Goal: Task Accomplishment & Management: Complete application form

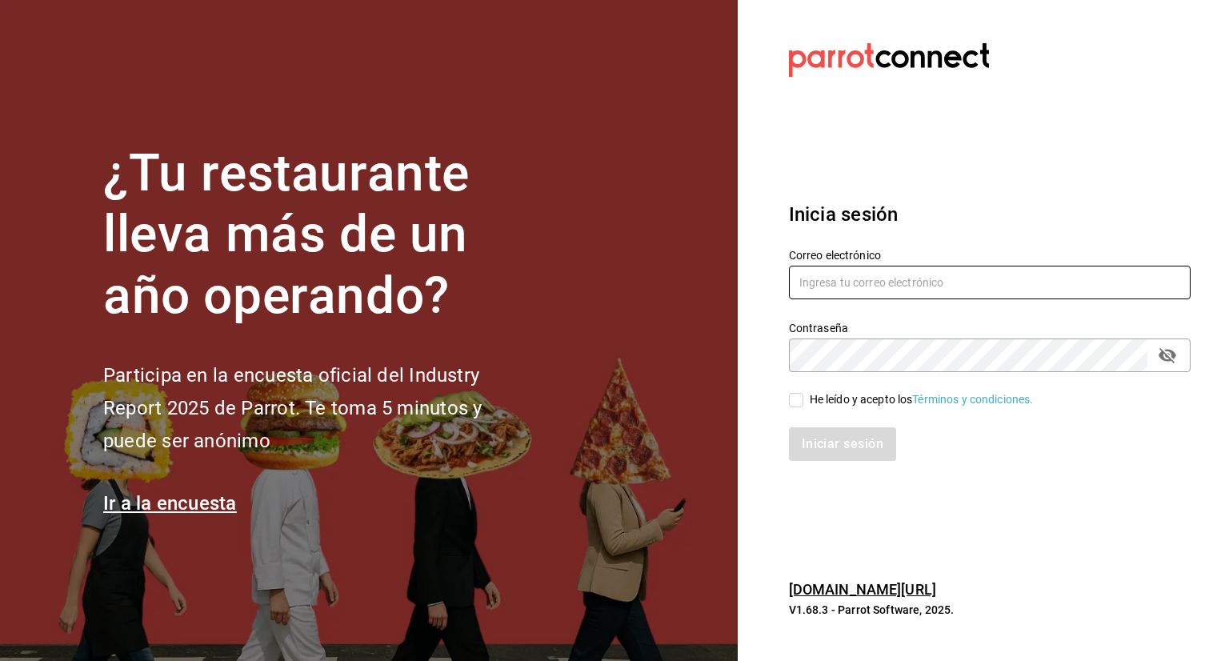
type input "[EMAIL_ADDRESS][DOMAIN_NAME]"
click at [796, 404] on input "He leído y acepto los Términos y condiciones." at bounding box center [796, 400] width 14 height 14
checkbox input "true"
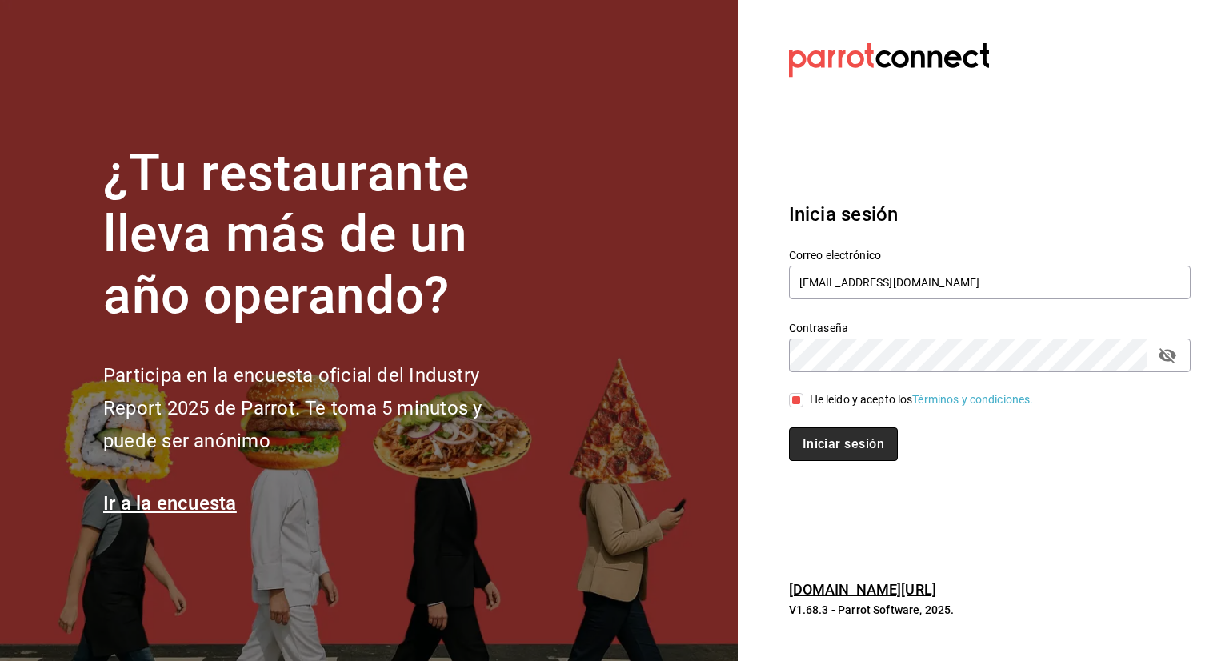
click at [813, 428] on button "Iniciar sesión" at bounding box center [843, 444] width 109 height 34
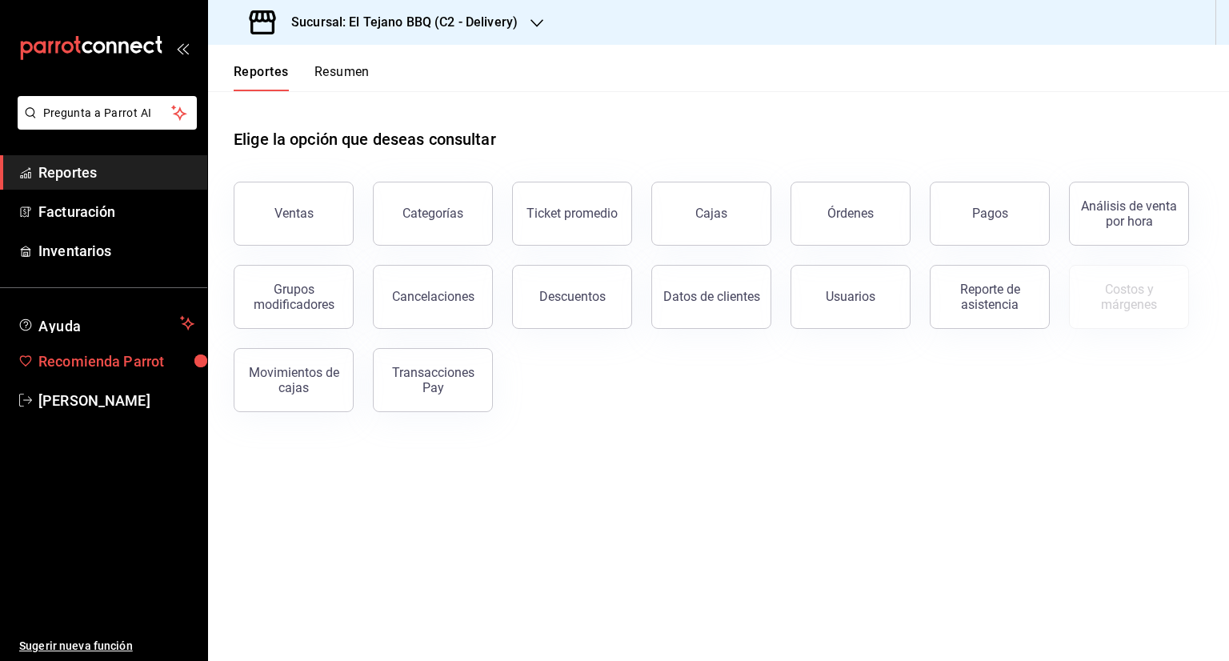
click at [98, 357] on span "Recomienda Parrot" at bounding box center [116, 361] width 156 height 22
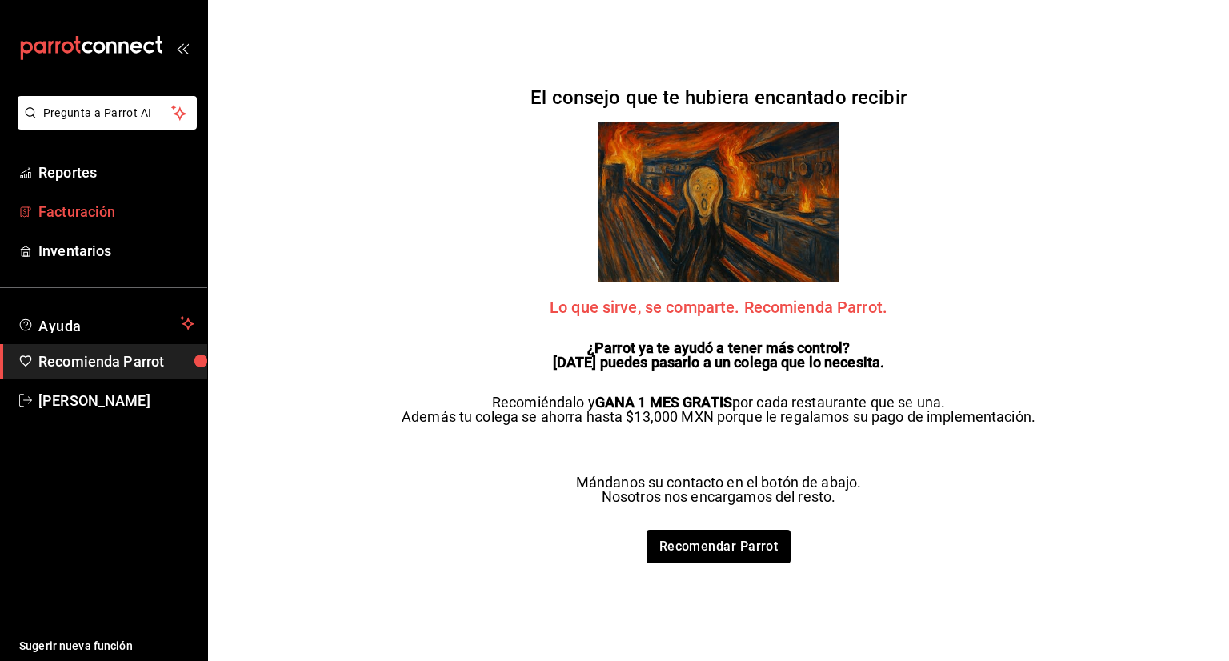
click at [93, 221] on span "Facturación" at bounding box center [116, 212] width 156 height 22
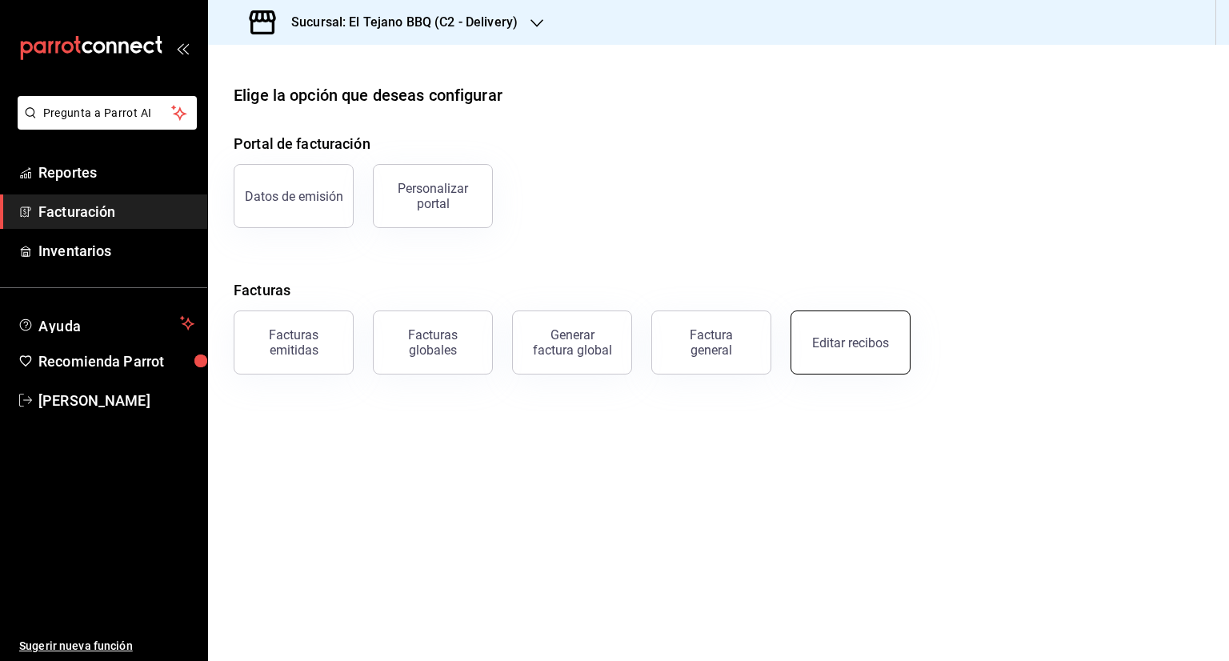
click at [860, 324] on button "Editar recibos" at bounding box center [850, 342] width 120 height 64
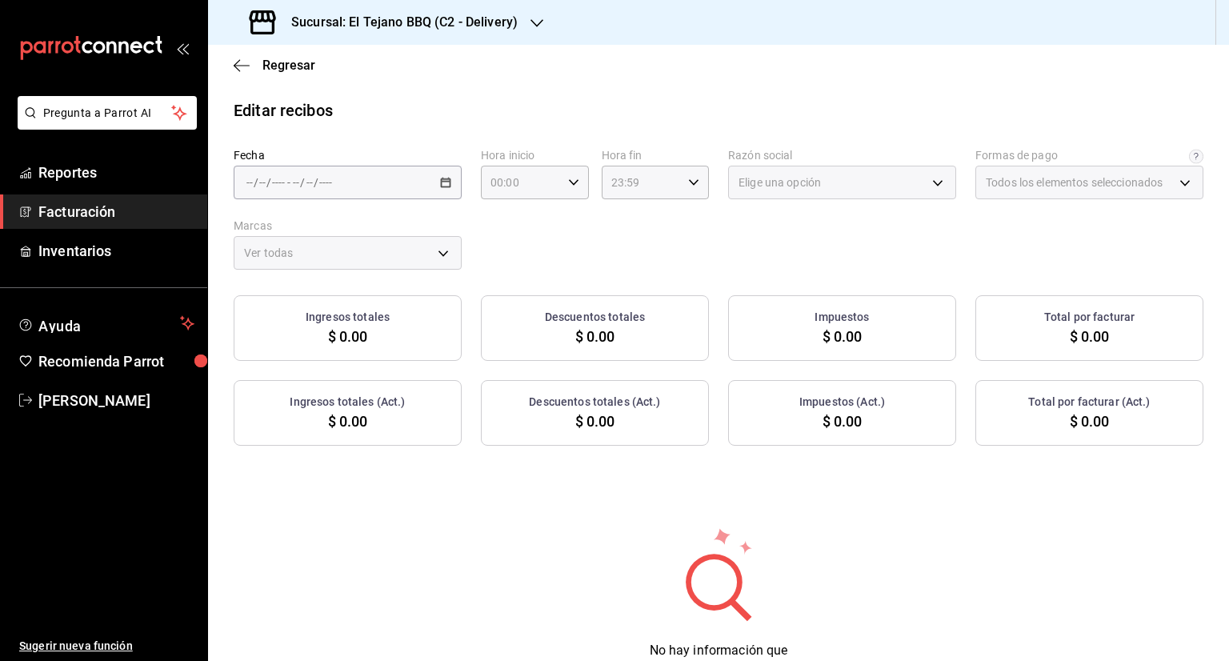
type input "68440374-47bf-4ffc-8c86-72856101d0ec"
click at [444, 180] on icon "button" at bounding box center [445, 182] width 11 height 11
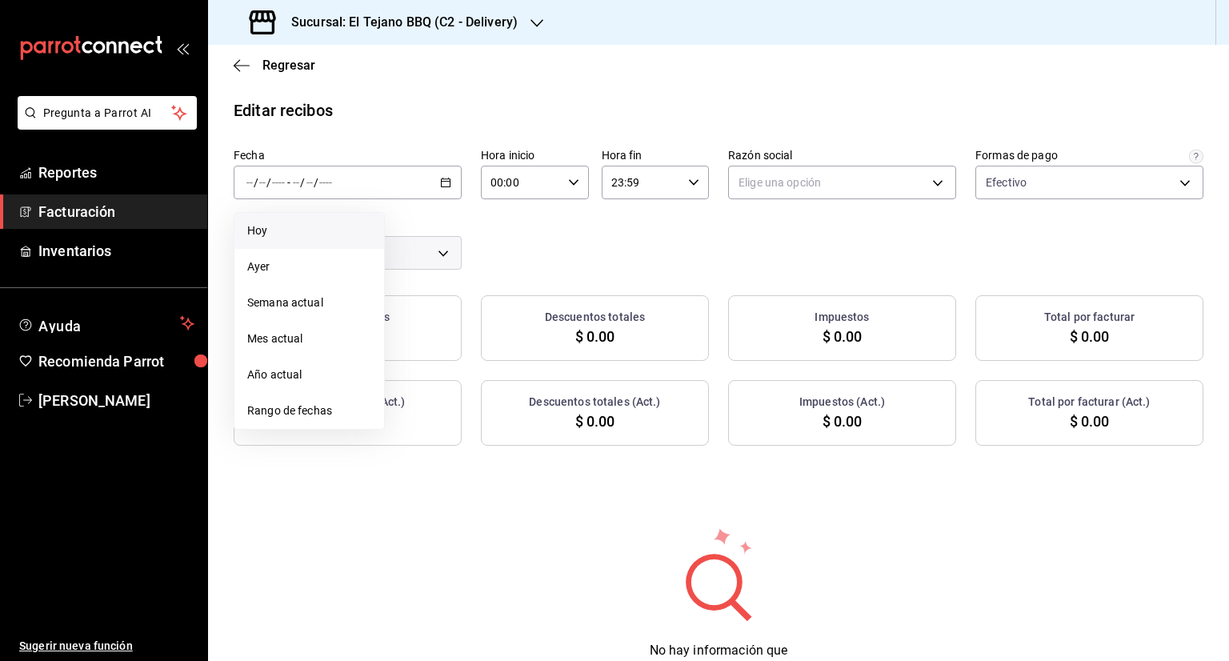
click at [260, 222] on li "Hoy" at bounding box center [309, 231] width 150 height 36
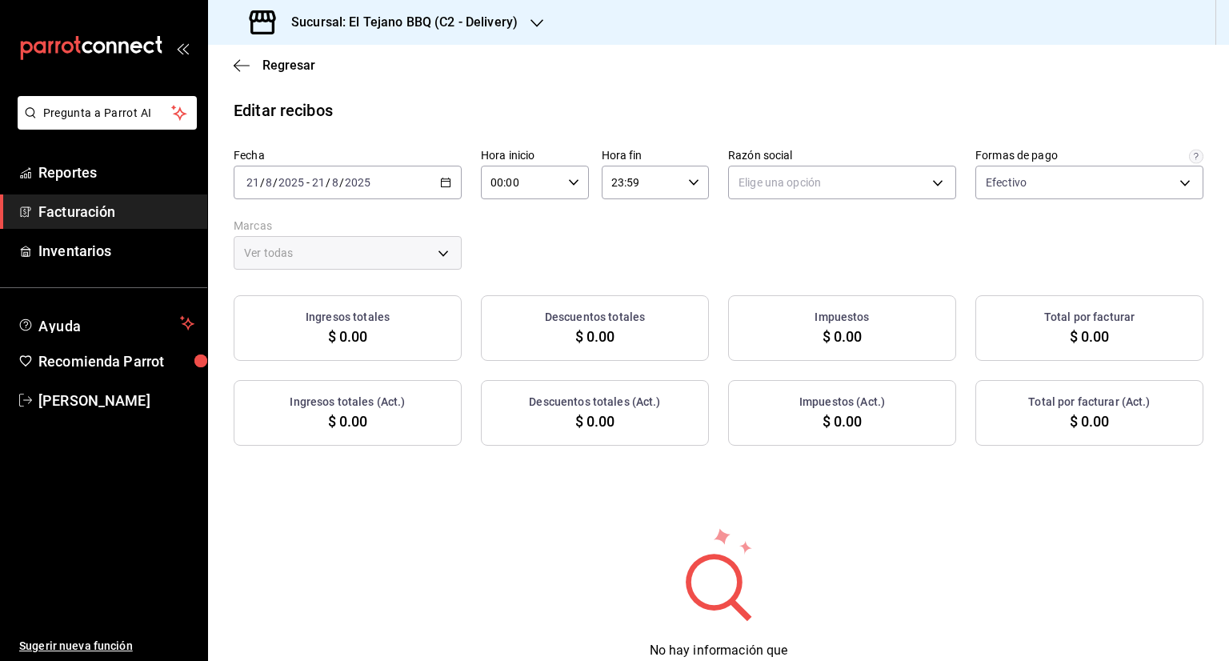
click at [441, 175] on div "[DATE] [DATE] - [DATE] [DATE]" at bounding box center [348, 183] width 228 height 34
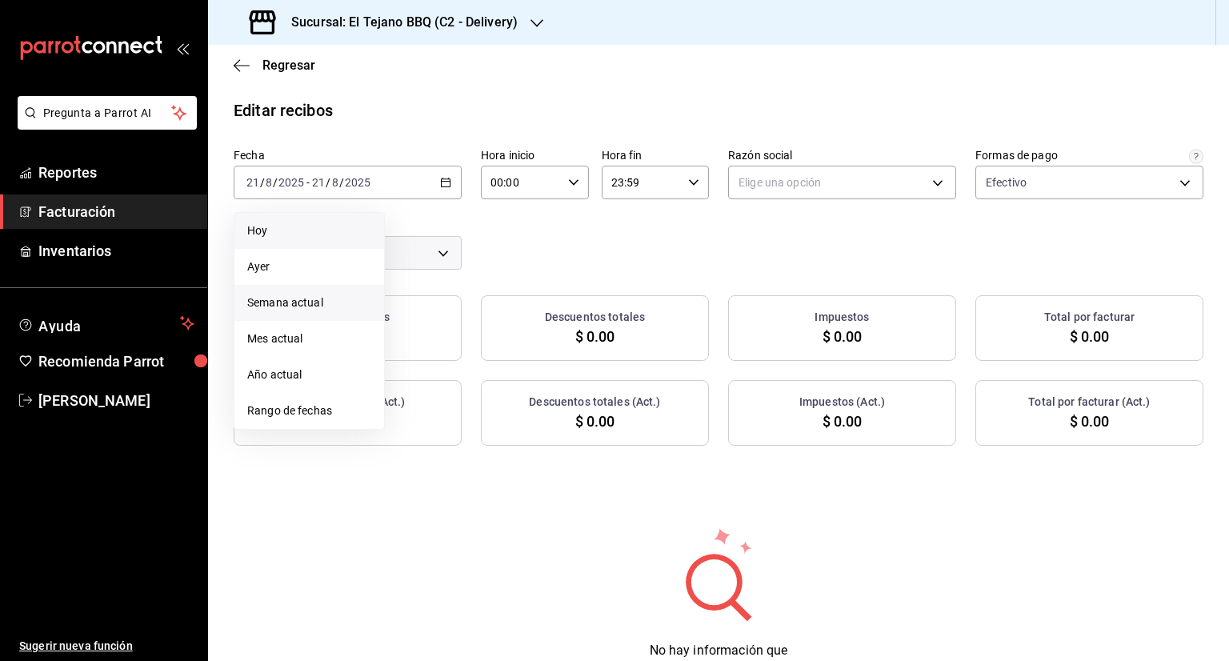
click at [322, 295] on span "Semana actual" at bounding box center [309, 302] width 124 height 17
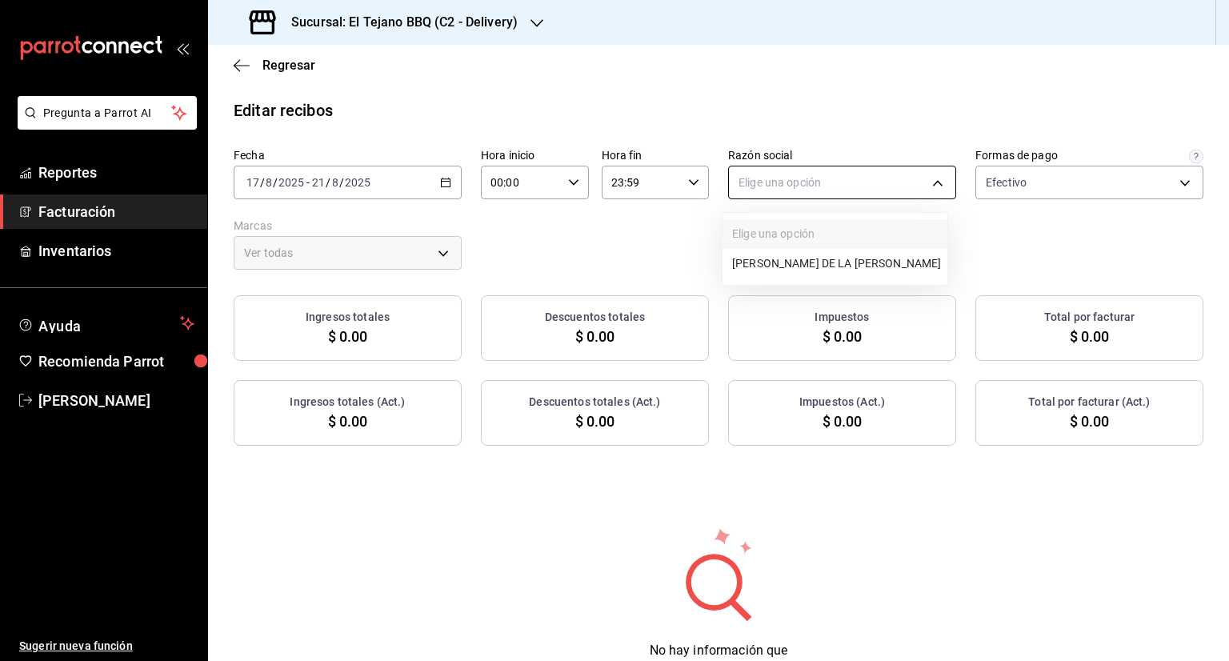
click at [934, 182] on body "Pregunta a Parrot AI Reportes Facturación Inventarios Ayuda Recomienda Parrot […" at bounding box center [614, 330] width 1229 height 661
click at [874, 270] on li "[PERSON_NAME] DE LA [PERSON_NAME]" at bounding box center [834, 264] width 225 height 30
type input "61205277-6bc3-419d-b8ce-797e56172ef0"
type input "c7ffa1af-67c7-480b-88c6-a37194864535"
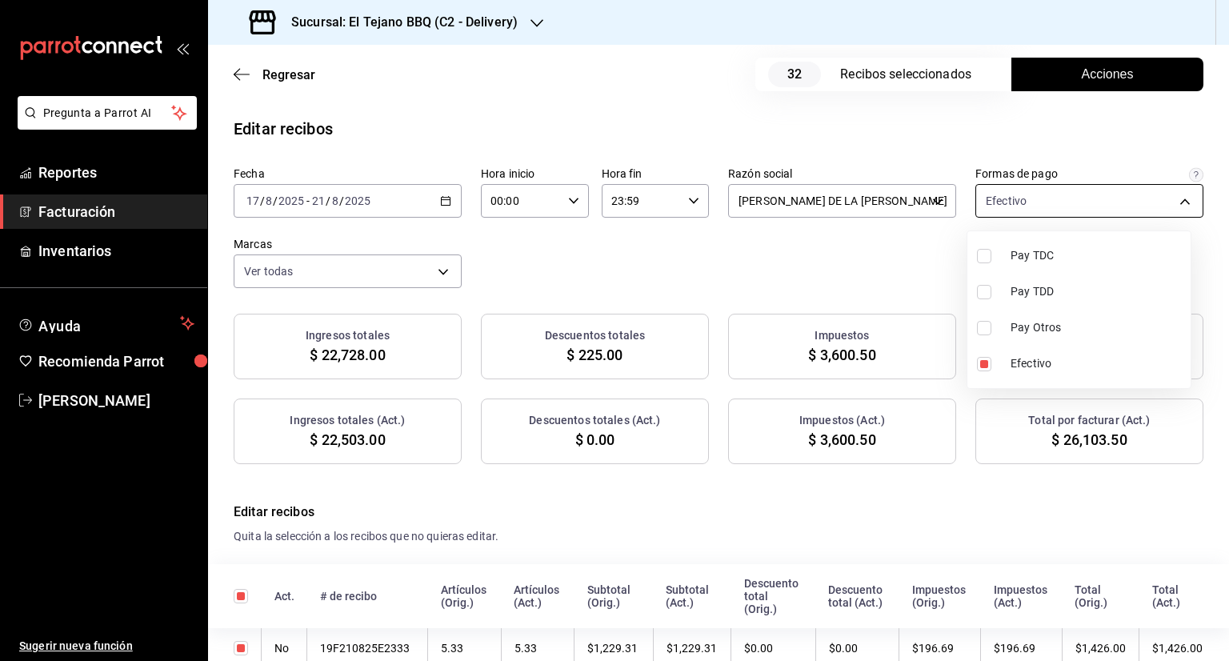
click at [1181, 208] on body "Pregunta a Parrot AI Reportes Facturación Inventarios Ayuda Recomienda Parrot […" at bounding box center [614, 330] width 1229 height 661
click at [835, 259] on div at bounding box center [614, 330] width 1229 height 661
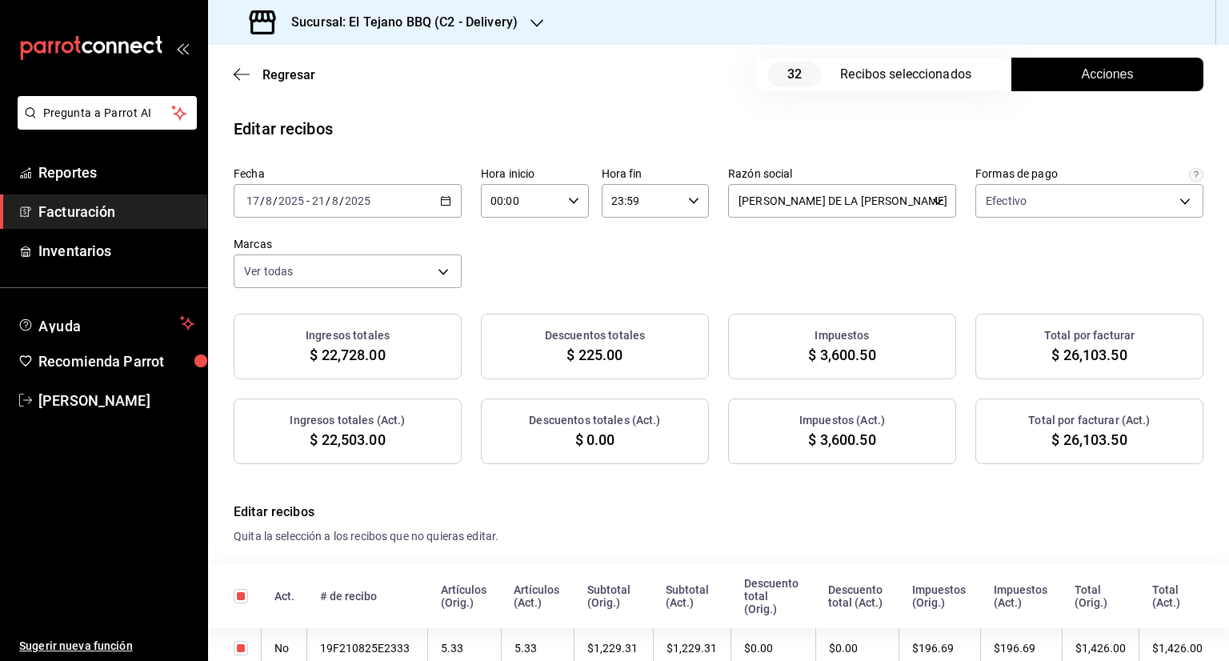
click at [835, 259] on div "Fecha [DATE] [DATE] - [DATE] [DATE] Hora inicio 00:00 Hora inicio Hora fin 23:5…" at bounding box center [719, 227] width 970 height 122
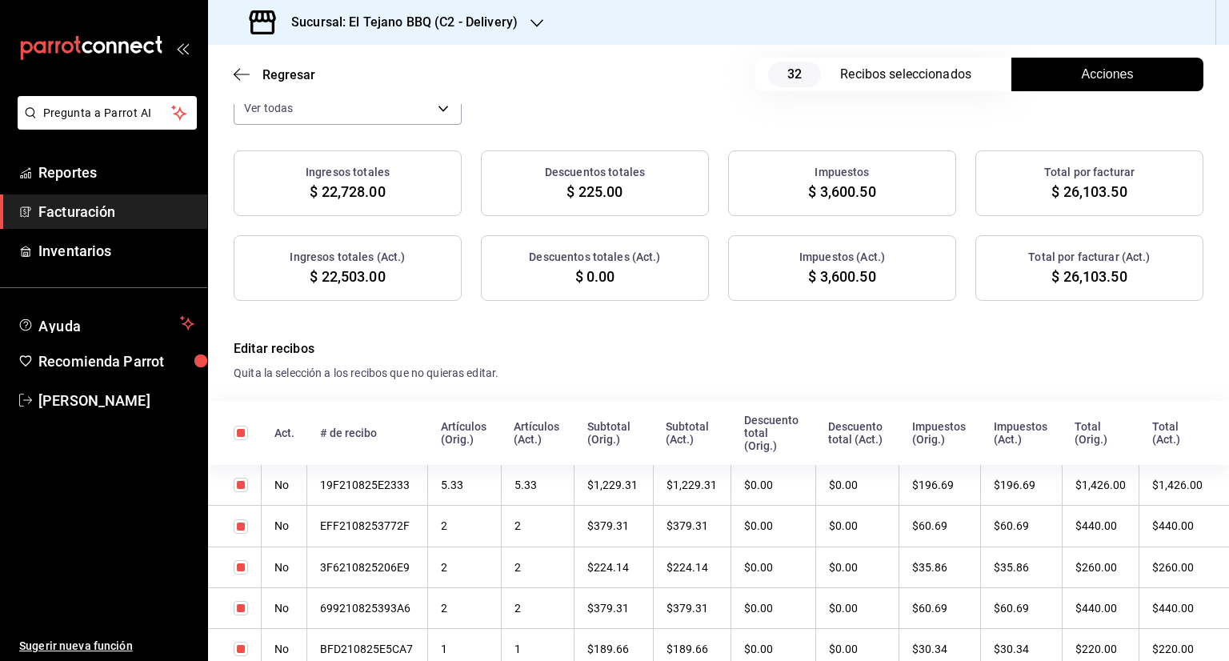
scroll to position [162, 0]
click at [235, 430] on input "checkbox" at bounding box center [241, 433] width 14 height 14
checkbox input "false"
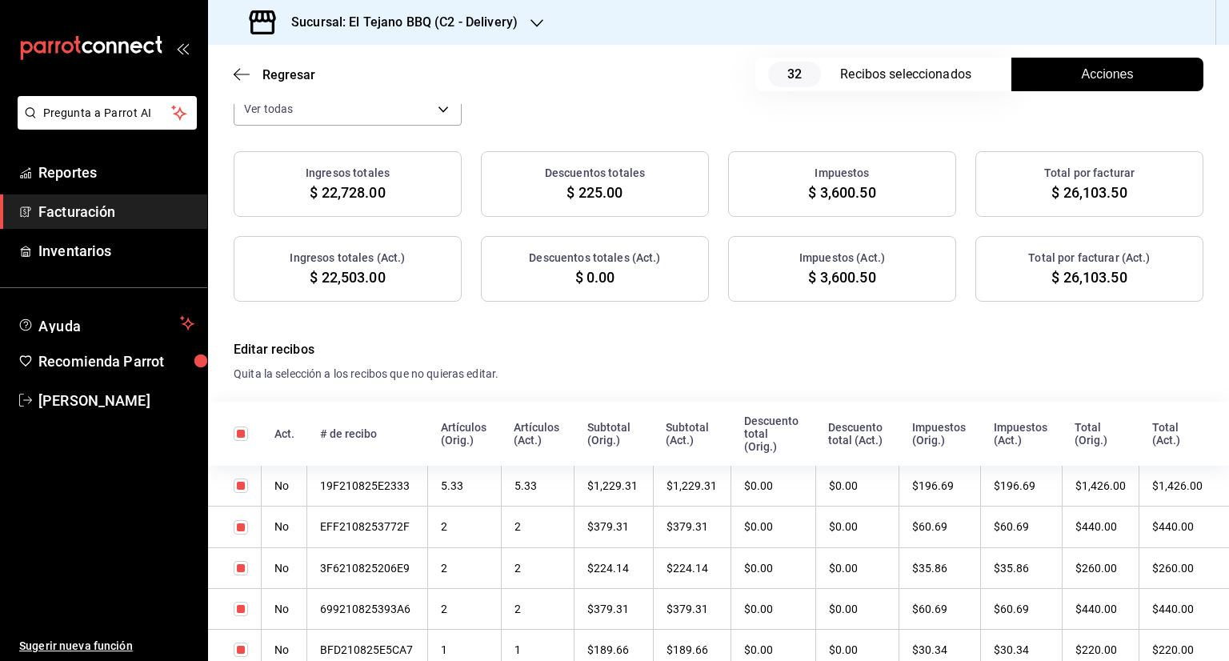
checkbox input "false"
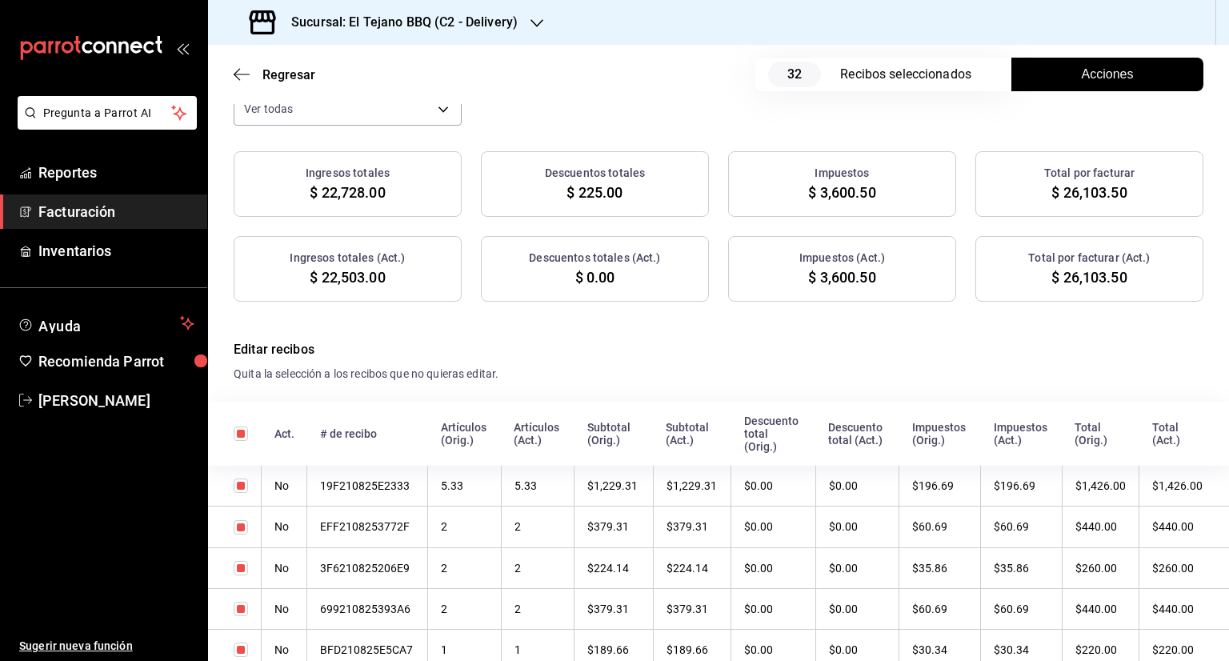
checkbox input "false"
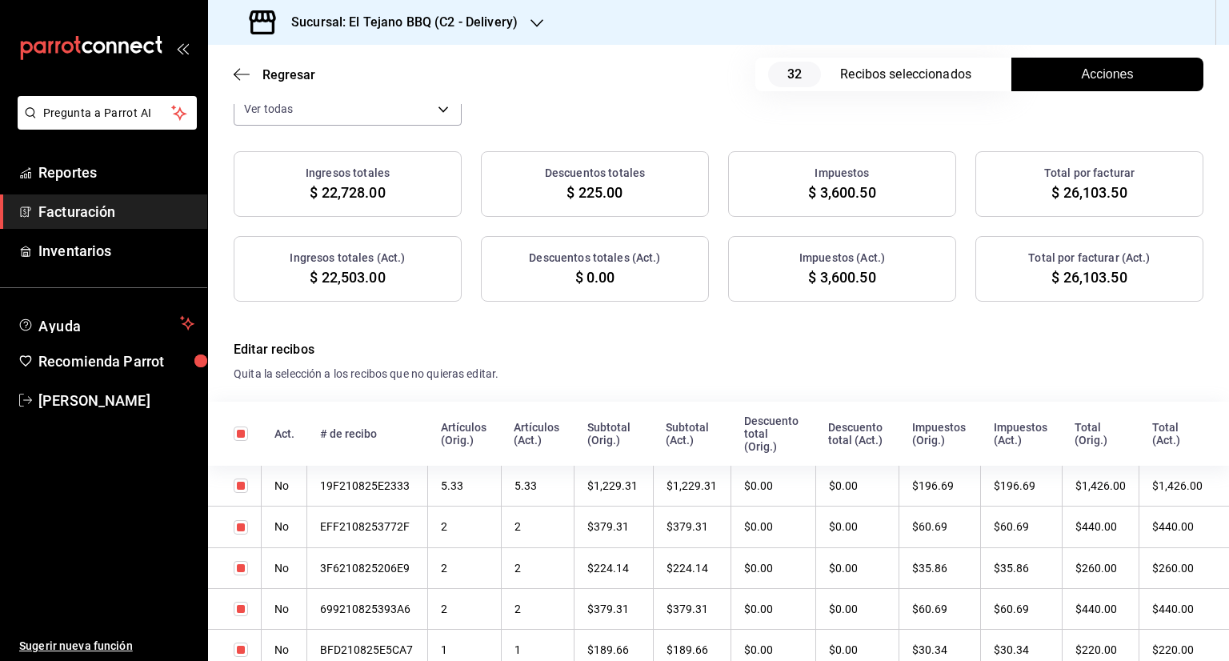
checkbox input "false"
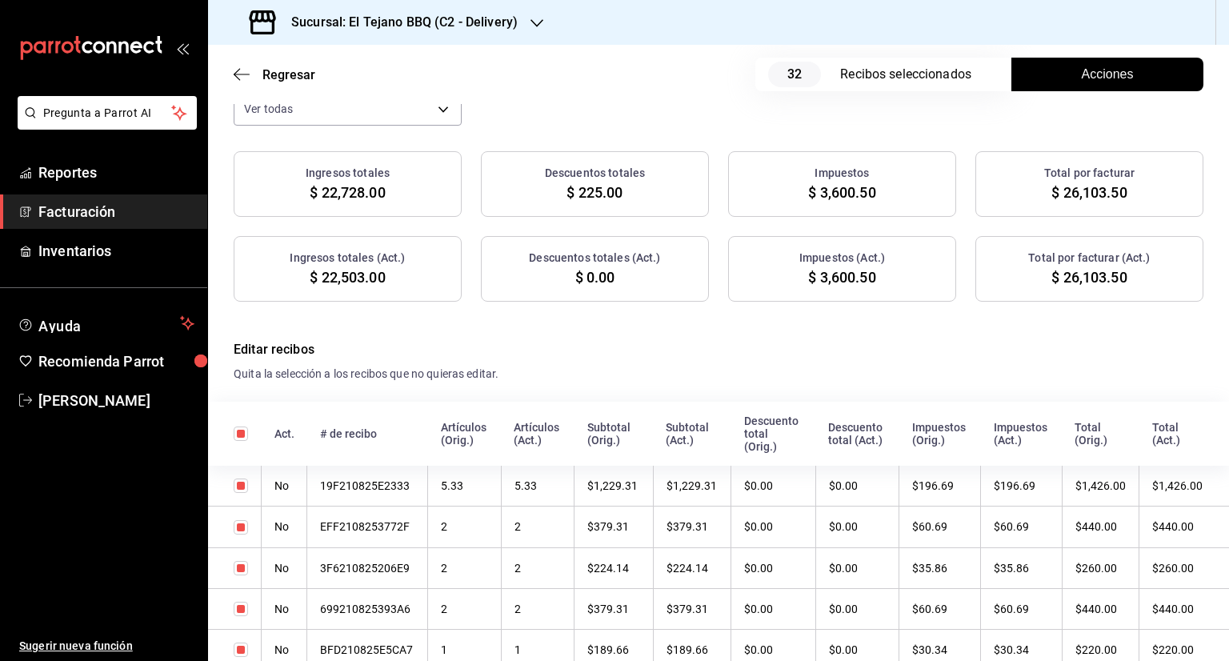
checkbox input "false"
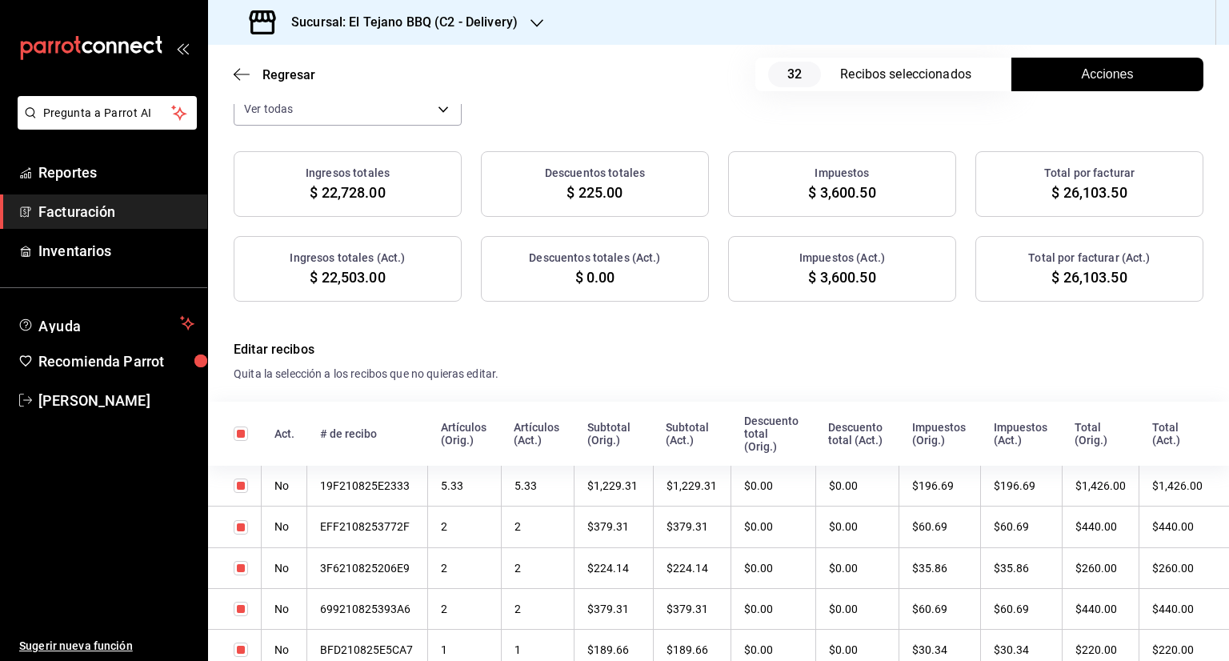
checkbox input "false"
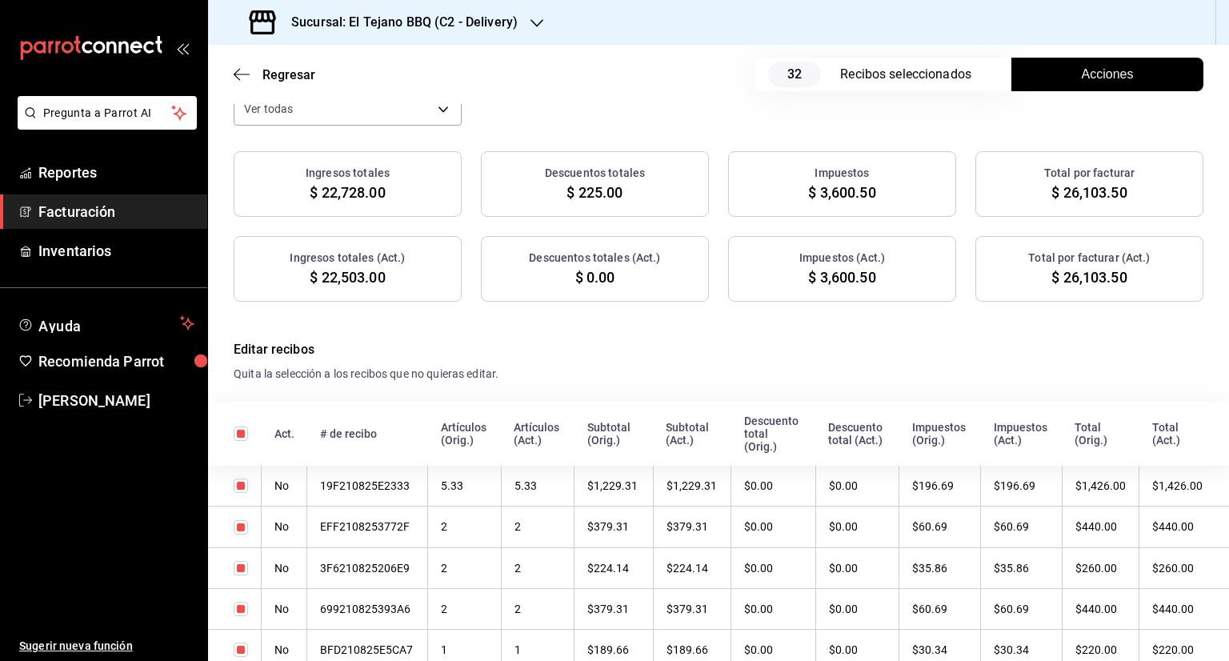
checkbox input "false"
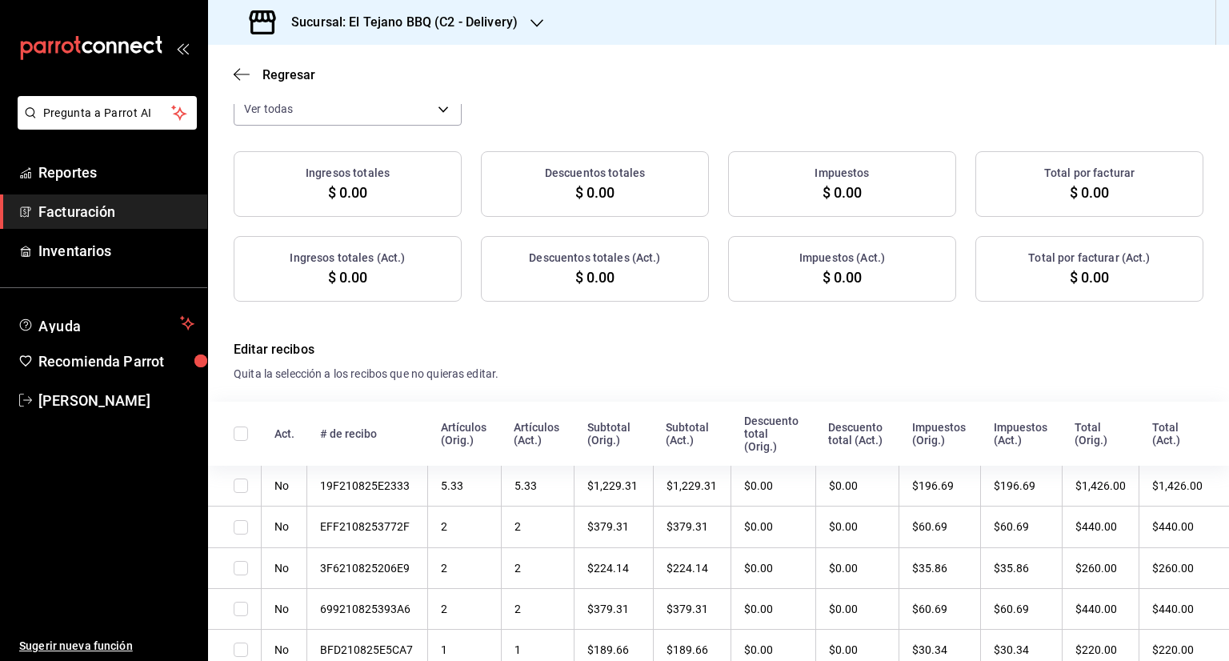
scroll to position [144, 0]
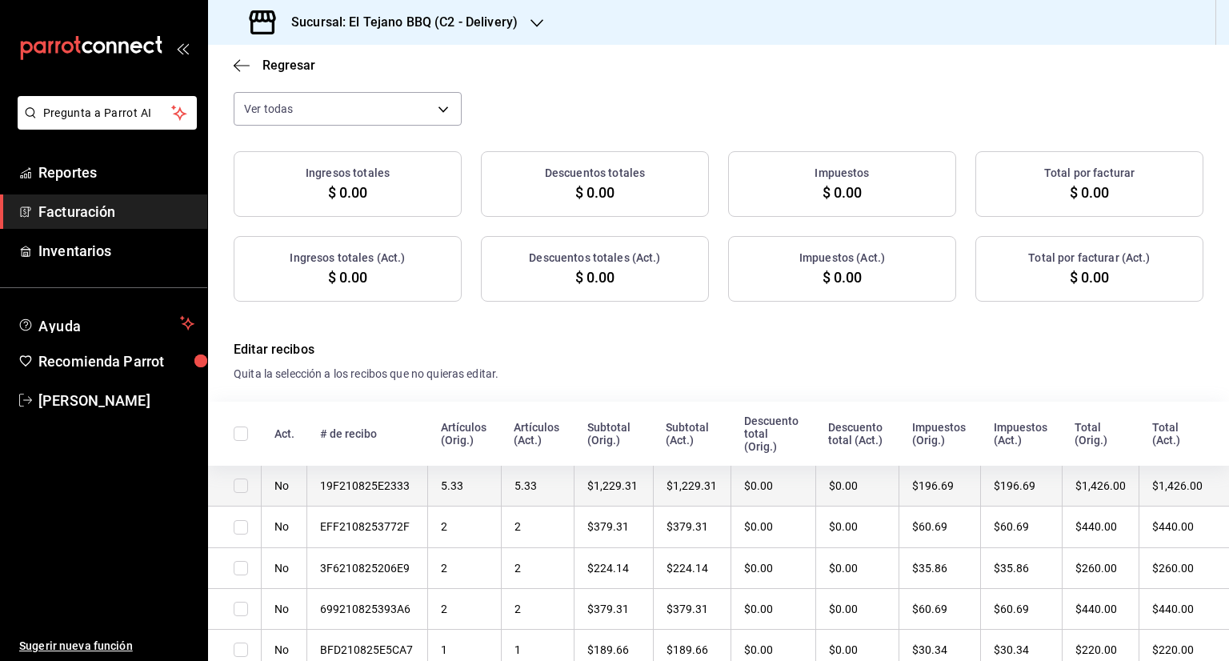
click at [242, 489] on input "checkbox" at bounding box center [241, 485] width 14 height 14
checkbox input "true"
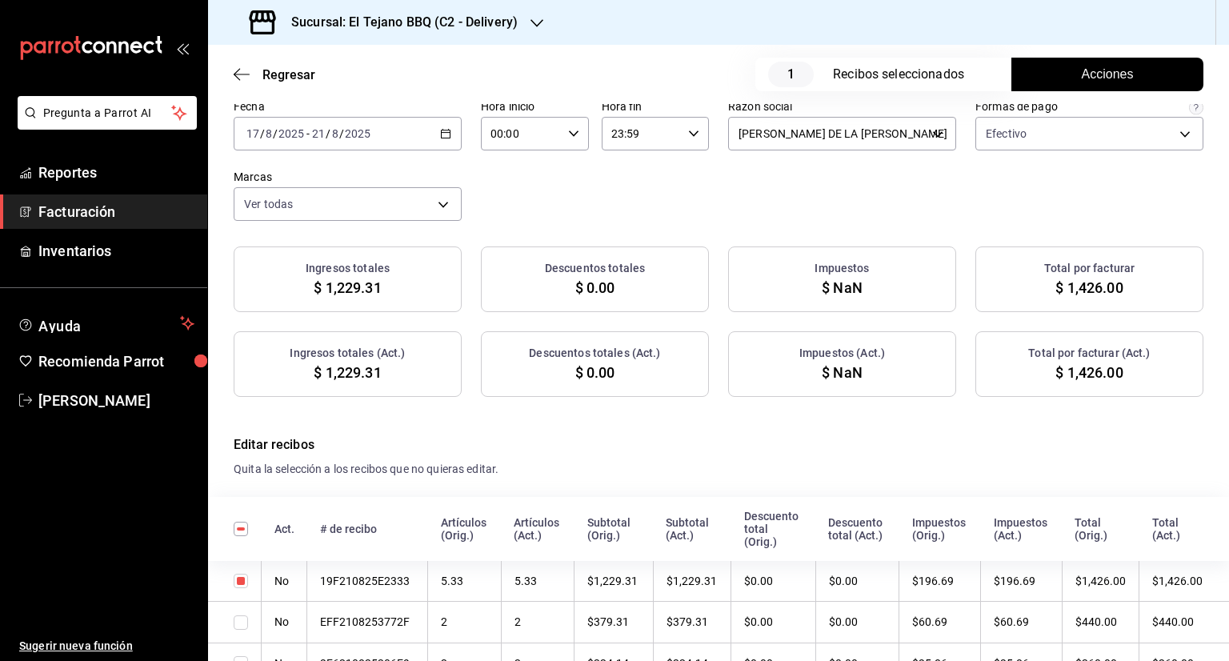
scroll to position [58, 0]
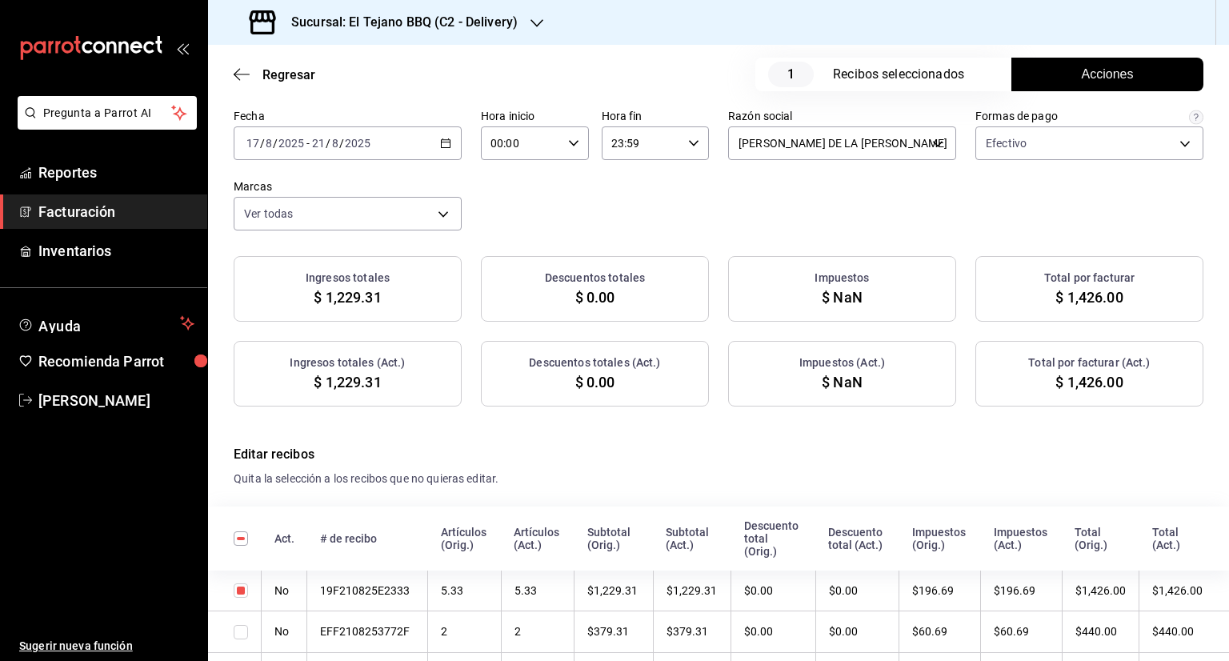
click at [1078, 64] on button "Acciones" at bounding box center [1107, 75] width 192 height 34
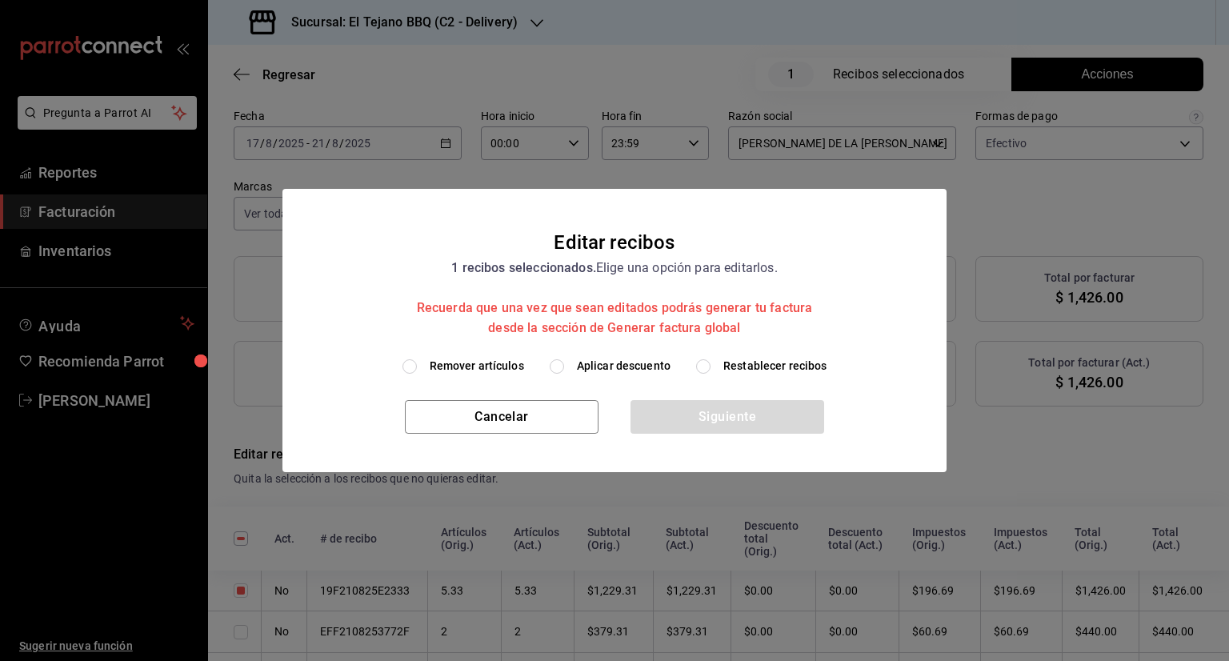
click at [410, 367] on input "Remover artículos" at bounding box center [409, 366] width 14 height 14
radio input "true"
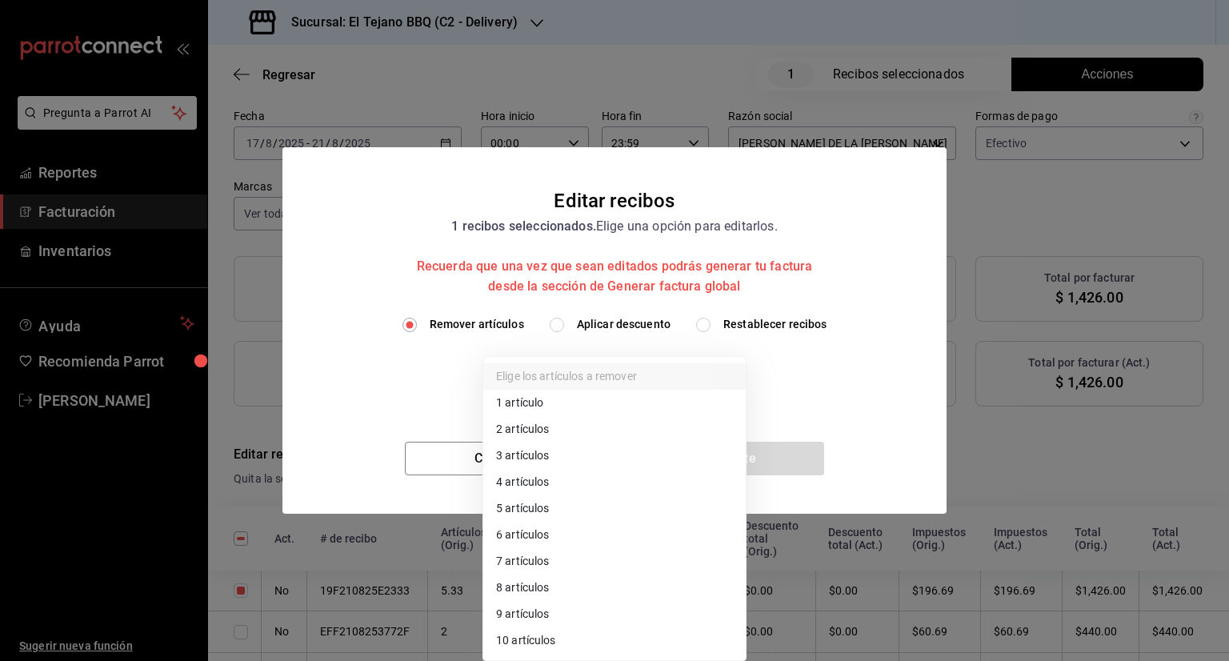
click at [737, 381] on body "Pregunta a Parrot AI Reportes Facturación Inventarios Ayuda Recomienda Parrot […" at bounding box center [614, 330] width 1229 height 661
click at [561, 448] on li "3 artículos" at bounding box center [614, 455] width 262 height 26
type input "3"
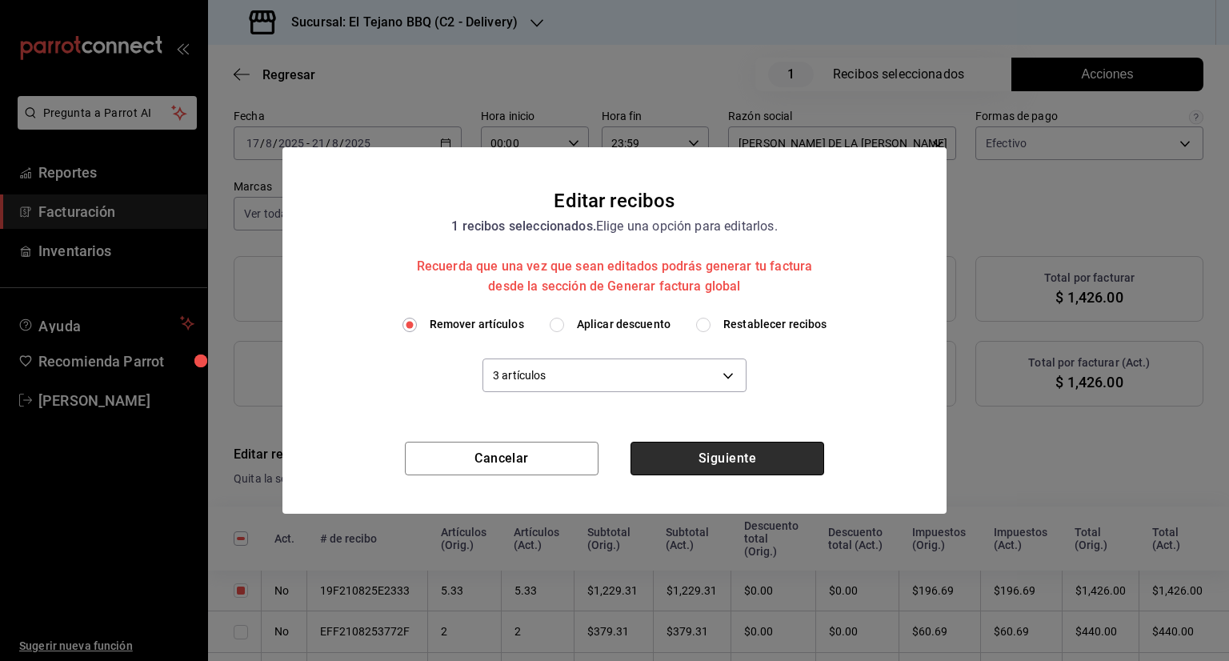
click at [720, 459] on button "Siguiente" at bounding box center [727, 459] width 194 height 34
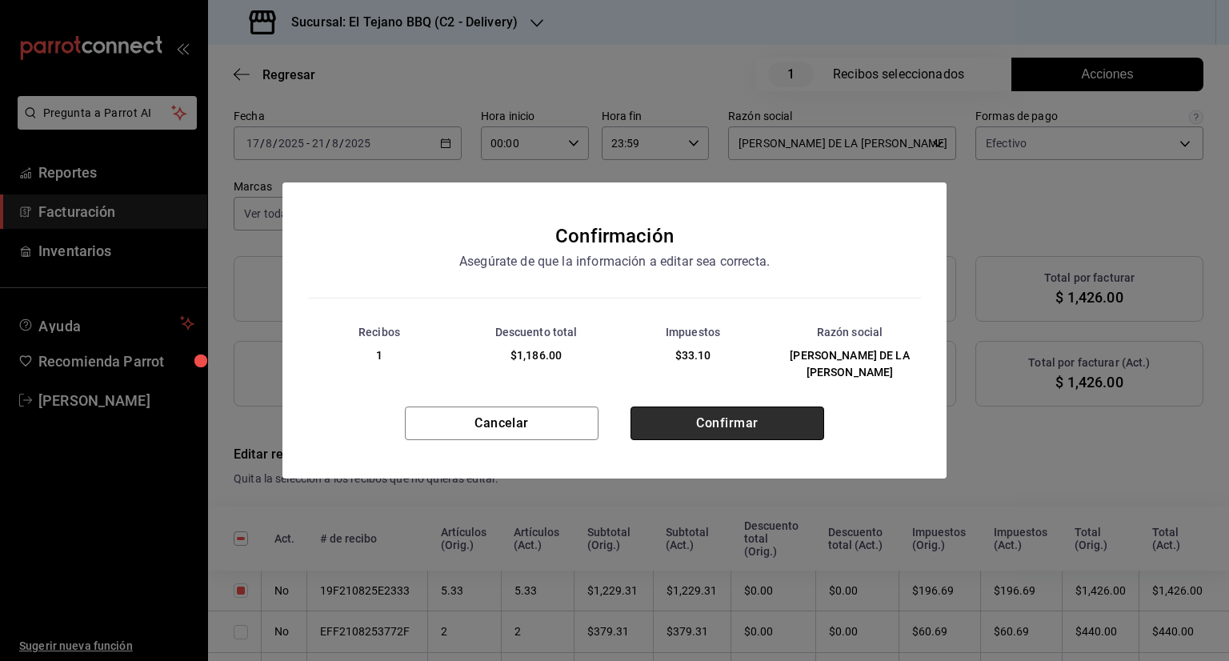
click at [710, 430] on button "Confirmar" at bounding box center [727, 423] width 194 height 34
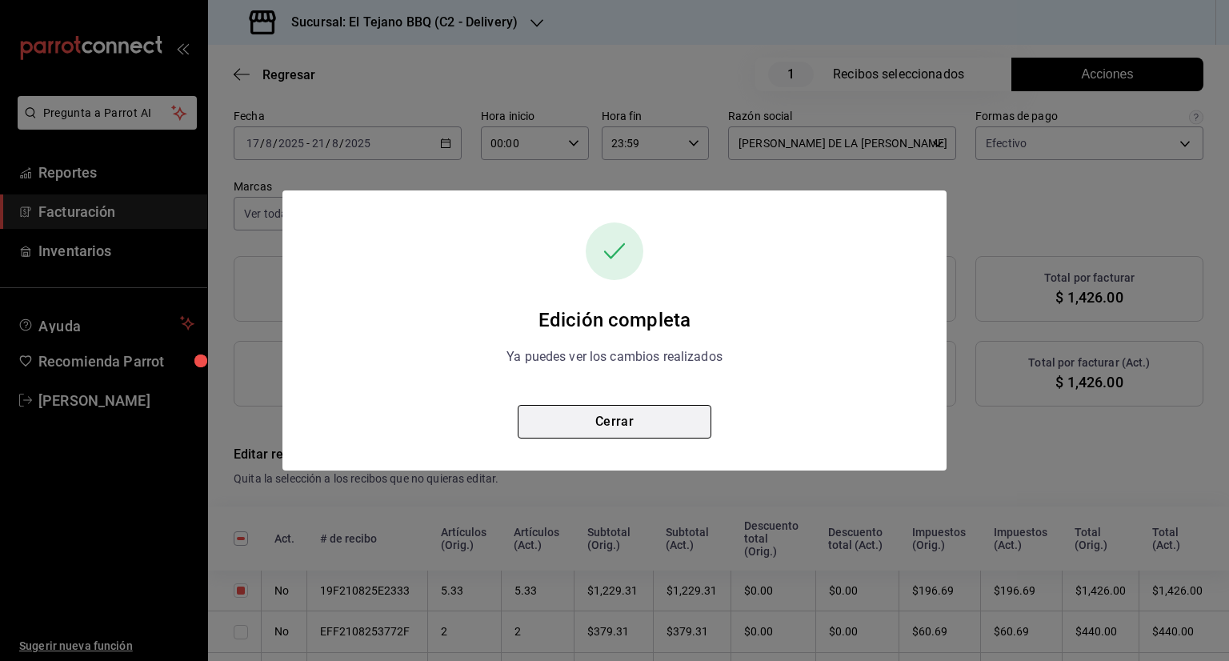
click at [627, 410] on button "Cerrar" at bounding box center [615, 422] width 194 height 34
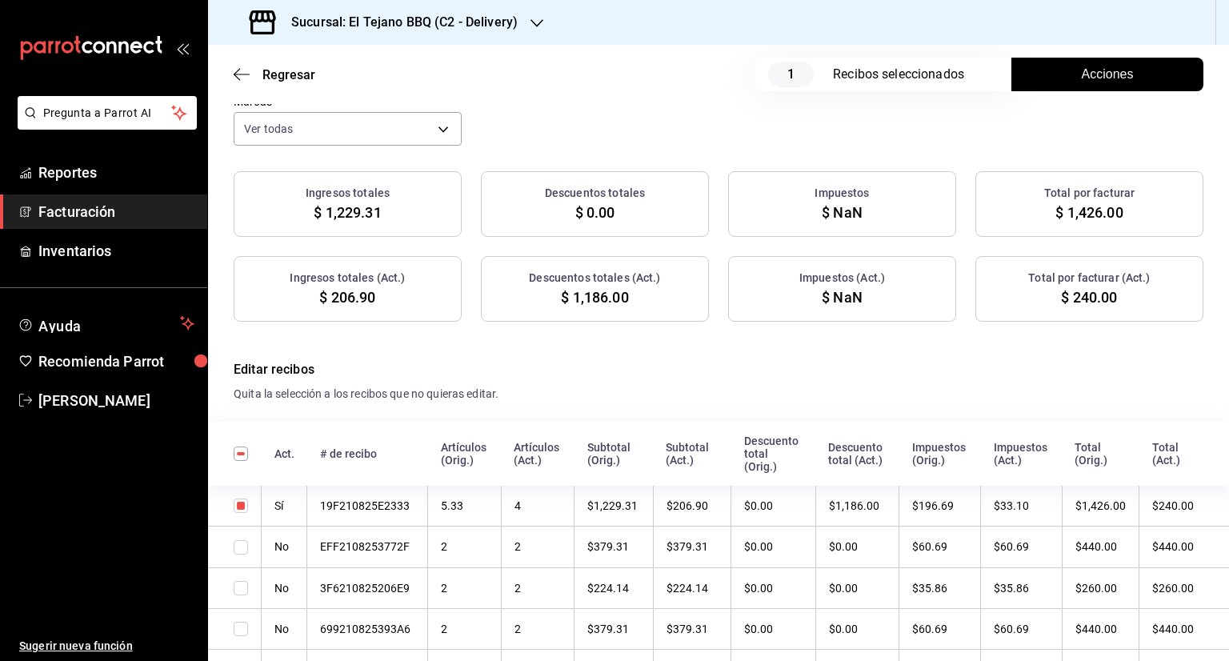
scroll to position [143, 0]
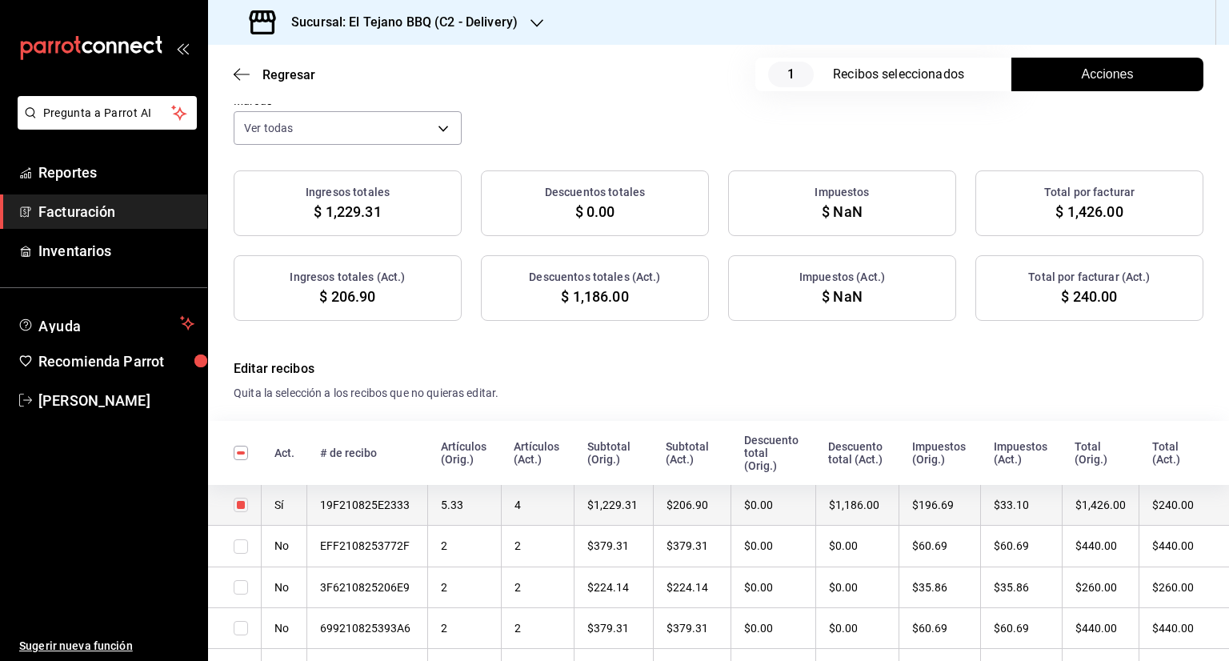
click at [366, 510] on th "19F210825E2333" at bounding box center [367, 505] width 121 height 41
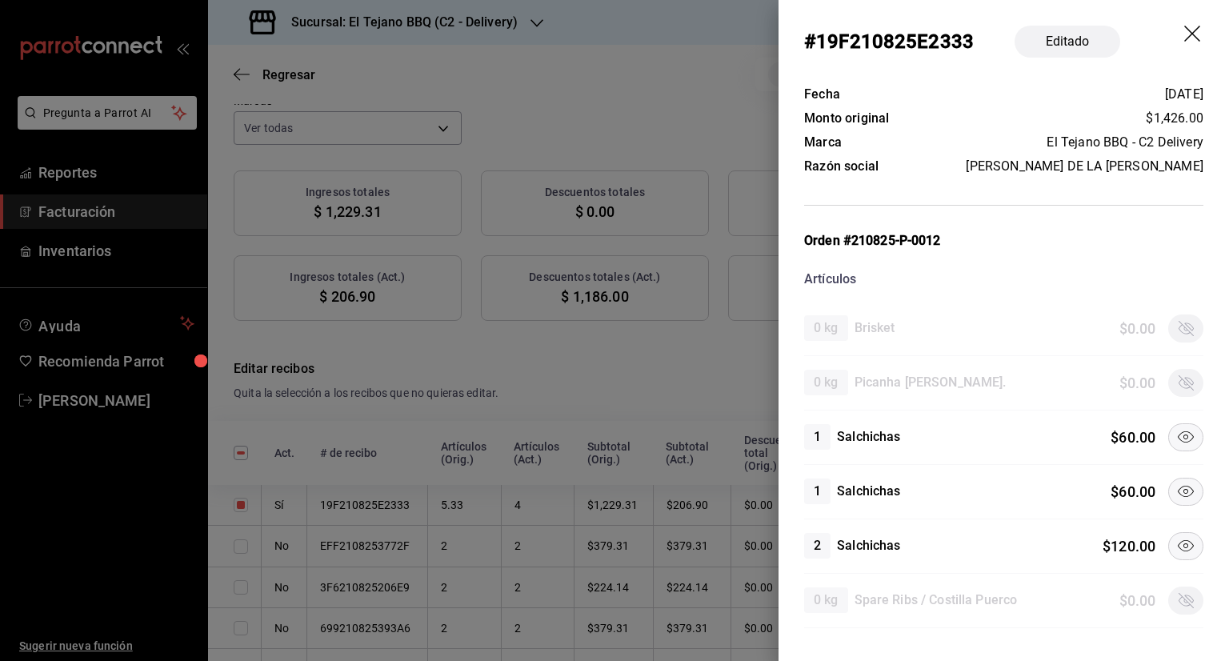
click at [1176, 431] on icon at bounding box center [1185, 436] width 19 height 19
click at [1168, 490] on button at bounding box center [1185, 492] width 35 height 28
click at [1174, 554] on button at bounding box center [1185, 546] width 35 height 28
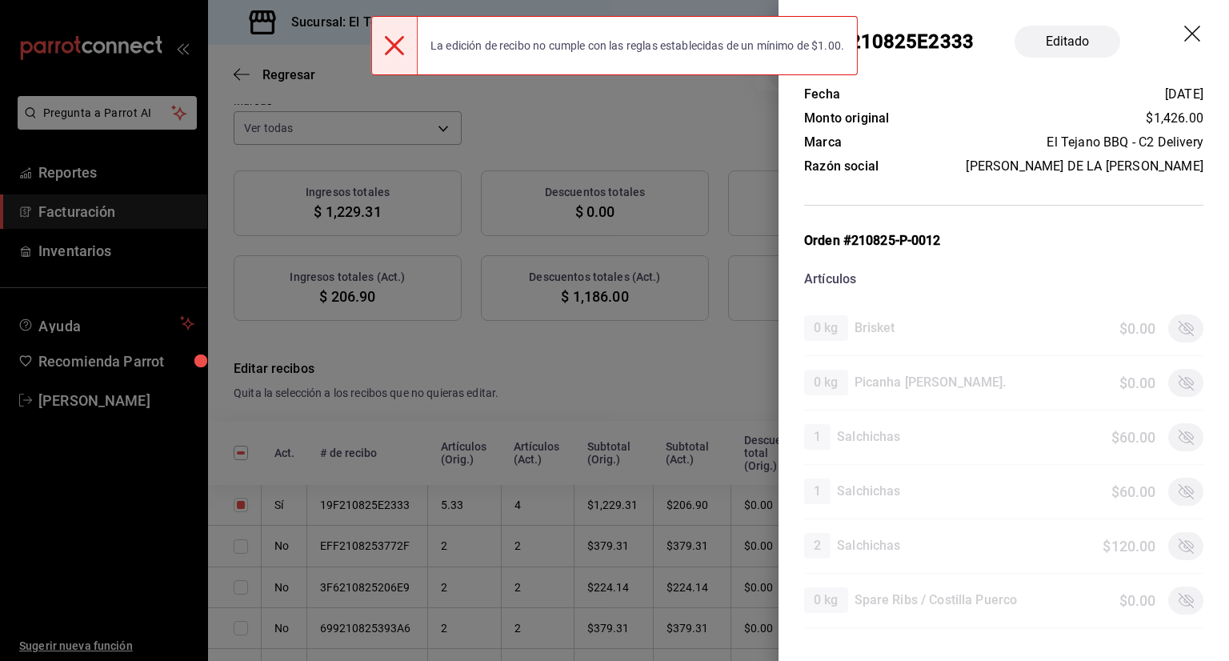
click at [394, 50] on icon at bounding box center [394, 45] width 19 height 19
click at [394, 46] on icon at bounding box center [394, 45] width 19 height 19
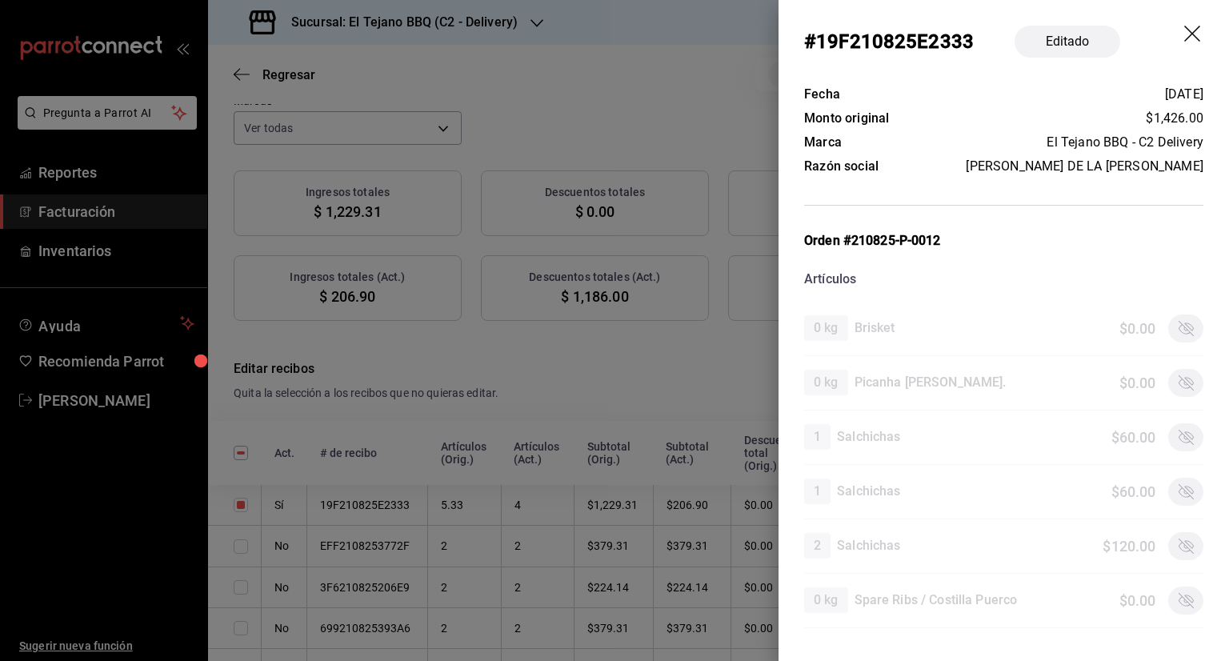
click at [1184, 33] on icon "drag" at bounding box center [1193, 35] width 19 height 19
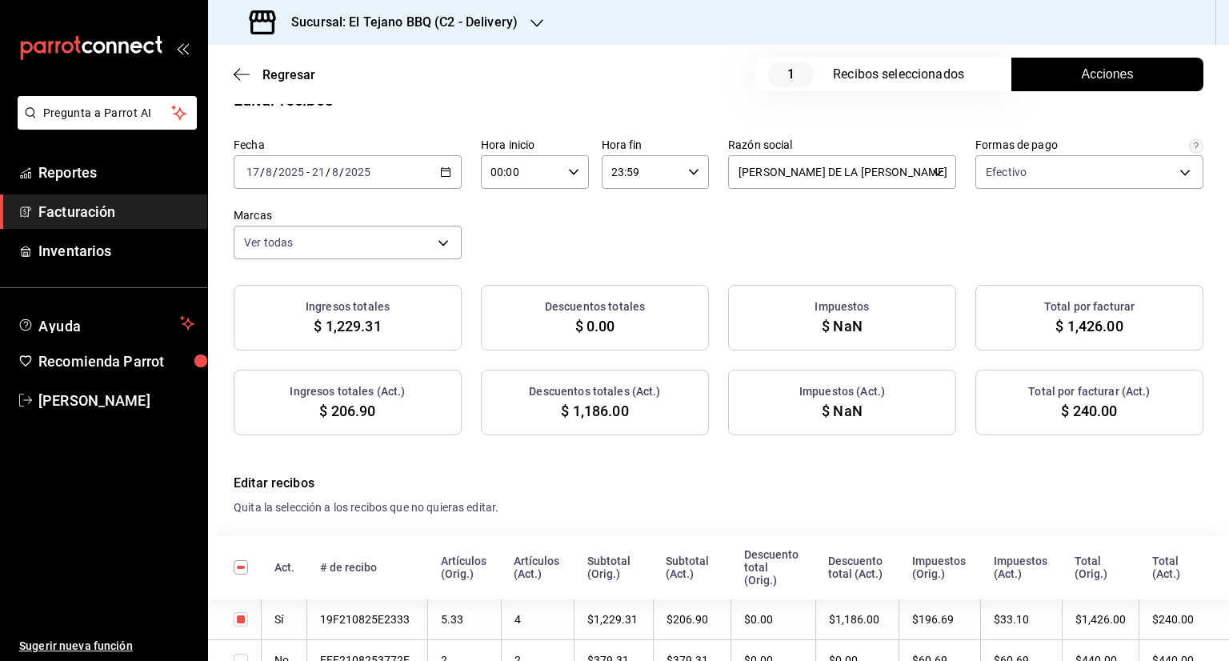
scroll to position [137, 0]
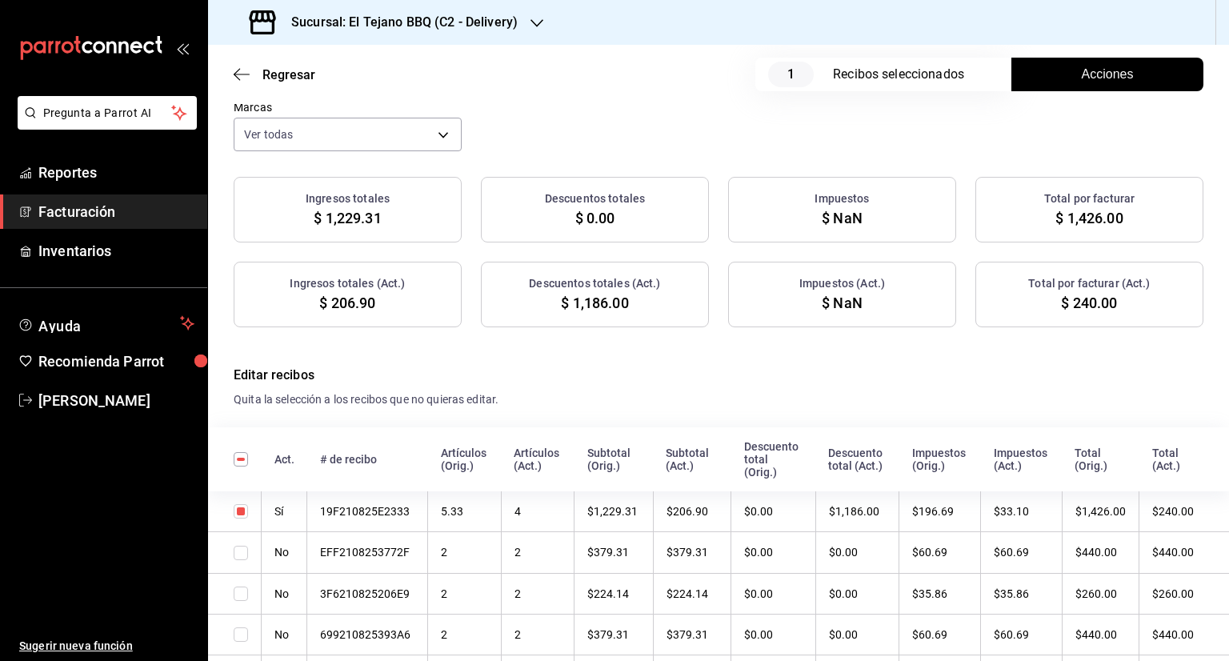
click at [1047, 79] on button "Acciones" at bounding box center [1107, 75] width 192 height 34
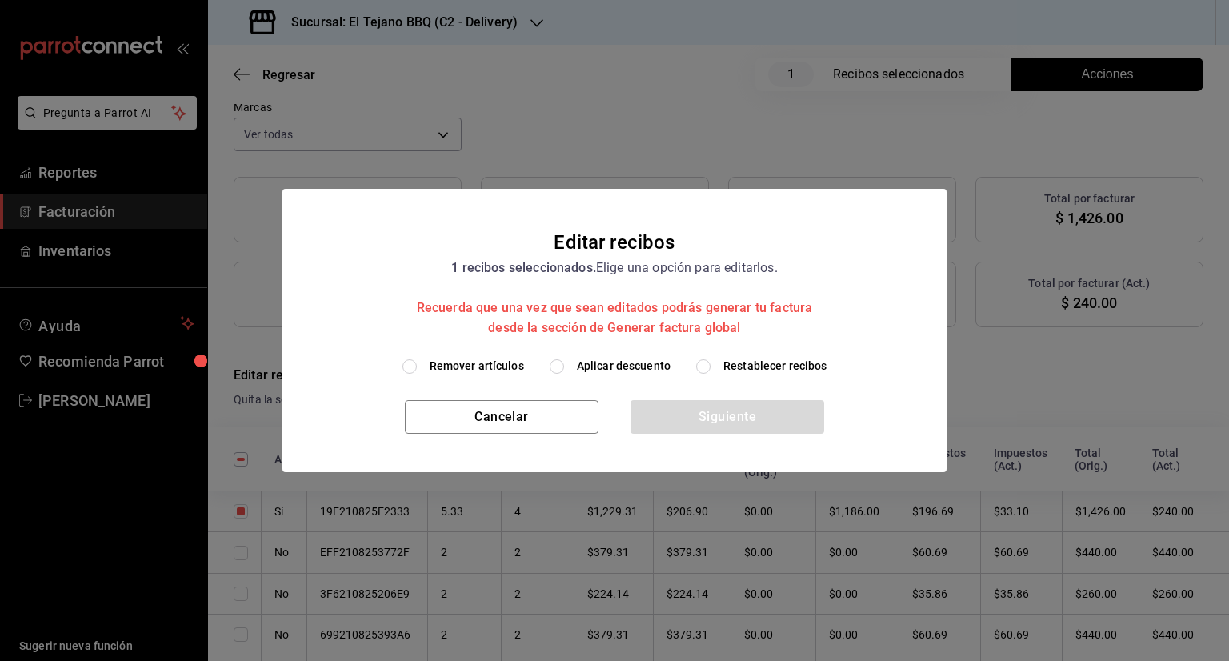
click at [706, 367] on input "Restablecer recibos" at bounding box center [703, 366] width 14 height 14
radio input "true"
click at [718, 418] on button "Siguiente" at bounding box center [727, 417] width 194 height 34
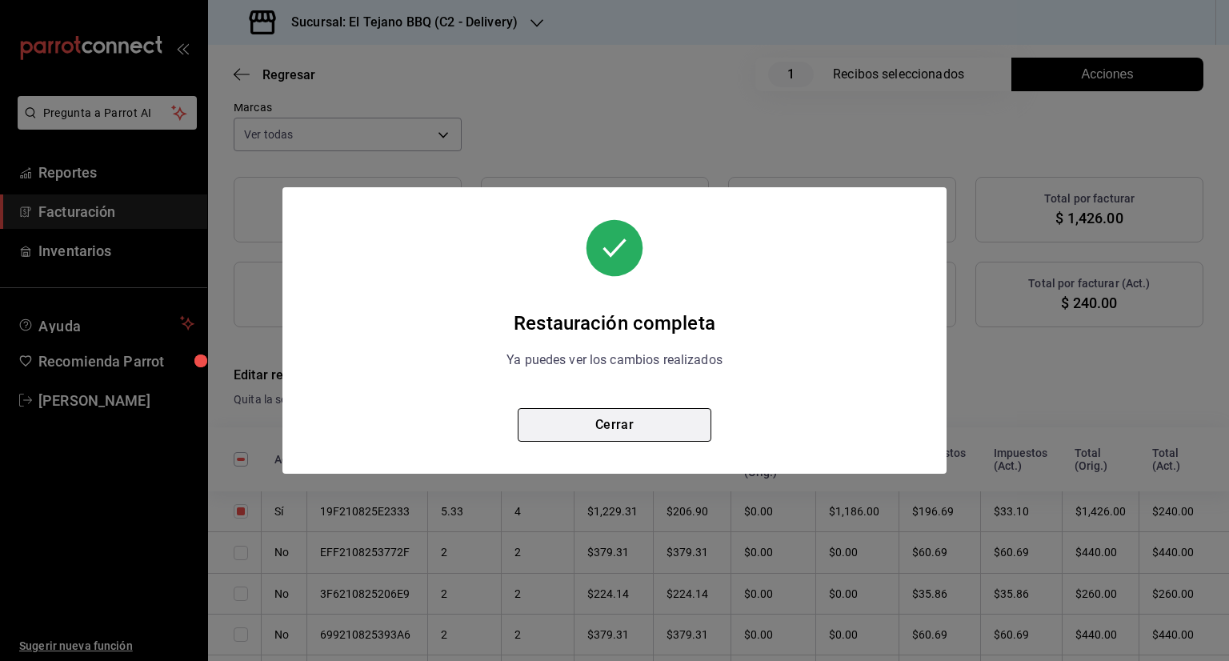
click at [690, 430] on button "Cerrar" at bounding box center [615, 425] width 194 height 34
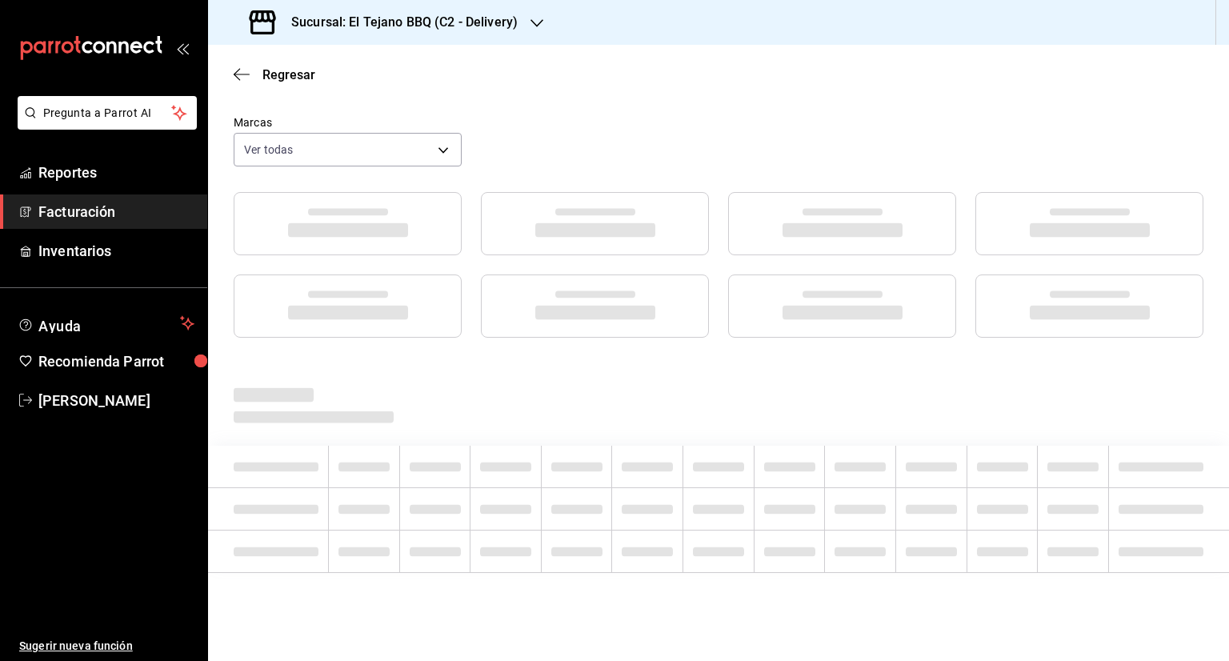
scroll to position [122, 0]
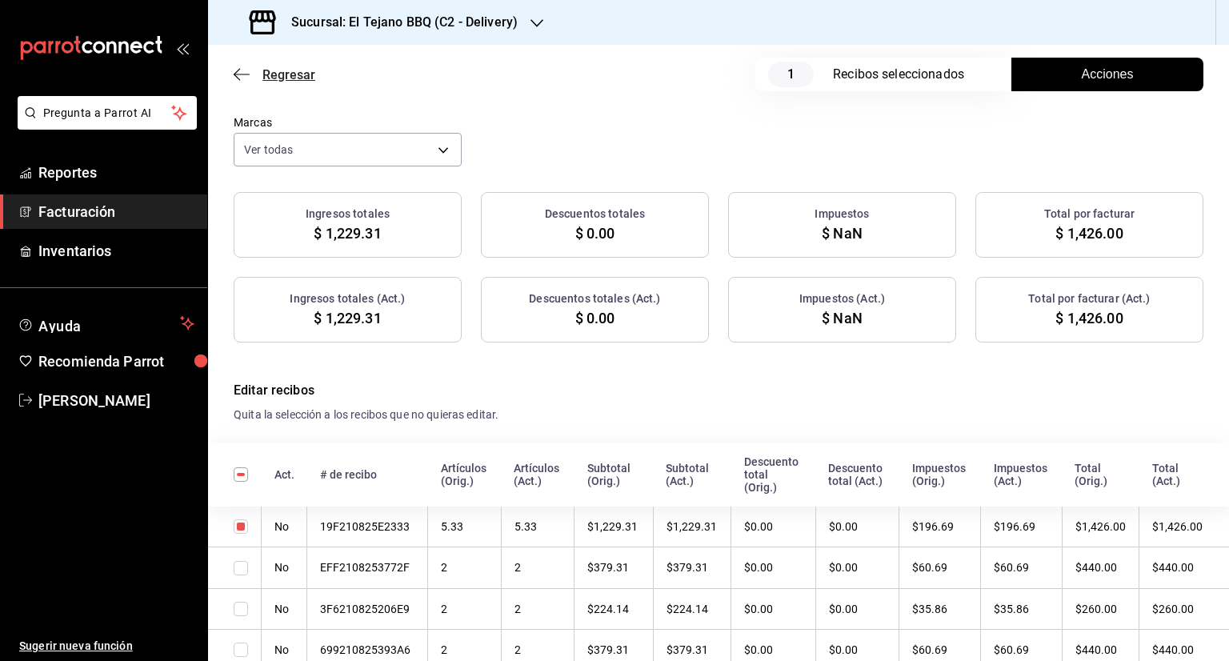
click at [248, 68] on icon "button" at bounding box center [242, 74] width 16 height 14
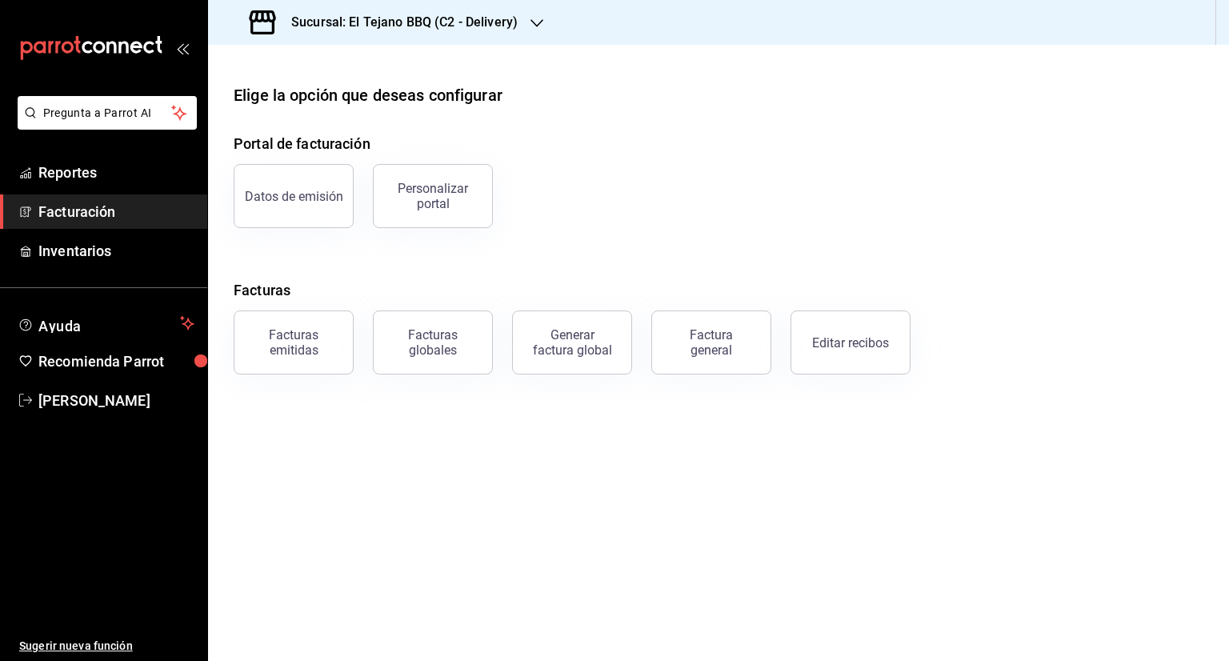
click at [656, 178] on div "Datos de emisión Personalizar portal" at bounding box center [708, 186] width 989 height 83
click at [78, 211] on span "Facturación" at bounding box center [116, 212] width 156 height 22
click at [814, 326] on button "Editar recibos" at bounding box center [850, 342] width 120 height 64
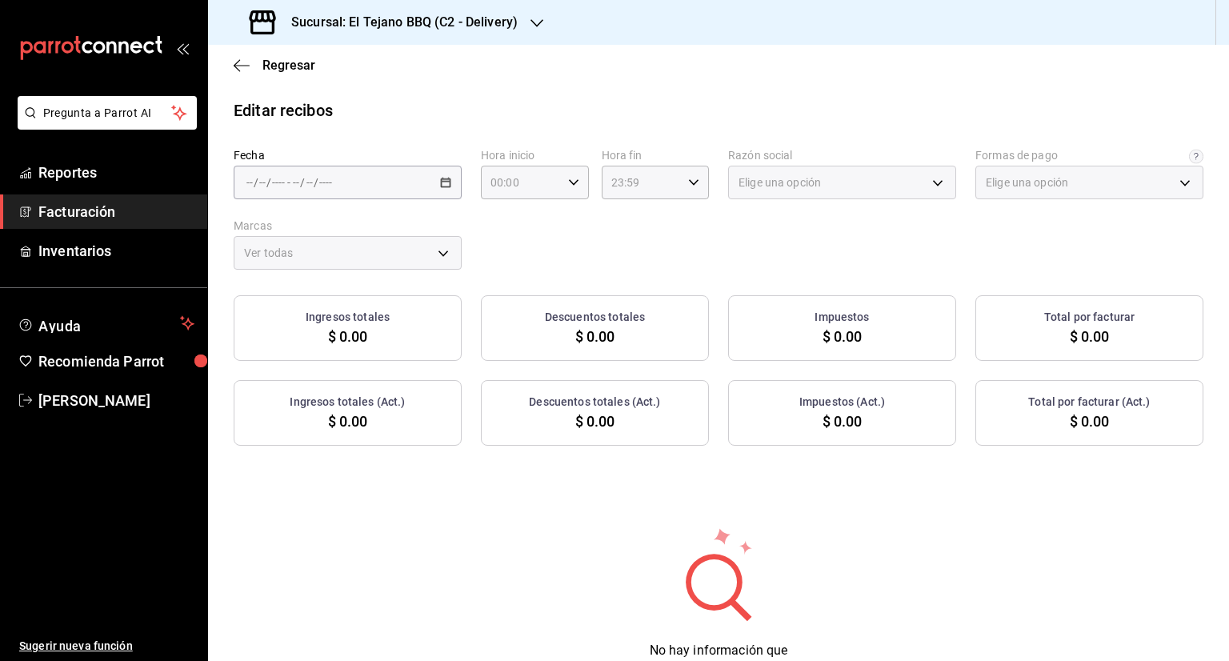
type input "68440374-47bf-4ffc-8c86-72856101d0ec"
click at [441, 183] on icon "button" at bounding box center [445, 182] width 11 height 11
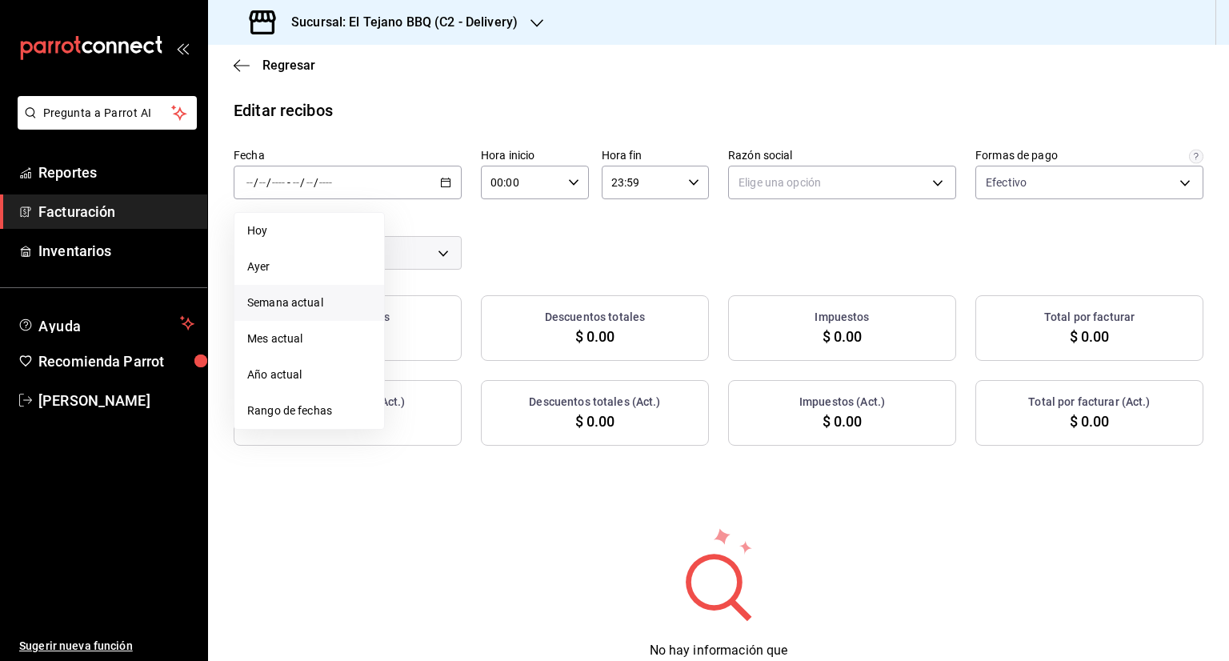
click at [286, 298] on span "Semana actual" at bounding box center [309, 302] width 124 height 17
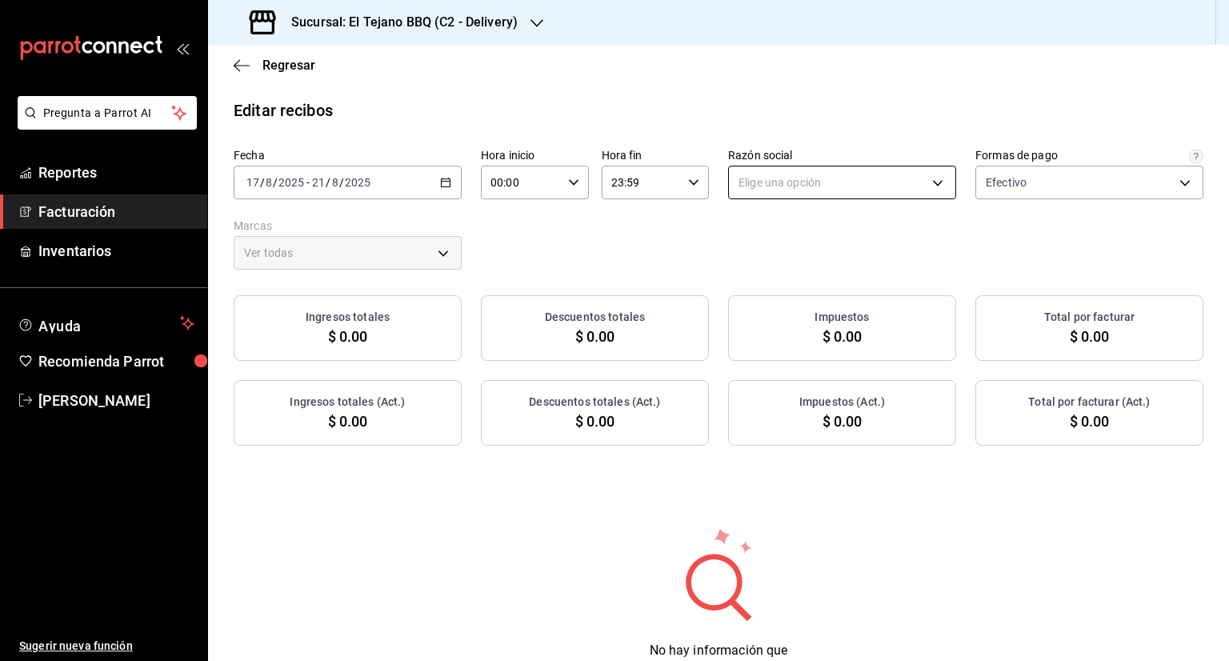
click at [850, 169] on body "Pregunta a Parrot AI Reportes Facturación Inventarios Ayuda Recomienda Parrot […" at bounding box center [614, 330] width 1229 height 661
click at [811, 258] on li "[PERSON_NAME] DE LA [PERSON_NAME]" at bounding box center [834, 264] width 225 height 30
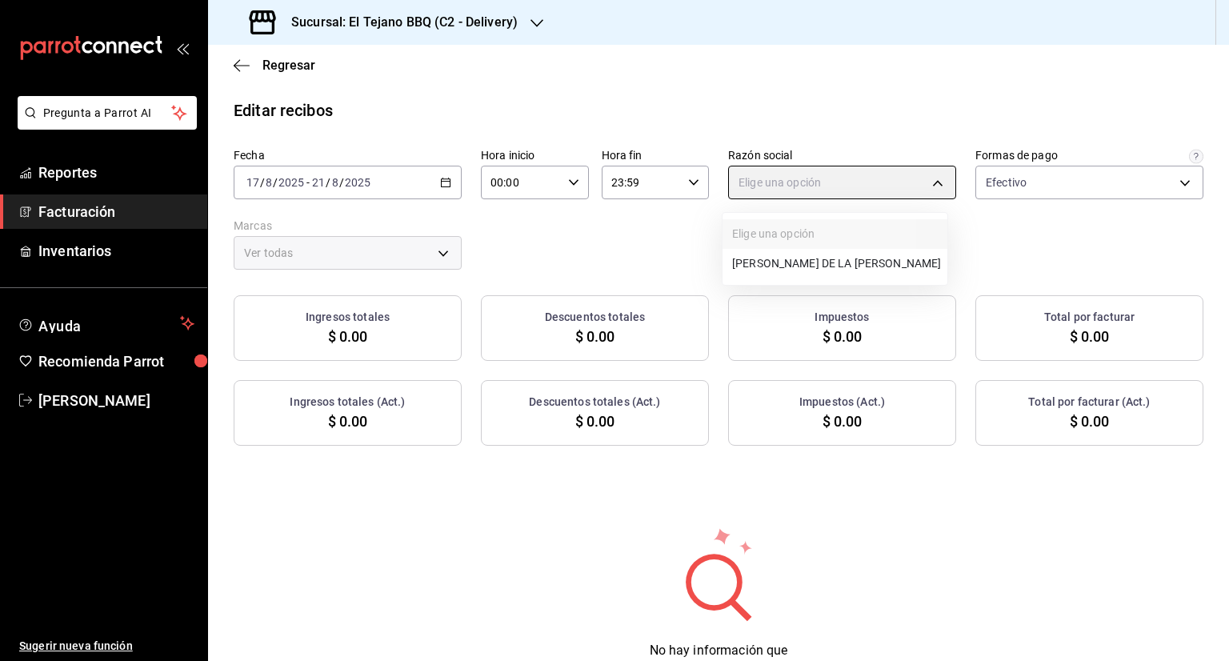
type input "61205277-6bc3-419d-b8ce-797e56172ef0"
type input "c7ffa1af-67c7-480b-88c6-a37194864535"
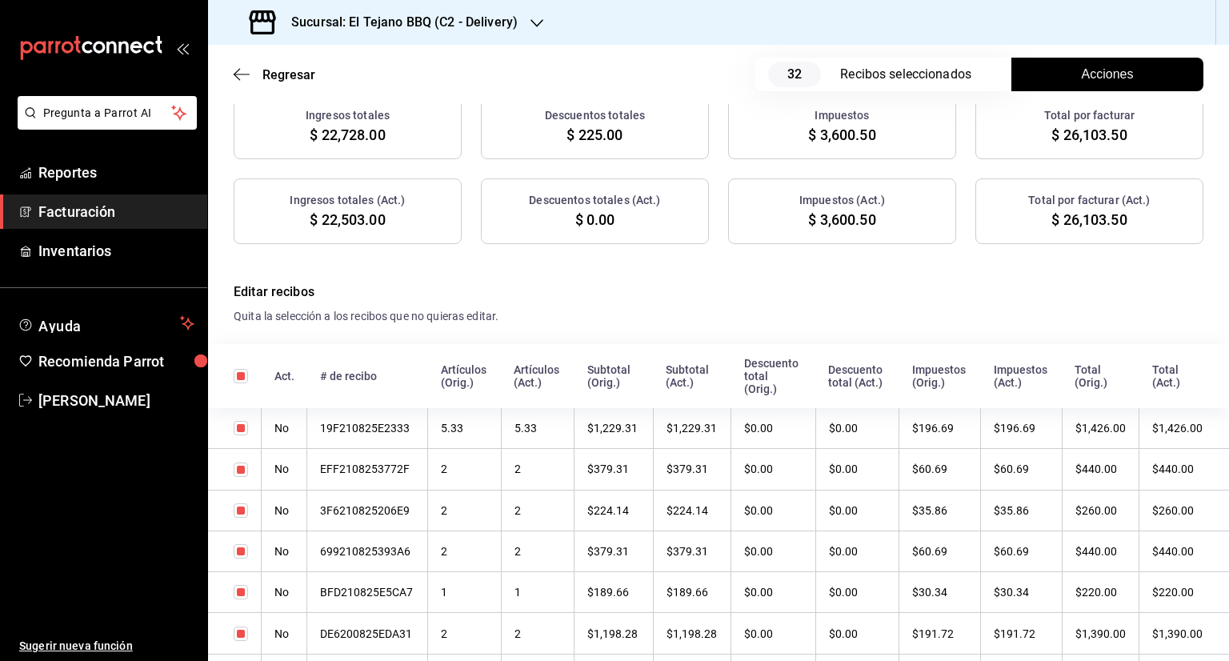
scroll to position [221, 0]
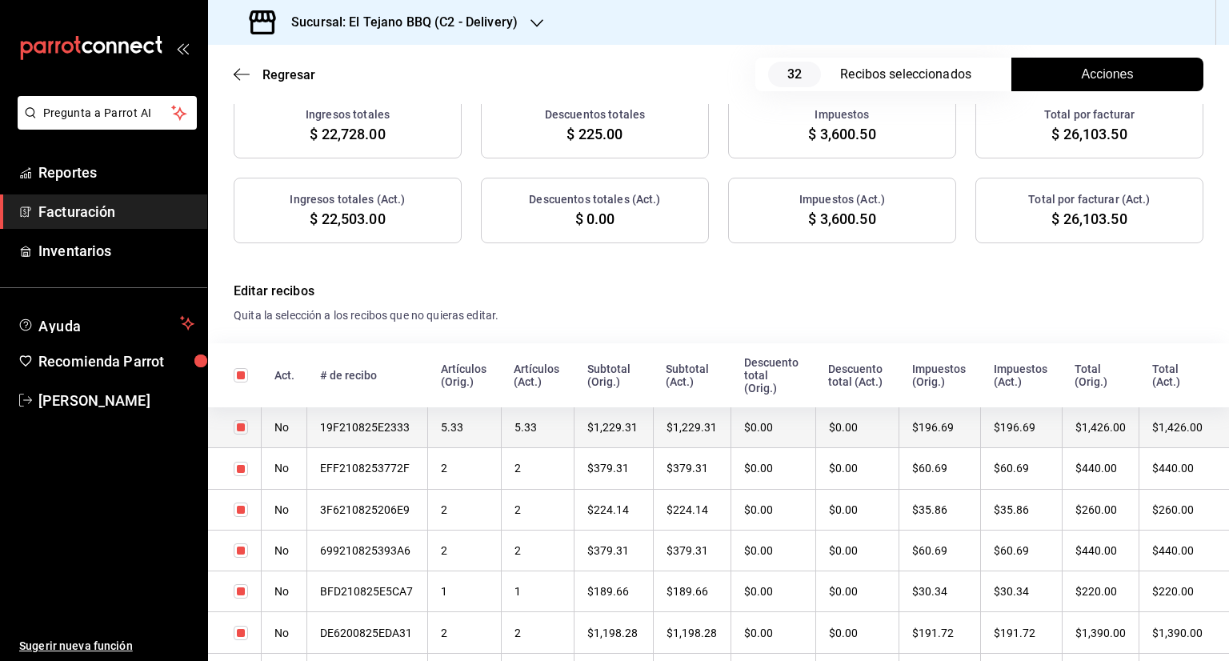
click at [356, 425] on th "19F210825E2333" at bounding box center [367, 427] width 121 height 41
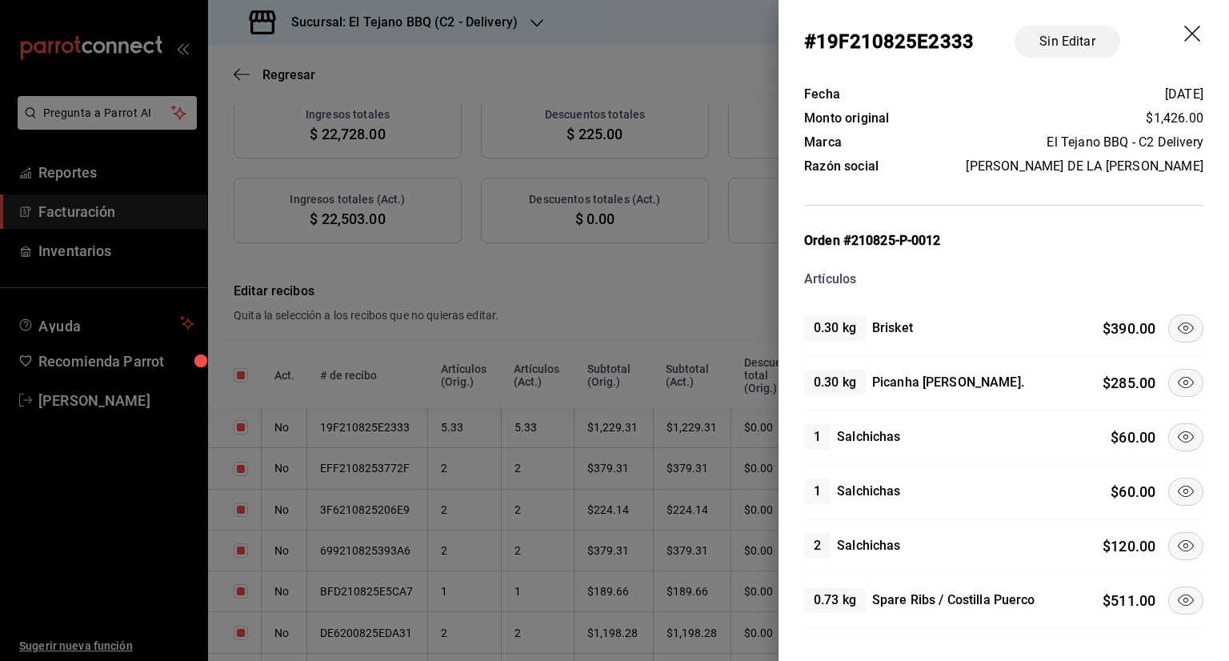
click at [1178, 330] on icon at bounding box center [1186, 327] width 16 height 11
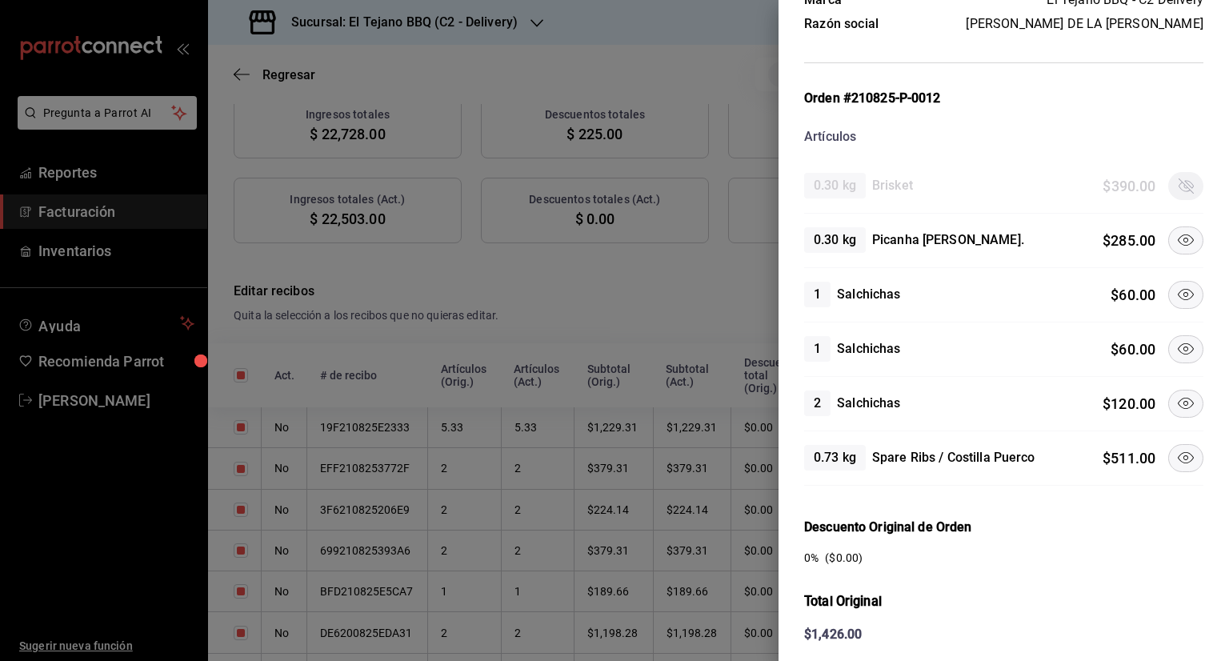
scroll to position [147, 0]
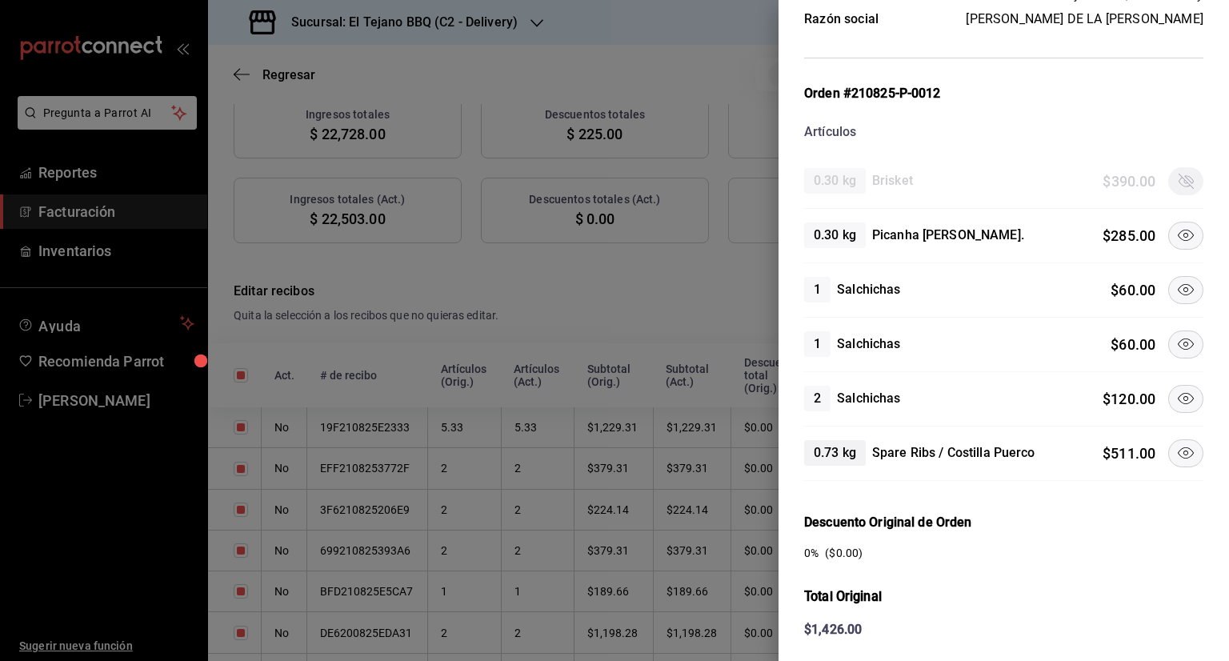
click at [813, 445] on span "0.73 kg" at bounding box center [835, 452] width 62 height 19
click at [819, 401] on span "2" at bounding box center [817, 398] width 26 height 19
drag, startPoint x: 819, startPoint y: 401, endPoint x: 790, endPoint y: 395, distance: 29.3
click at [790, 395] on div "Fecha [DATE] Monto original $1,426.00 Marca El Tejano BBQ - C2 Delivery Razón s…" at bounding box center [1003, 428] width 450 height 985
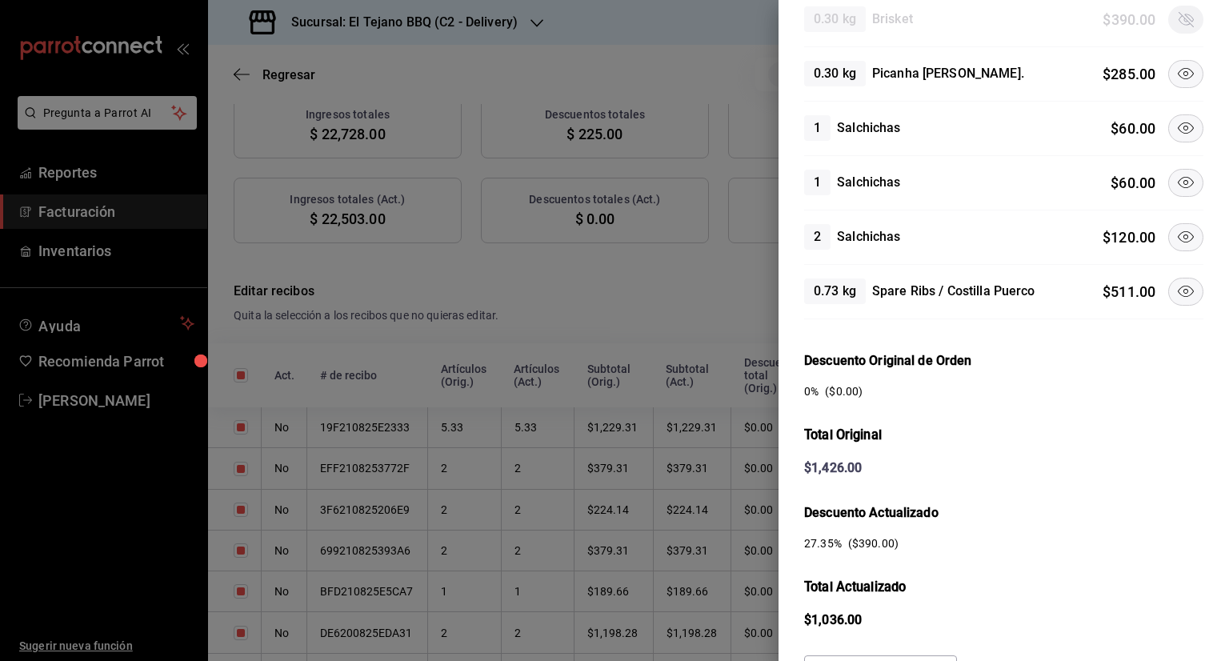
scroll to position [310, 0]
drag, startPoint x: 970, startPoint y: 436, endPoint x: 1060, endPoint y: 505, distance: 113.6
click at [1060, 505] on h3 "Descuento Actualizado" at bounding box center [1003, 511] width 399 height 19
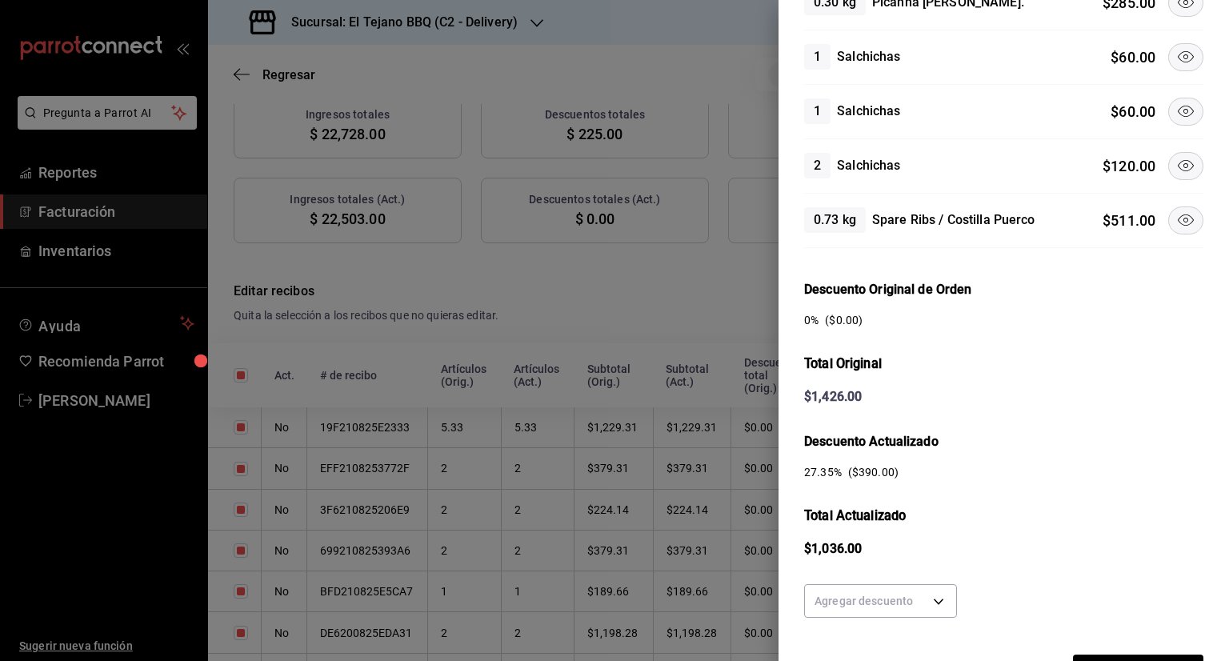
scroll to position [470, 0]
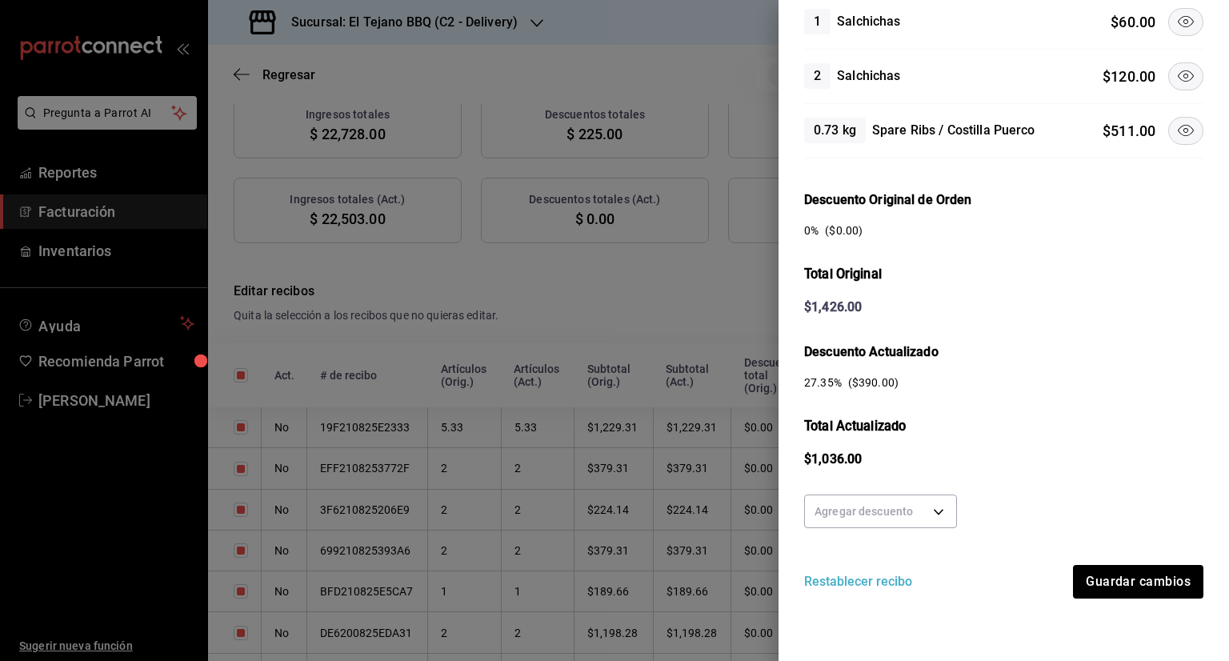
click at [870, 579] on button "Restablecer recibo" at bounding box center [858, 581] width 108 height 19
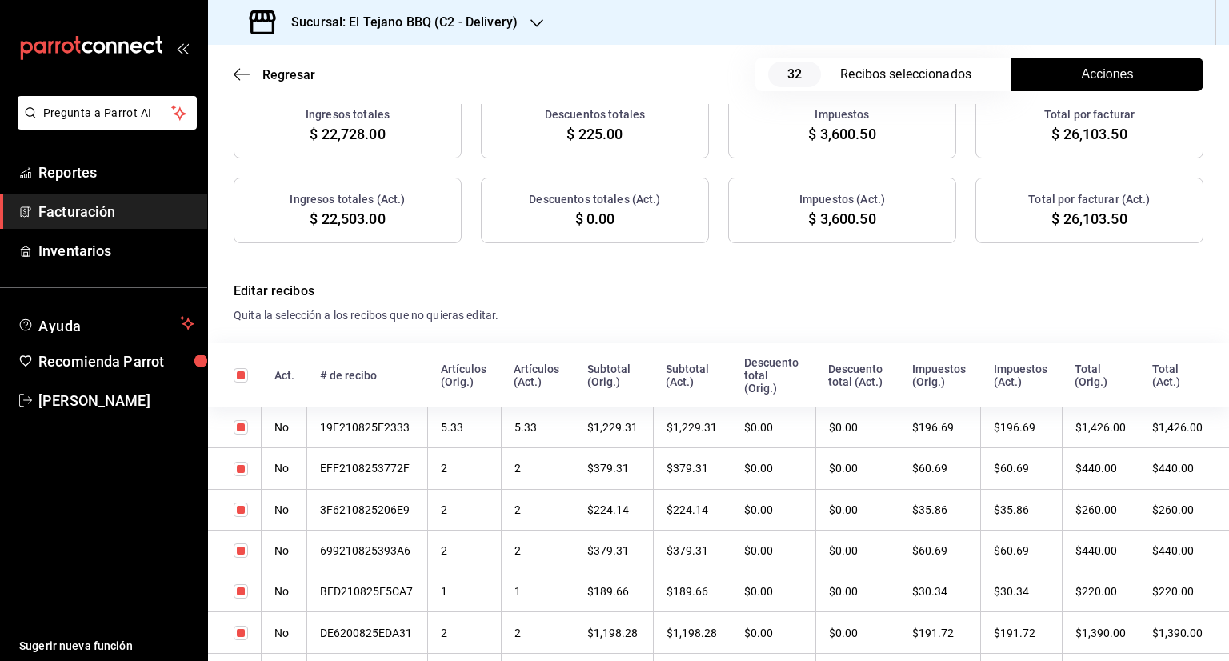
scroll to position [0, 0]
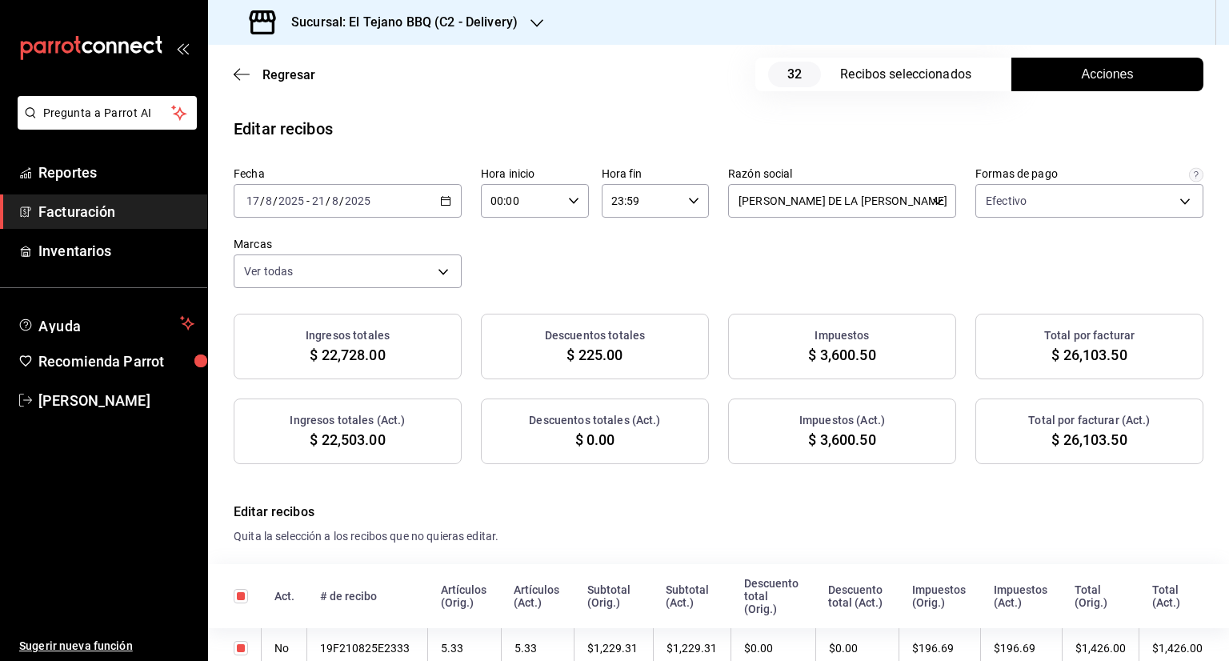
click at [125, 213] on span "Facturación" at bounding box center [116, 212] width 156 height 22
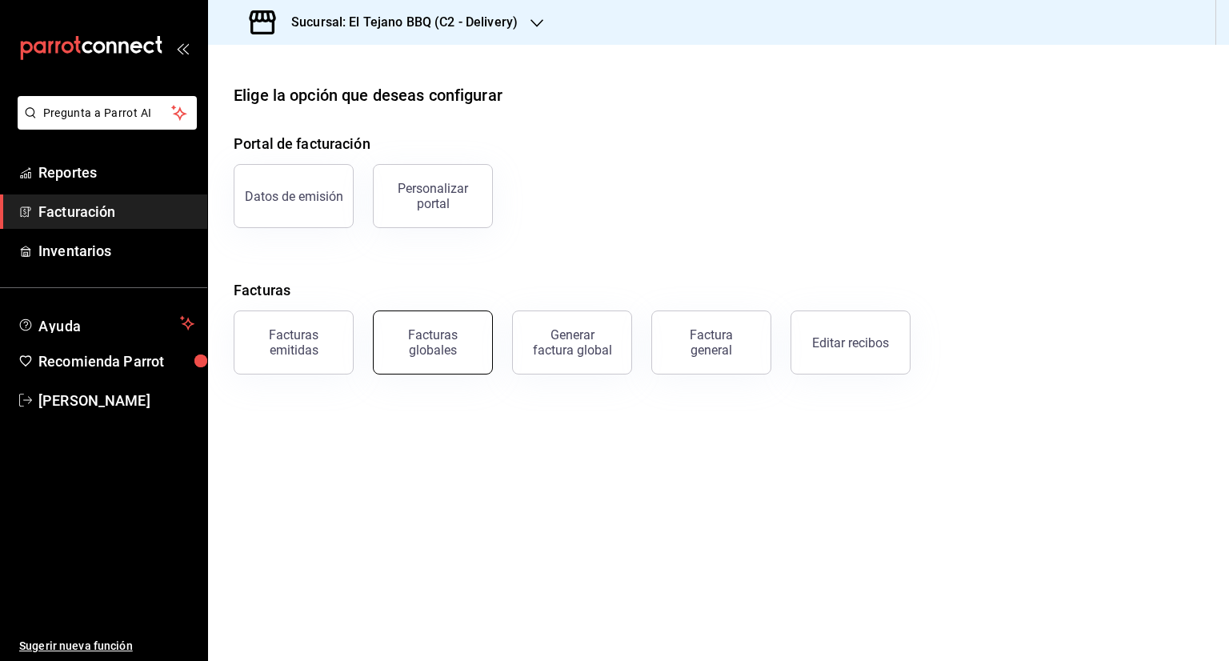
click at [455, 353] on div "Facturas globales" at bounding box center [432, 342] width 99 height 30
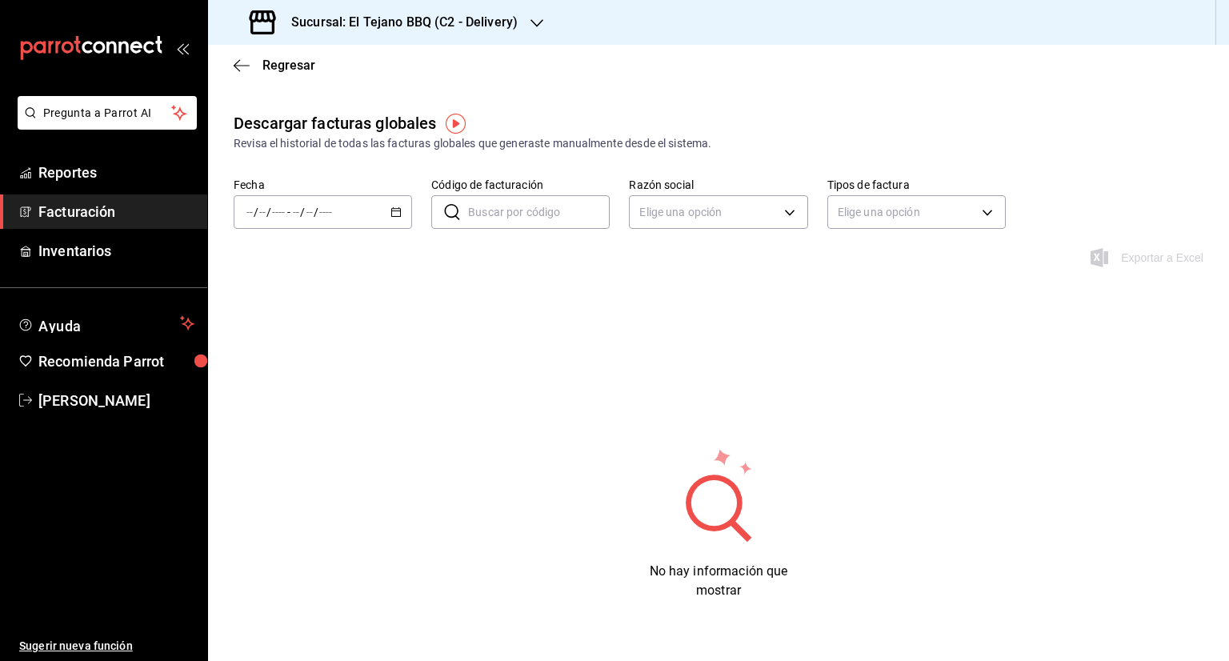
click at [394, 218] on div "/ / - / /" at bounding box center [323, 212] width 178 height 34
click at [302, 402] on span "Año actual" at bounding box center [309, 404] width 124 height 17
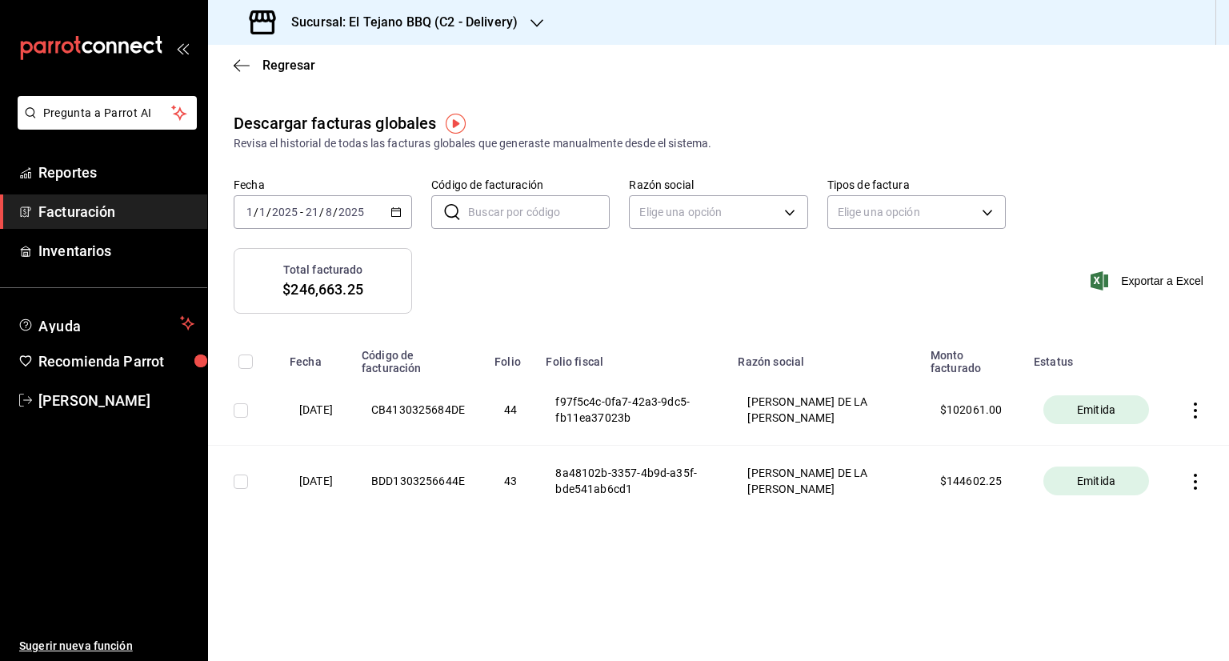
click at [535, 32] on div "Sucursal: El Tejano BBQ (C2 - Delivery)" at bounding box center [385, 22] width 329 height 45
click at [359, 100] on span "El Tejano BBQ (C1 - Comedor)" at bounding box center [296, 105] width 150 height 17
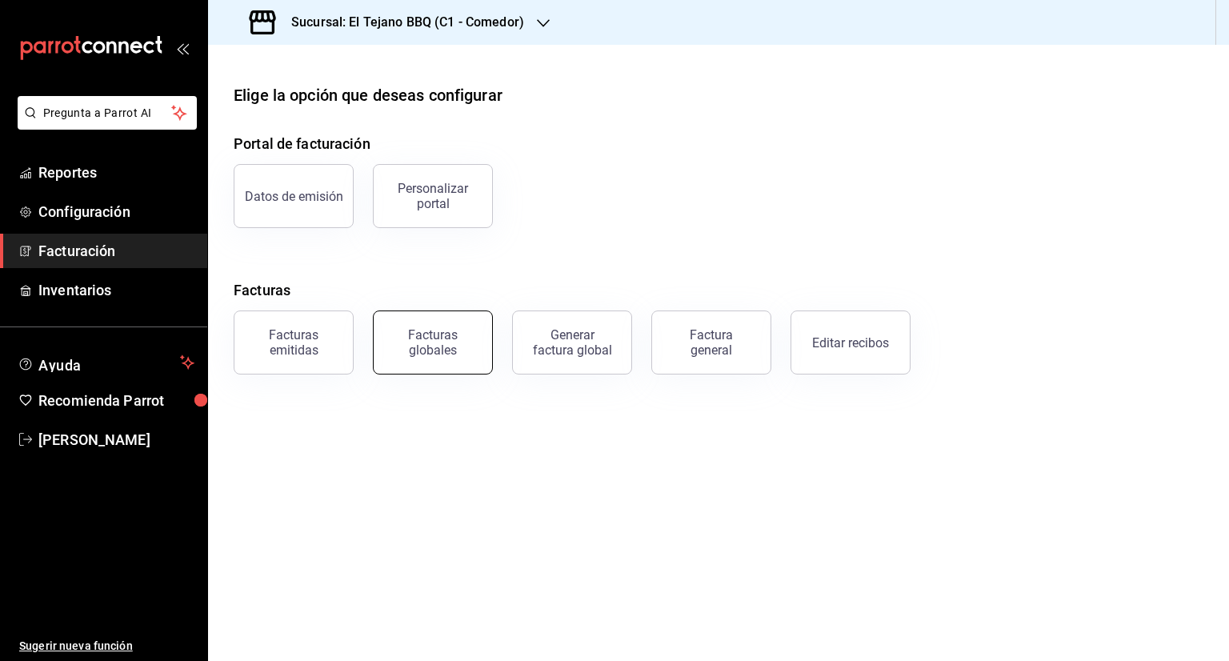
click at [432, 369] on button "Facturas globales" at bounding box center [433, 342] width 120 height 64
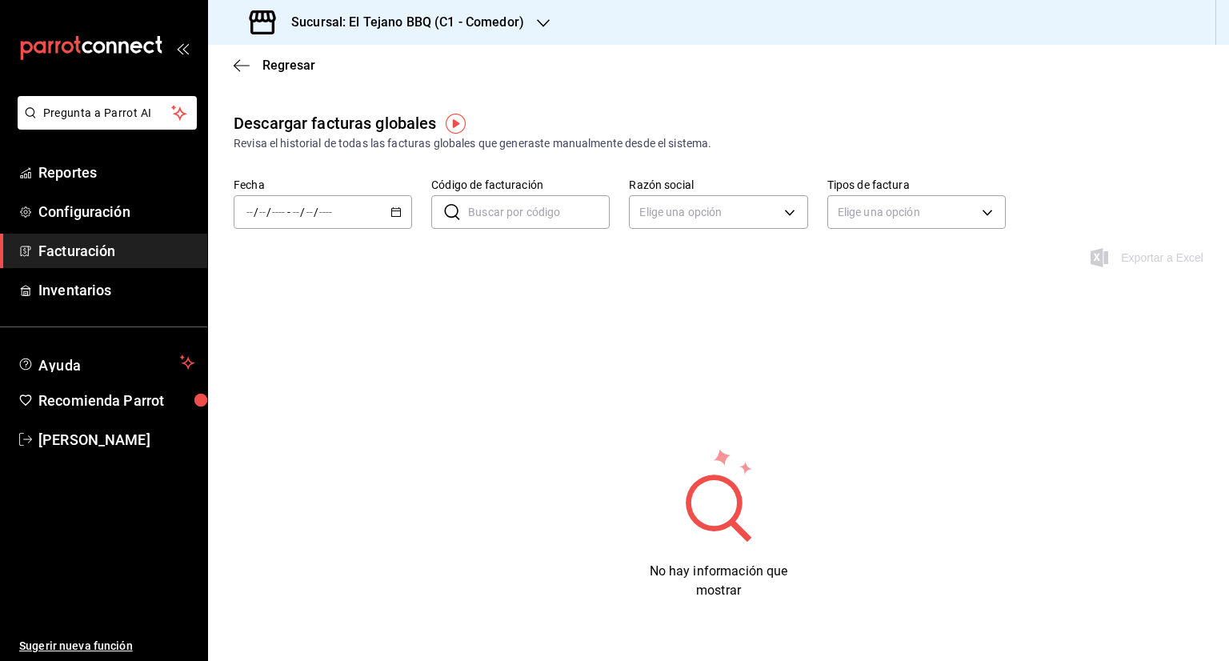
click at [394, 218] on div "/ / - / /" at bounding box center [323, 212] width 178 height 34
click at [260, 394] on li "Año actual" at bounding box center [309, 404] width 150 height 36
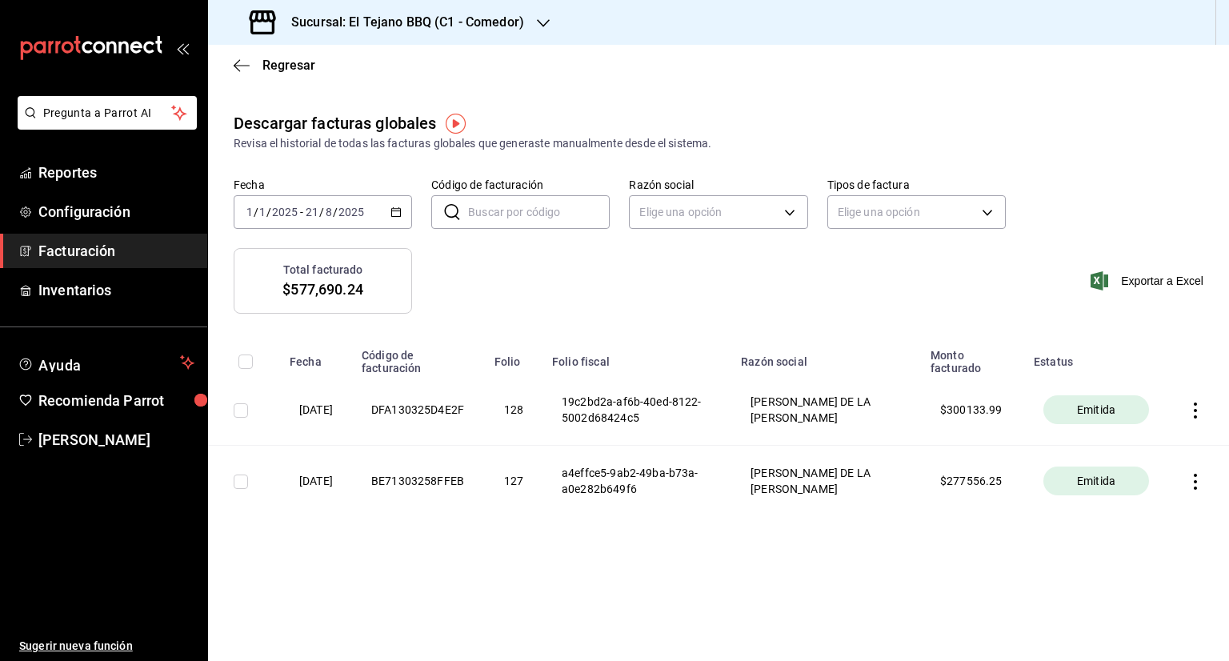
click at [1198, 408] on icon "button" at bounding box center [1195, 410] width 16 height 16
click at [1150, 362] on li "Descargar PDF" at bounding box center [1132, 371] width 141 height 41
click at [1202, 484] on icon "button" at bounding box center [1195, 482] width 16 height 16
click at [1146, 437] on div "Descargar PDF" at bounding box center [1144, 442] width 77 height 13
click at [116, 257] on span "Facturación" at bounding box center [116, 251] width 156 height 22
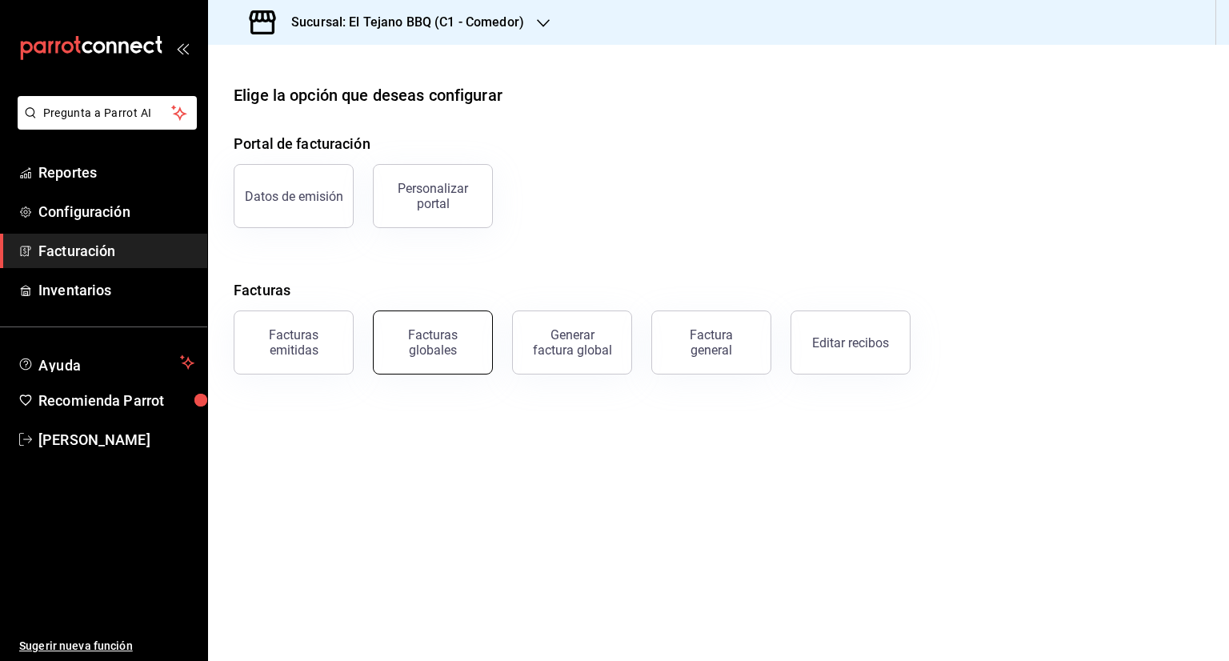
click at [431, 322] on button "Facturas globales" at bounding box center [433, 342] width 120 height 64
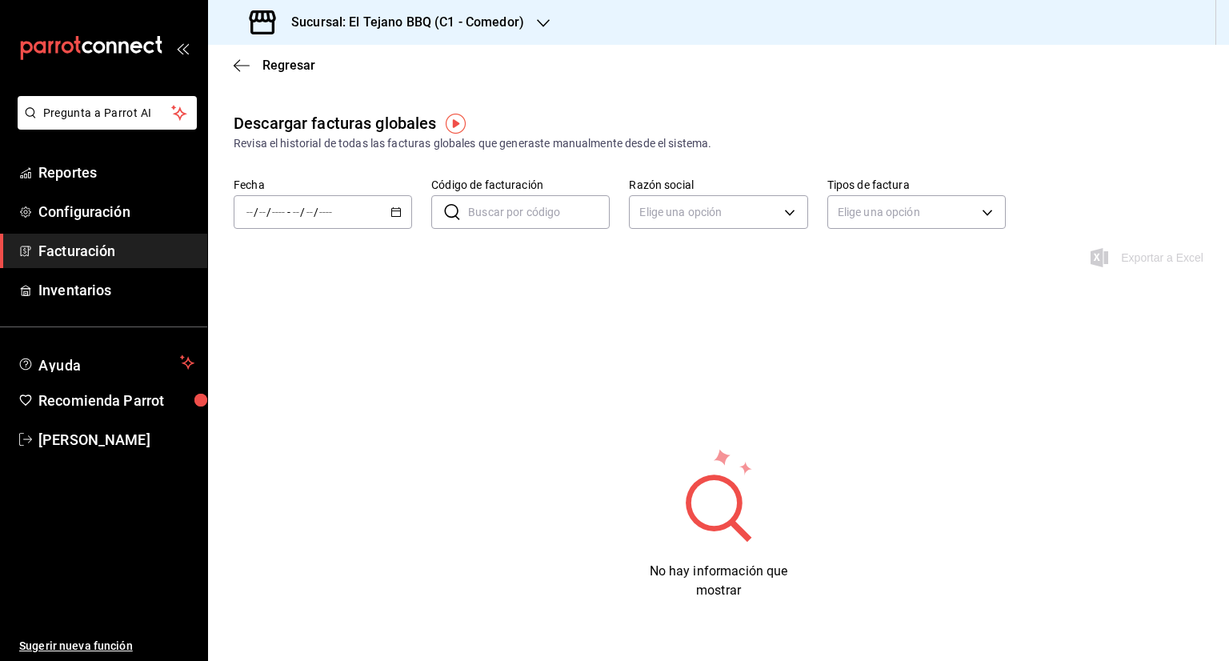
click at [400, 212] on div "/ / - / /" at bounding box center [323, 212] width 178 height 34
click at [270, 442] on span "Rango de fechas" at bounding box center [309, 440] width 124 height 17
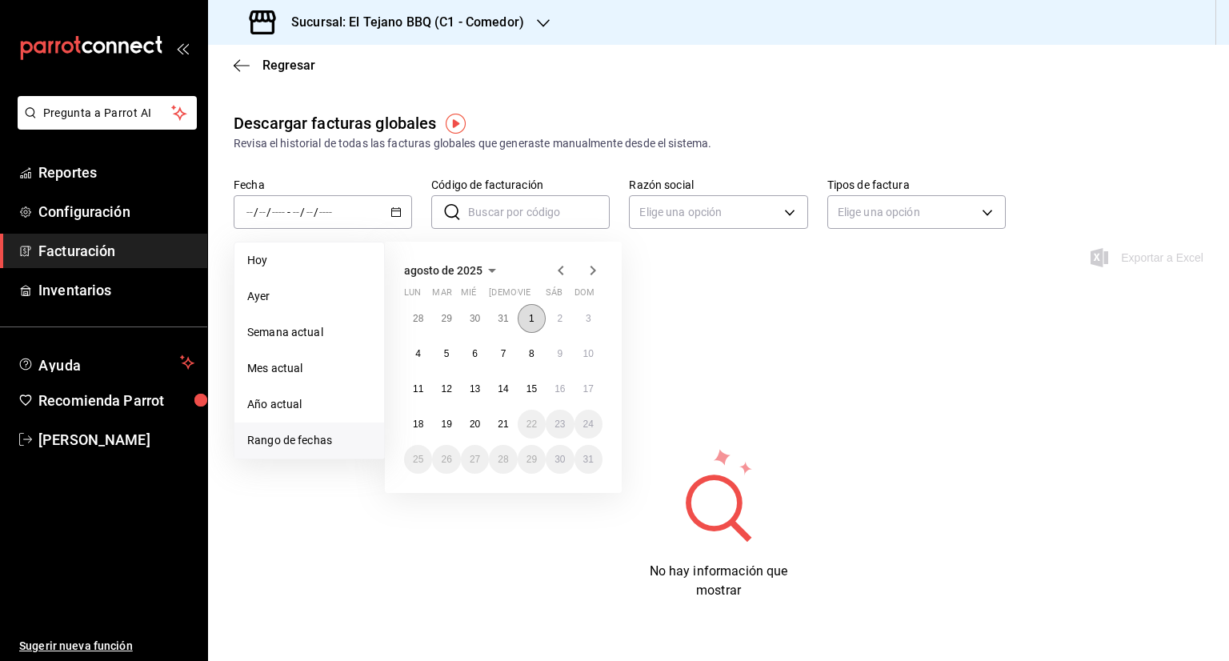
click at [528, 311] on button "1" at bounding box center [532, 318] width 28 height 29
click at [587, 318] on abbr "3" at bounding box center [589, 318] width 6 height 11
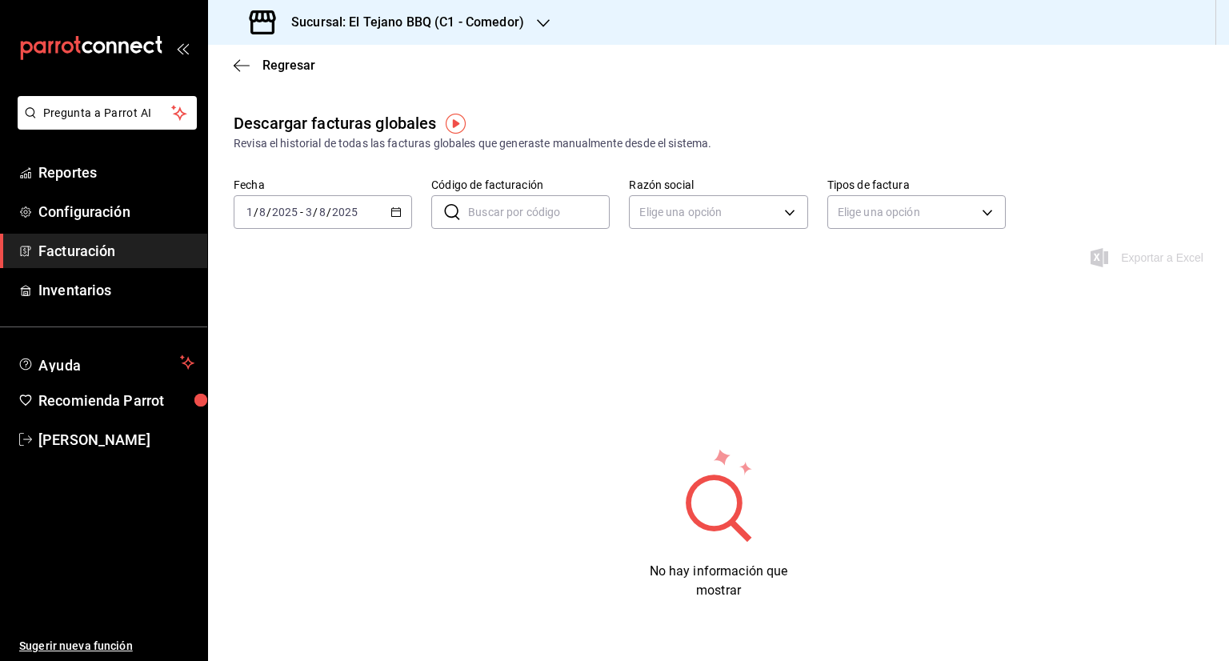
click at [399, 210] on icon "button" at bounding box center [395, 211] width 11 height 11
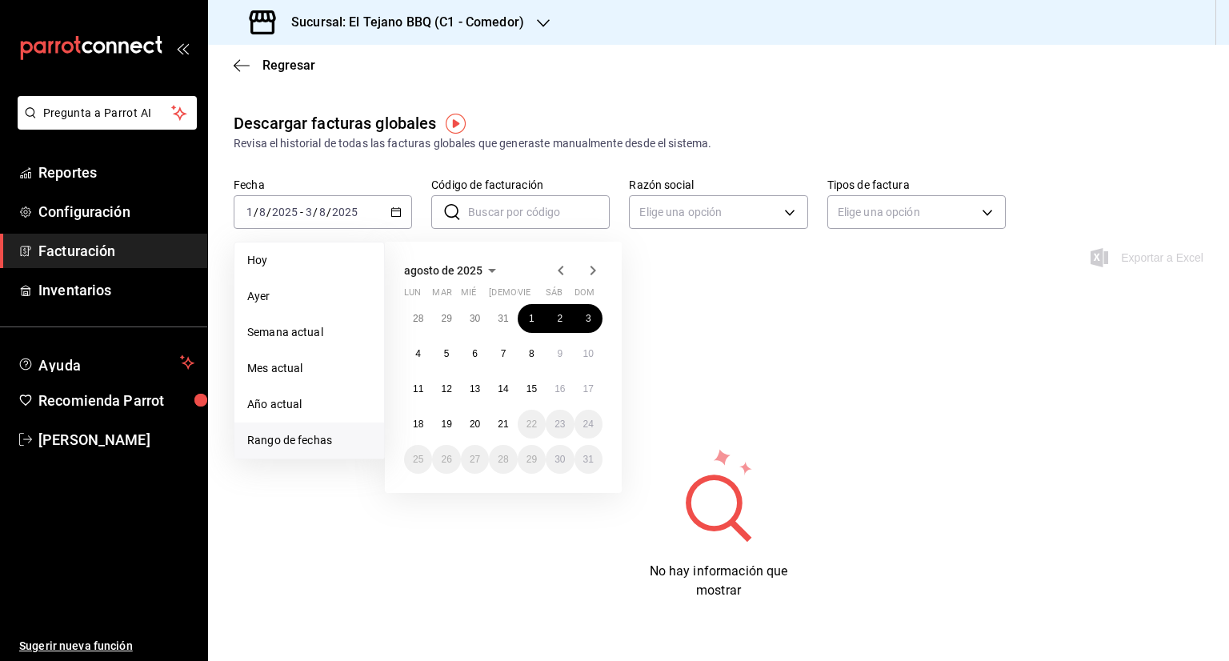
click at [486, 268] on icon "button" at bounding box center [491, 270] width 19 height 19
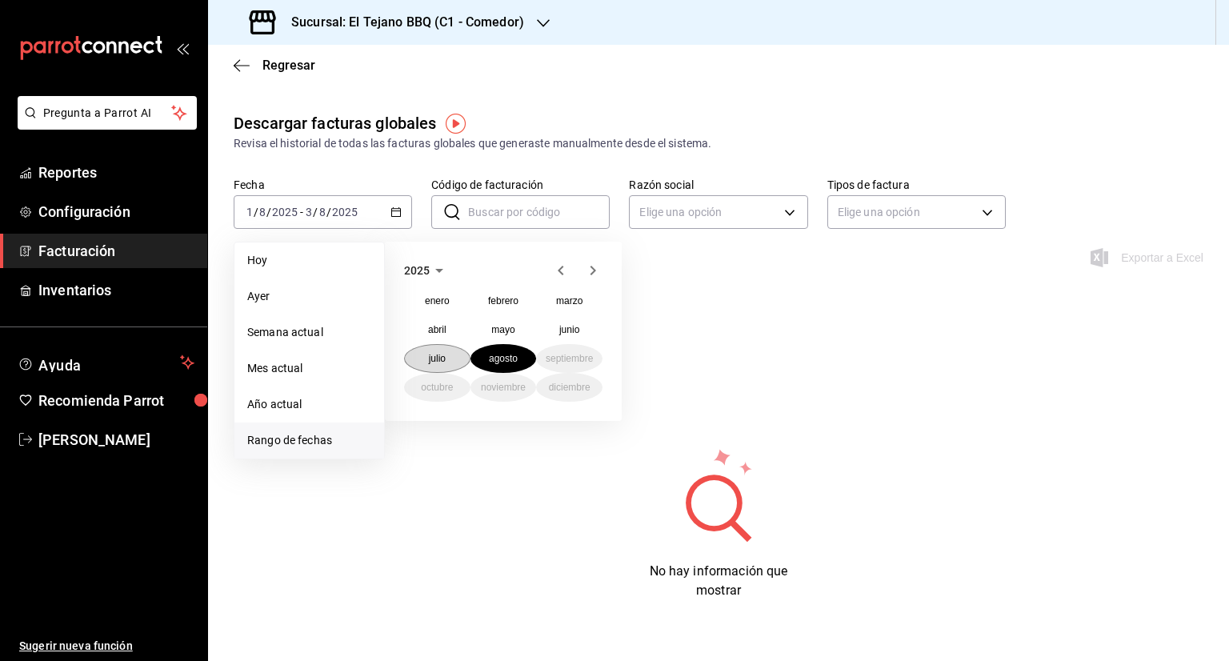
click at [426, 356] on button "julio" at bounding box center [437, 358] width 66 height 29
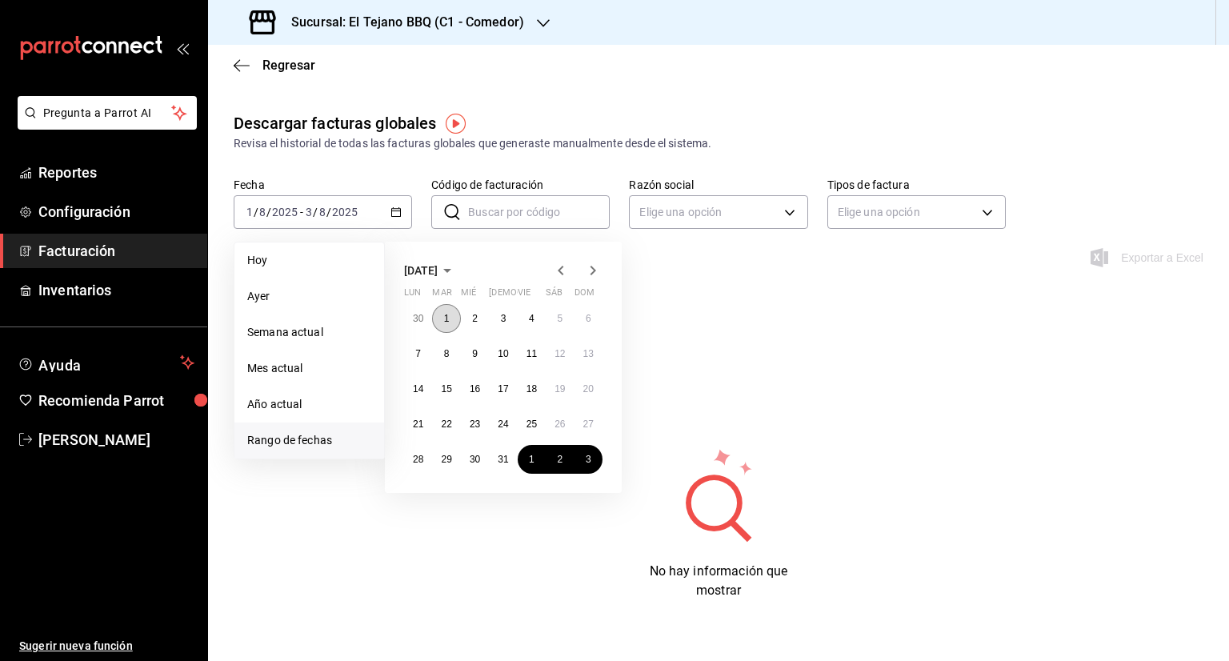
click at [452, 324] on button "1" at bounding box center [446, 318] width 28 height 29
click at [593, 314] on button "6" at bounding box center [588, 318] width 28 height 29
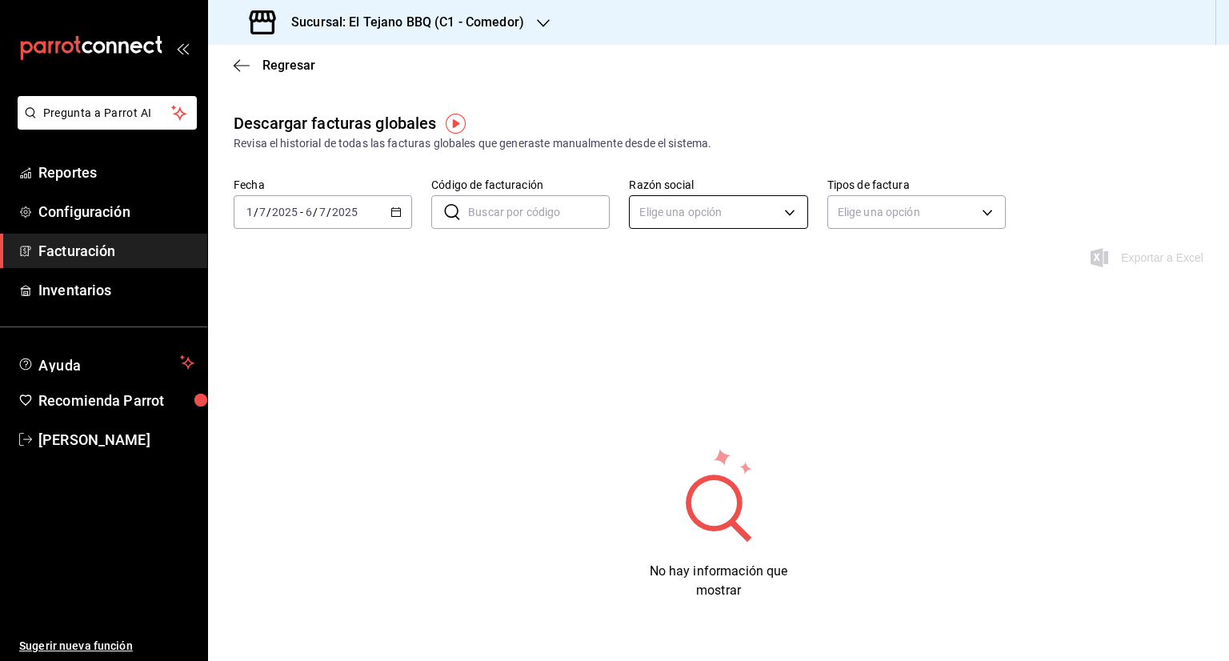
click at [719, 218] on body "Pregunta a Parrot AI Reportes Configuración Facturación Inventarios Ayuda Recom…" at bounding box center [614, 330] width 1229 height 661
click at [713, 299] on li "[PERSON_NAME] DE LA [PERSON_NAME]" at bounding box center [737, 293] width 225 height 30
type input "fadb105e-3f48-4ebe-bbbb-4a640c7c4825"
click at [946, 221] on body "Pregunta a Parrot AI Reportes Configuración Facturación Inventarios Ayuda Recom…" at bounding box center [614, 330] width 1229 height 661
click at [717, 321] on div at bounding box center [614, 330] width 1229 height 661
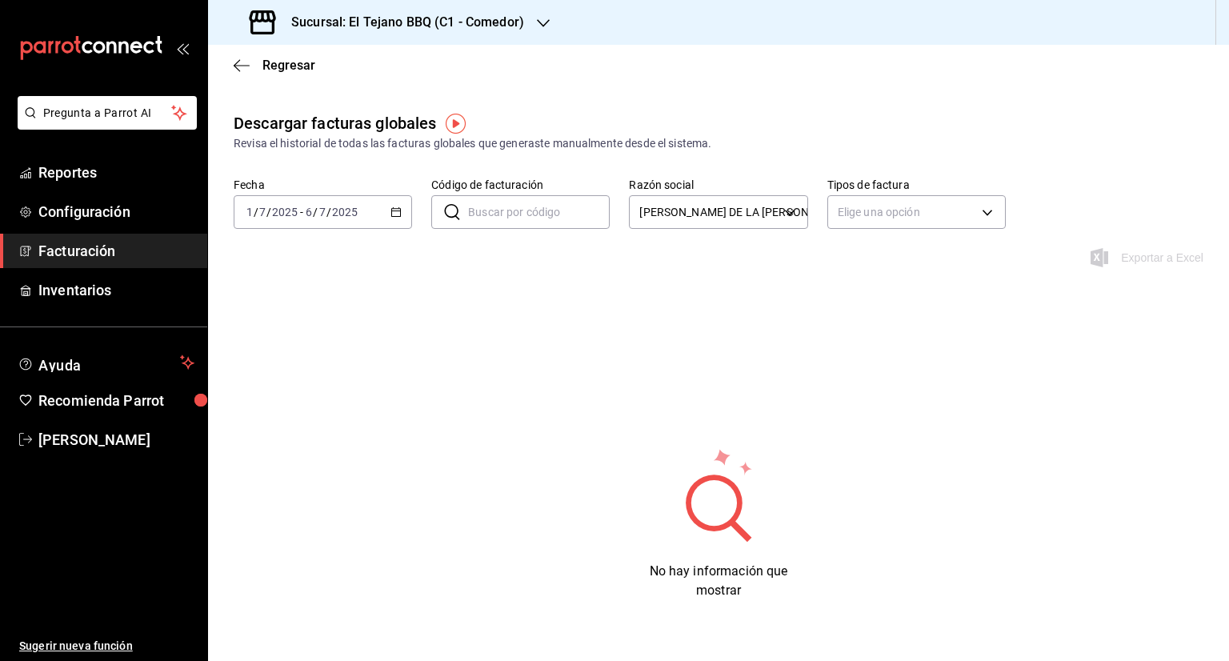
click at [48, 246] on span "Facturación" at bounding box center [116, 251] width 156 height 22
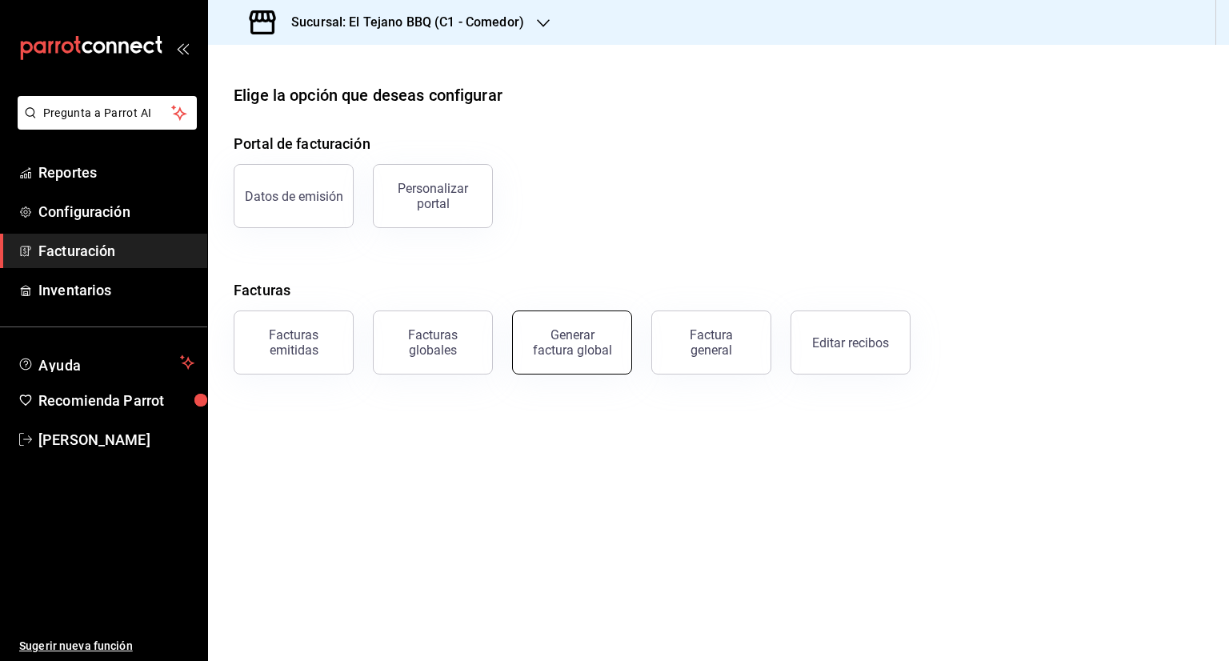
click at [542, 329] on div "Generar factura global" at bounding box center [572, 342] width 80 height 30
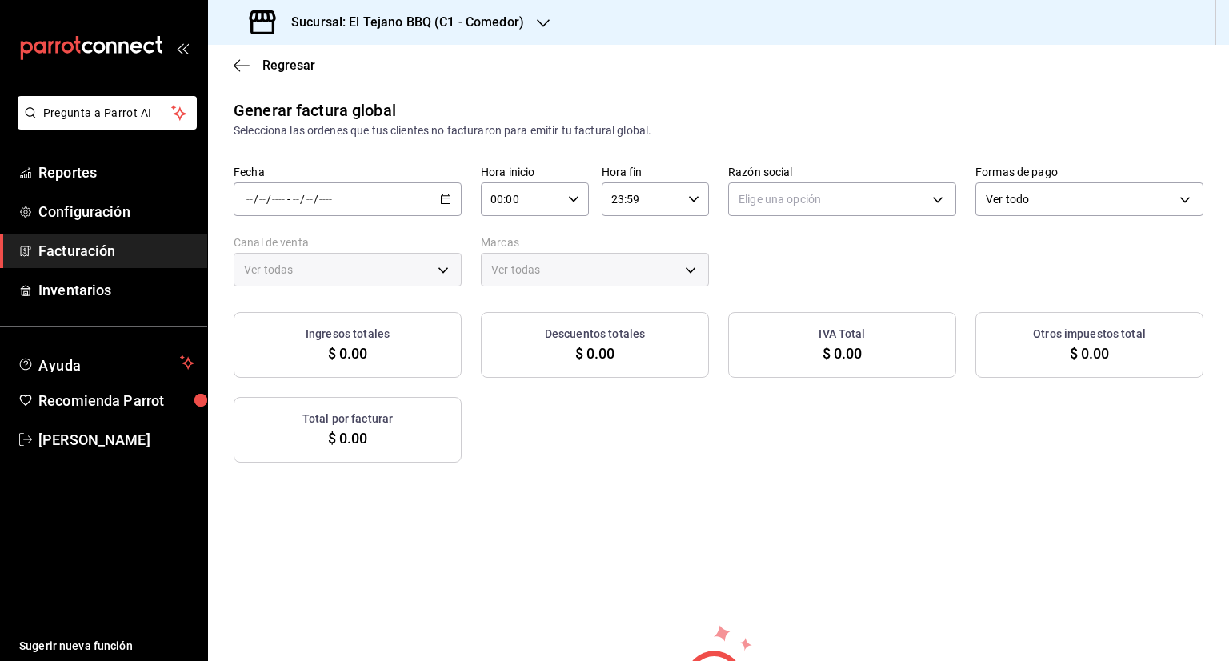
type input "PARROT,UBER_EATS,RAPPI,DIDI_FOOD,ONLINE"
click at [433, 193] on div "/ / - / /" at bounding box center [348, 199] width 228 height 34
click at [301, 254] on span "Rango de fechas" at bounding box center [309, 247] width 124 height 17
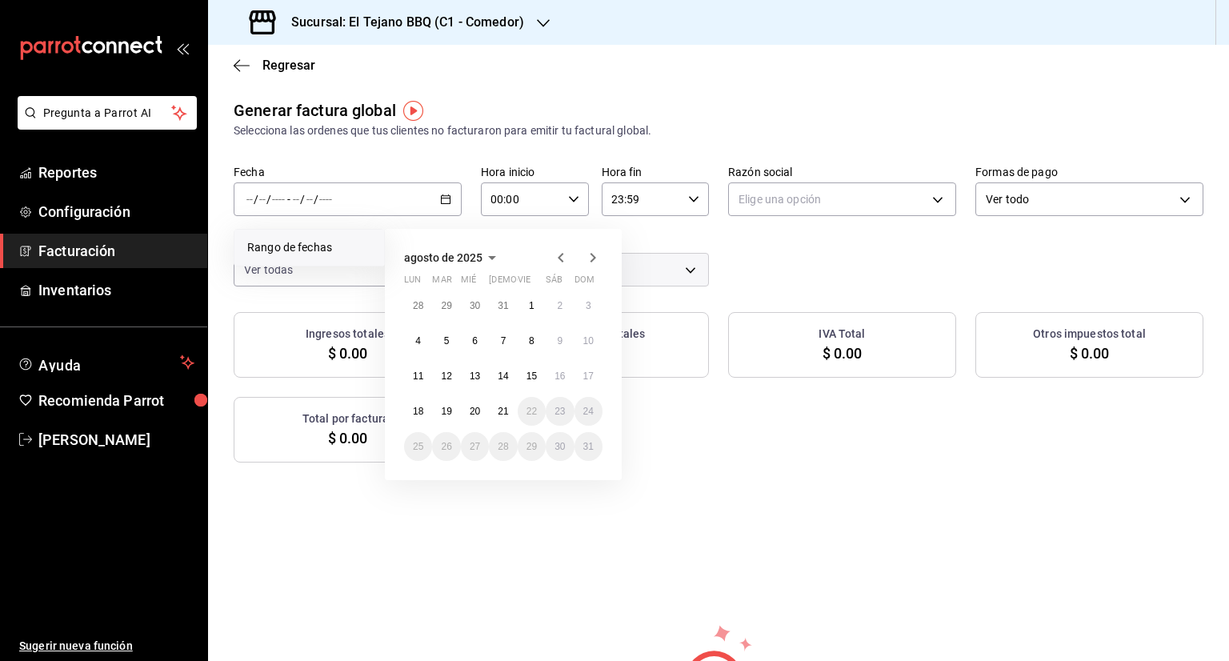
click at [490, 260] on icon "button" at bounding box center [491, 257] width 19 height 19
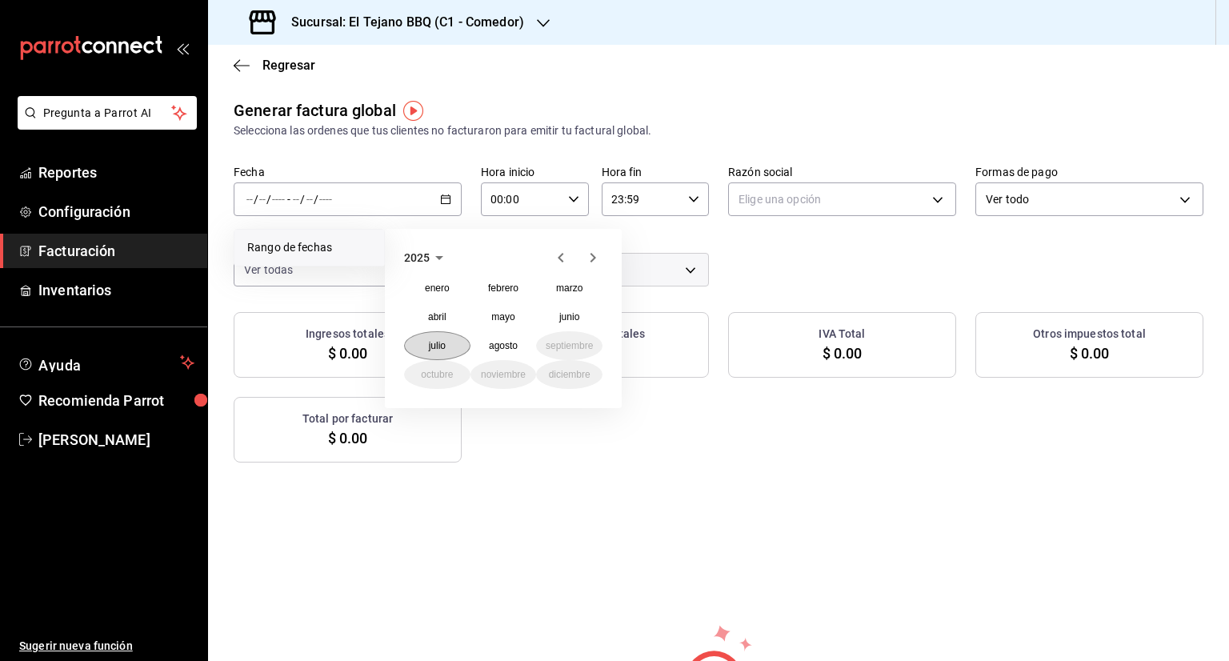
click at [436, 346] on abbr "julio" at bounding box center [437, 345] width 17 height 11
click at [436, 346] on button "8" at bounding box center [446, 340] width 28 height 29
click at [445, 303] on abbr "1" at bounding box center [447, 305] width 6 height 11
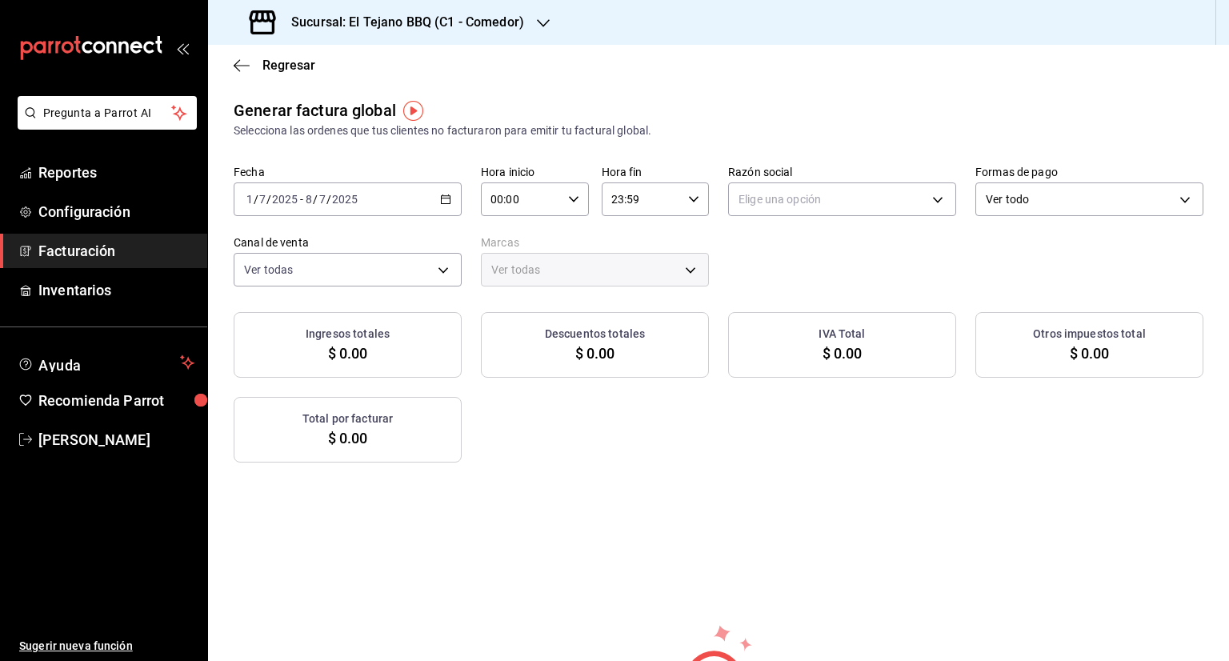
click at [445, 212] on div "[DATE] [DATE] - [DATE] [DATE]" at bounding box center [348, 199] width 228 height 34
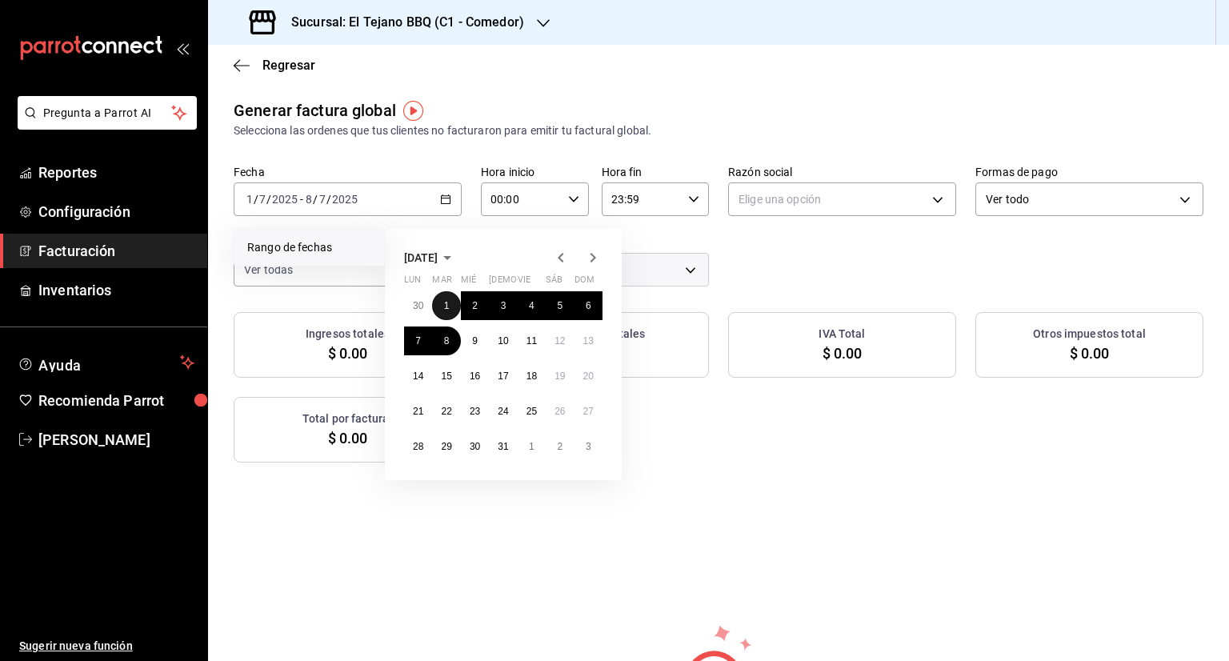
click at [450, 303] on button "1" at bounding box center [446, 305] width 28 height 29
click at [582, 312] on button "6" at bounding box center [588, 305] width 28 height 29
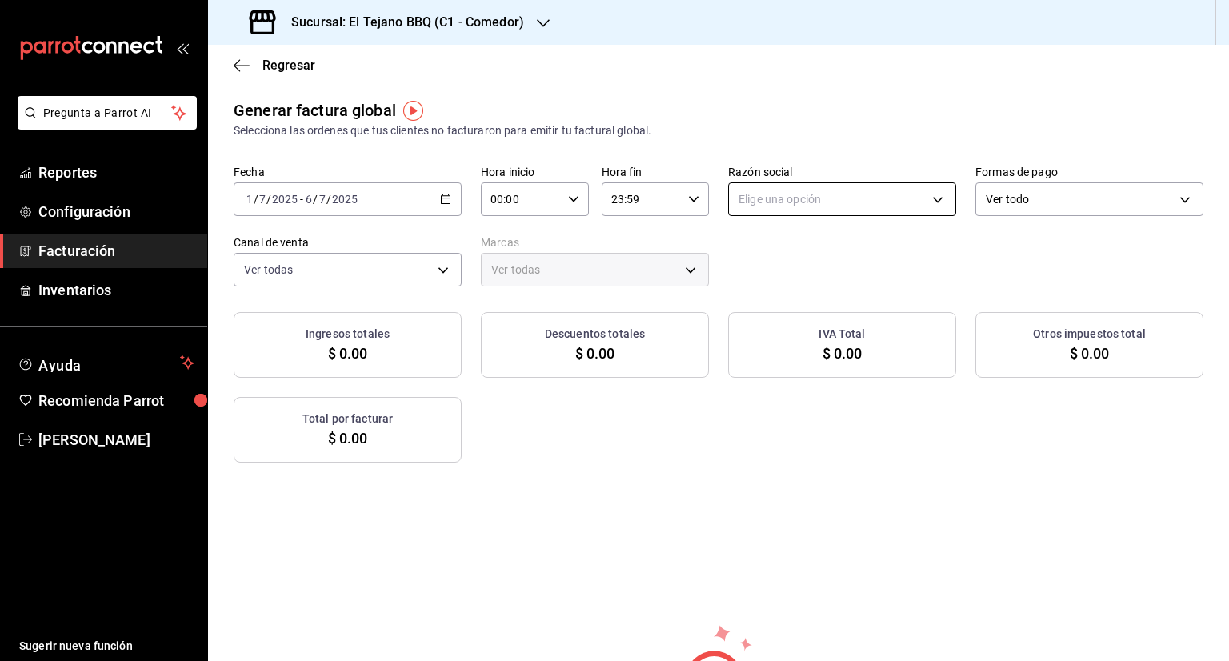
click at [829, 194] on body "Pregunta a Parrot AI Reportes Configuración Facturación Inventarios Ayuda Recom…" at bounding box center [614, 330] width 1229 height 661
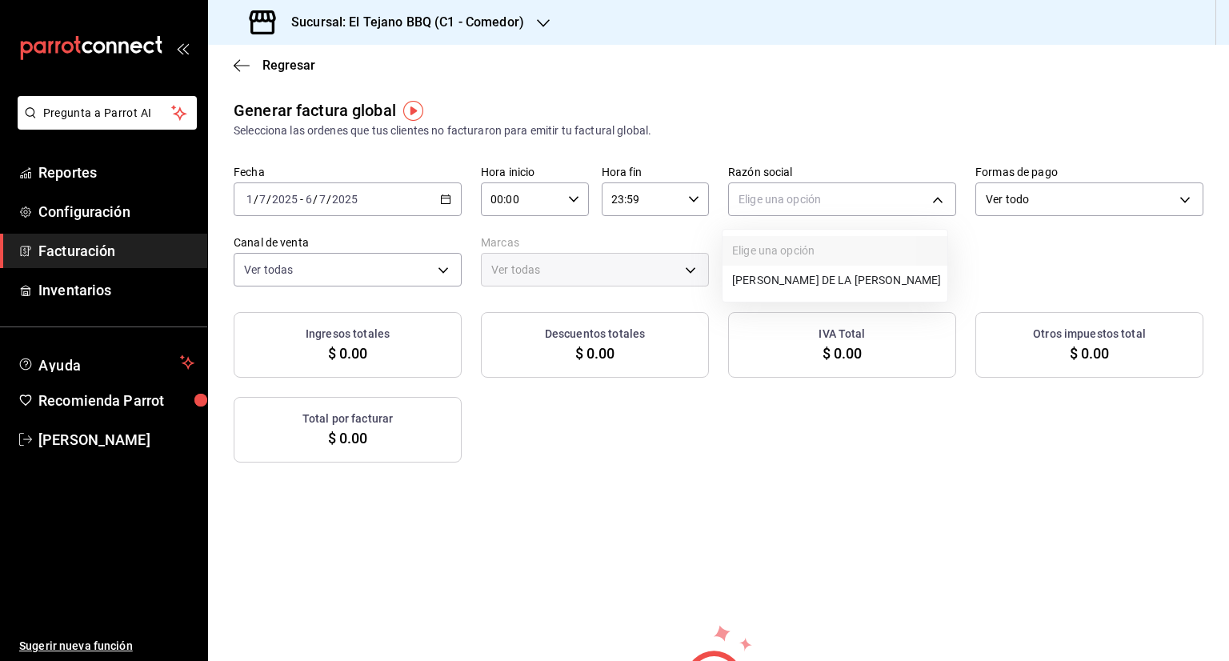
click at [811, 291] on li "[PERSON_NAME] DE LA [PERSON_NAME]" at bounding box center [834, 281] width 225 height 30
type input "fadb105e-3f48-4ebe-bbbb-4a640c7c4825"
type input "c94772c4-3311-41c2-8861-4f79a687b49f"
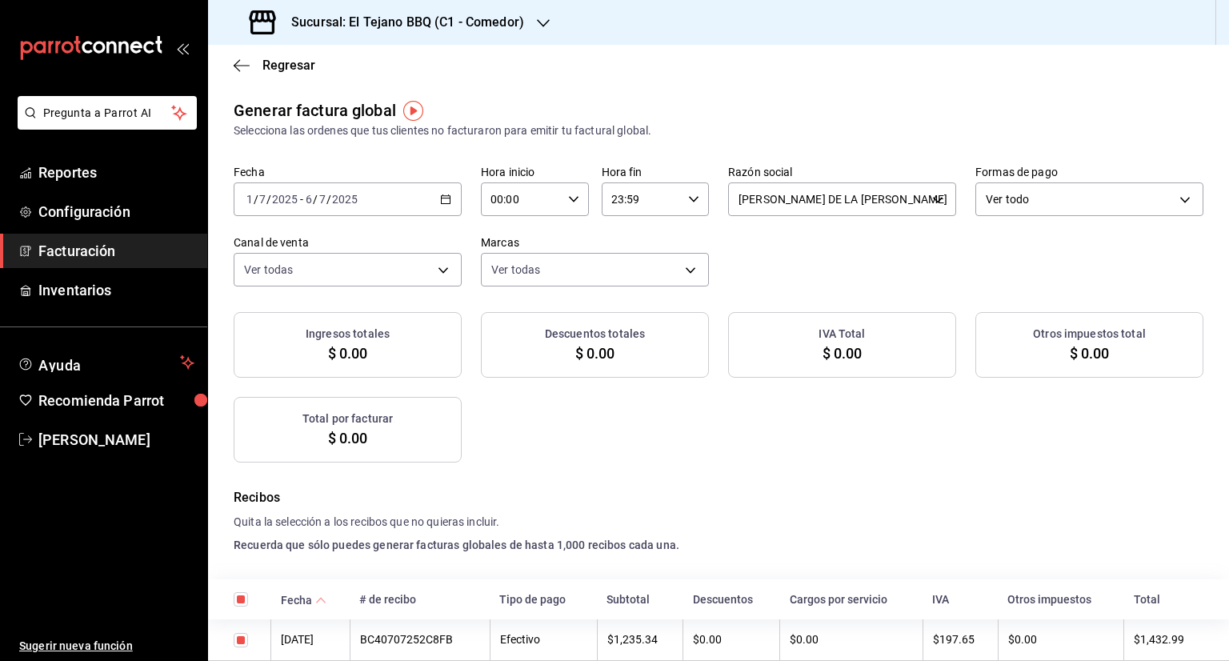
checkbox input "true"
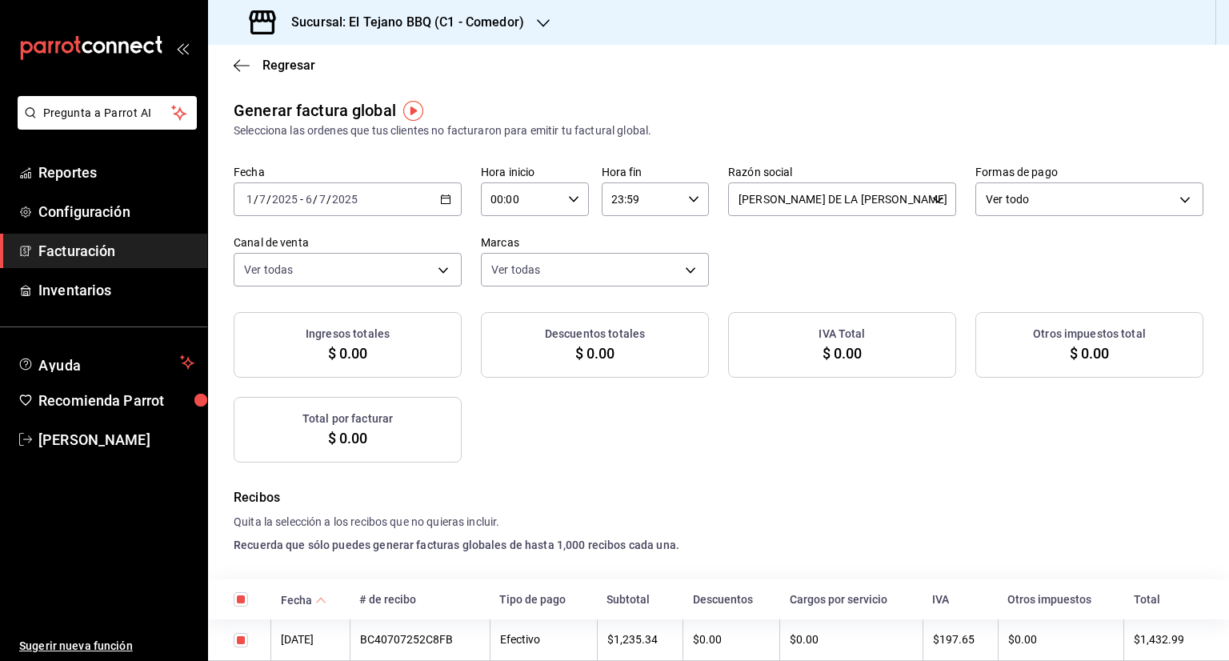
checkbox input "true"
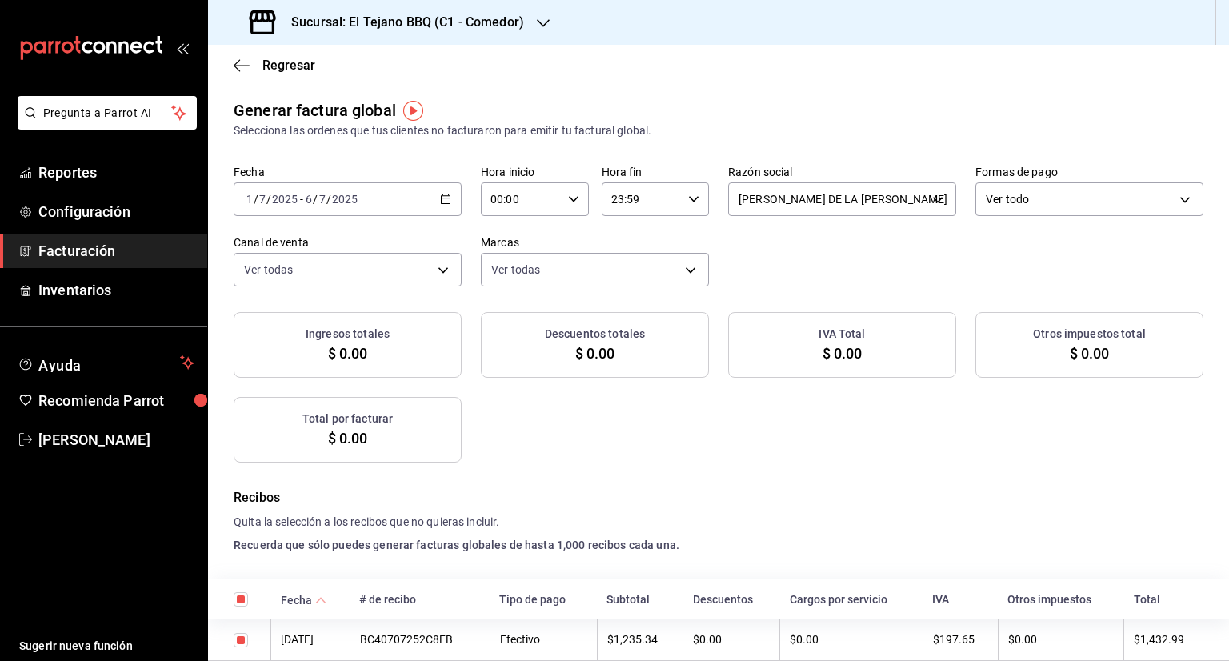
checkbox input "true"
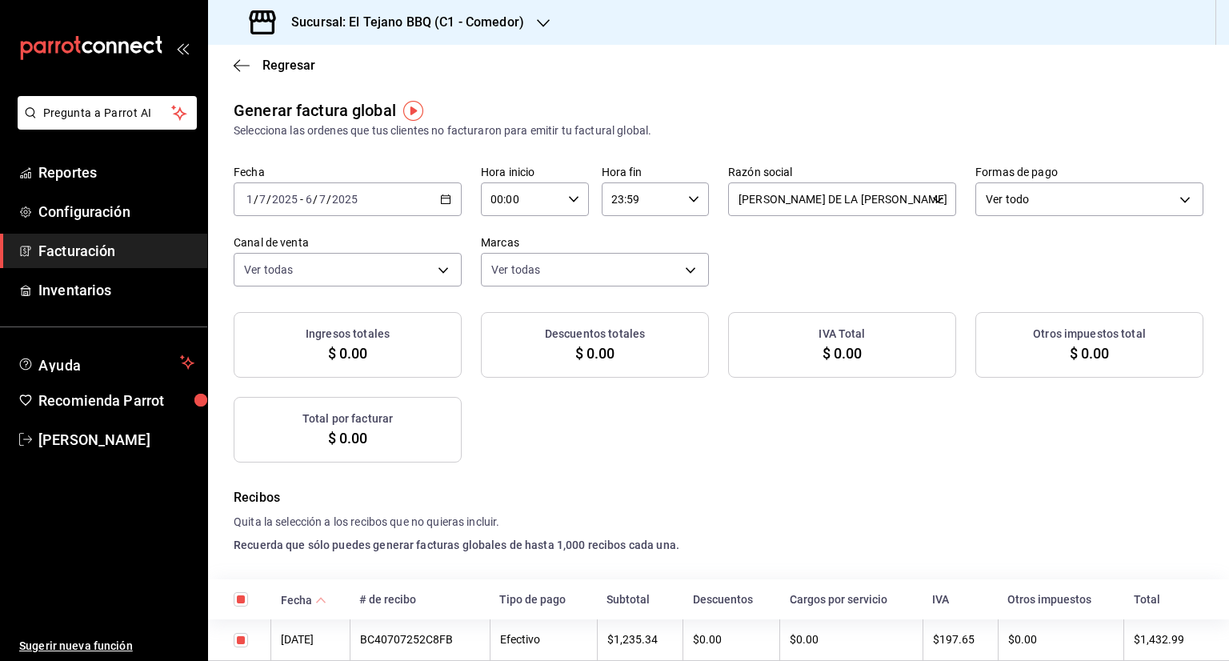
checkbox input "true"
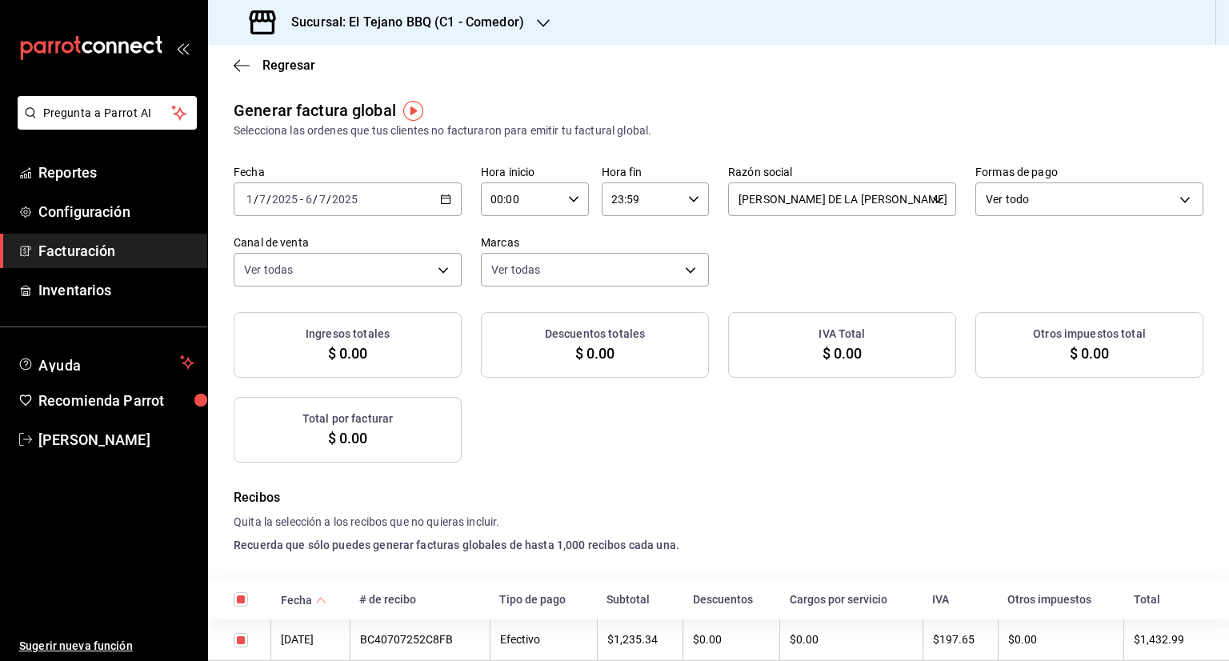
checkbox input "true"
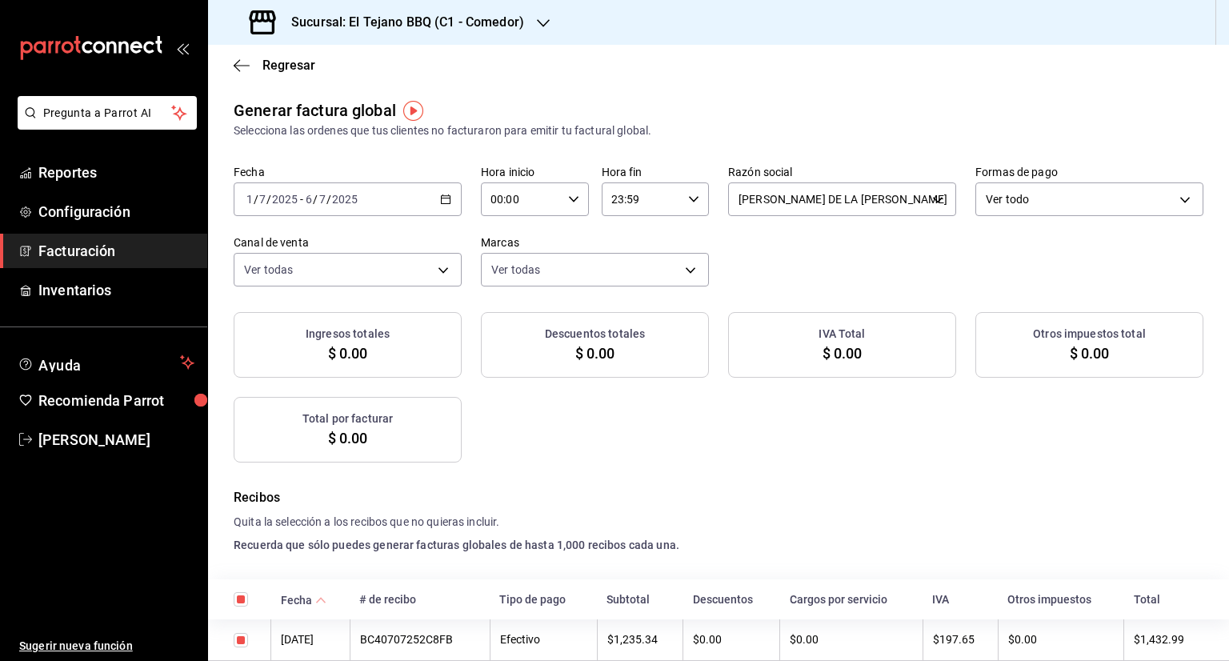
checkbox input "true"
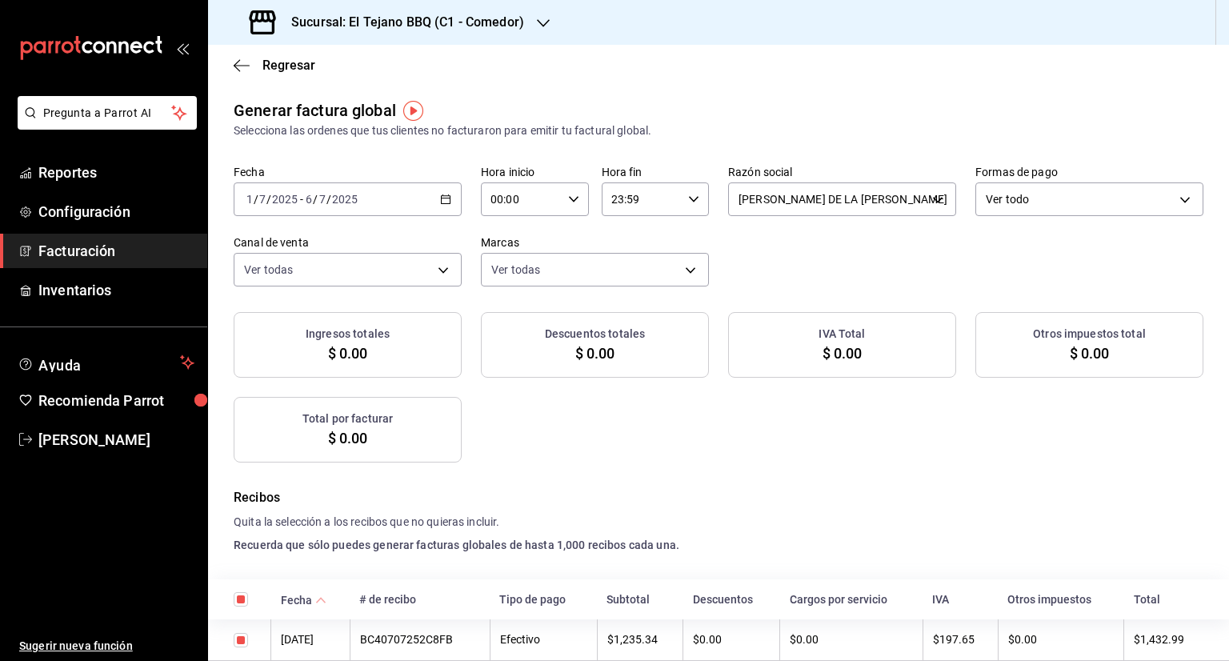
checkbox input "true"
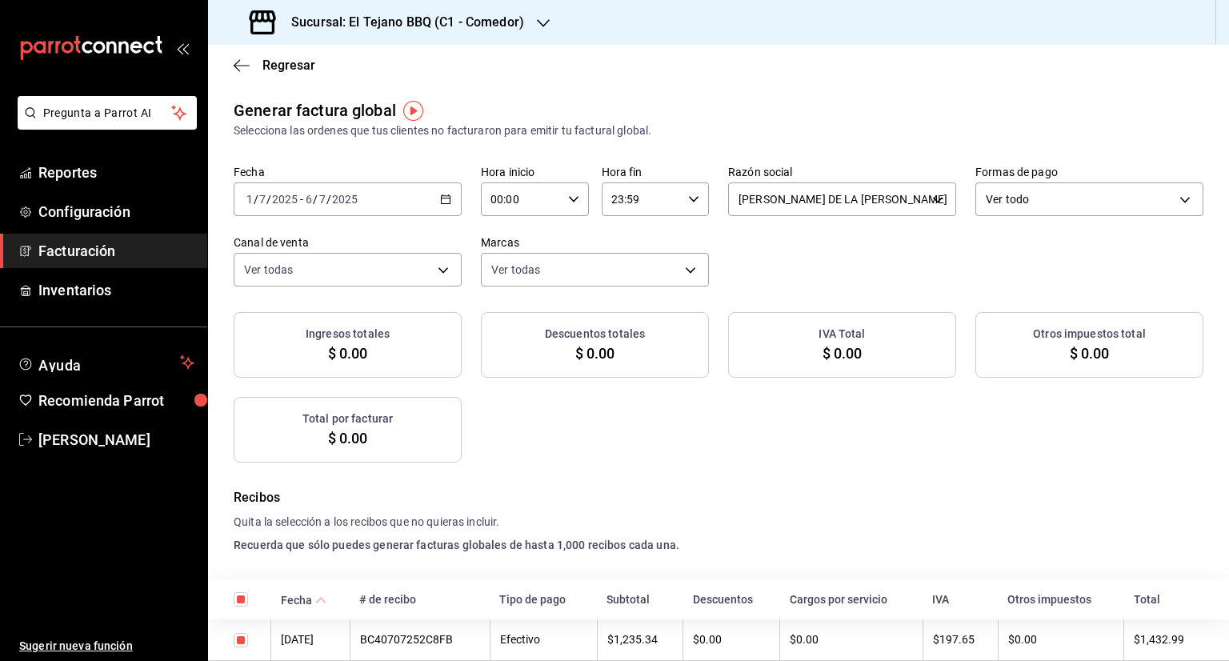
checkbox input "true"
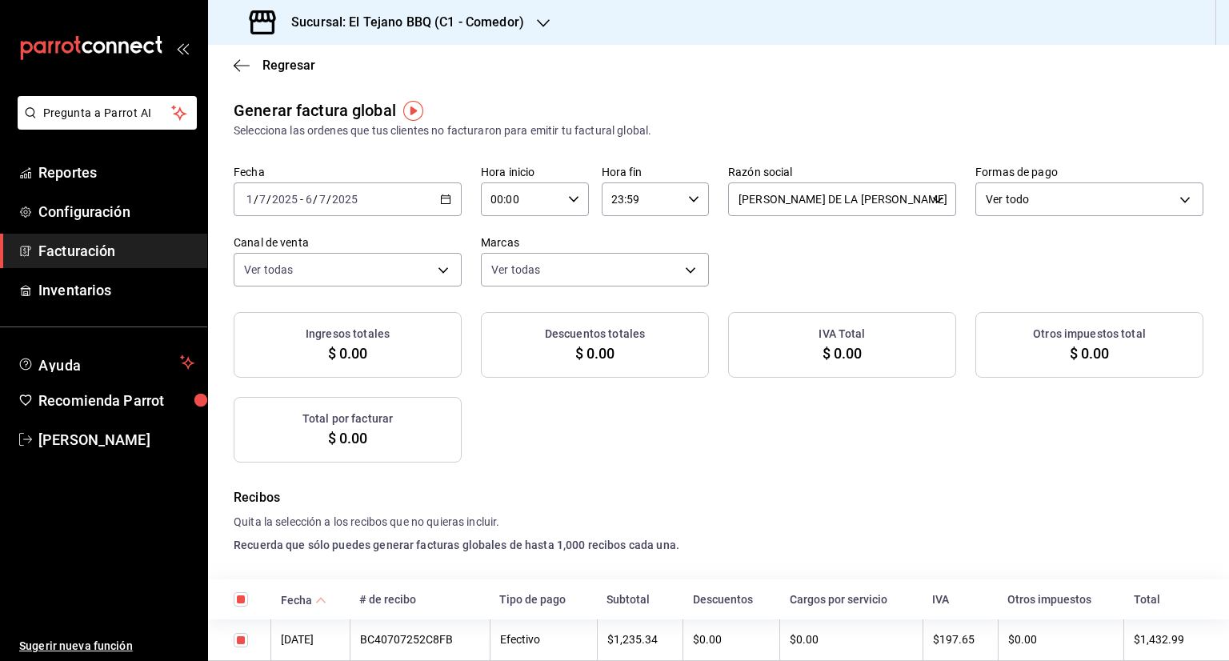
checkbox input "true"
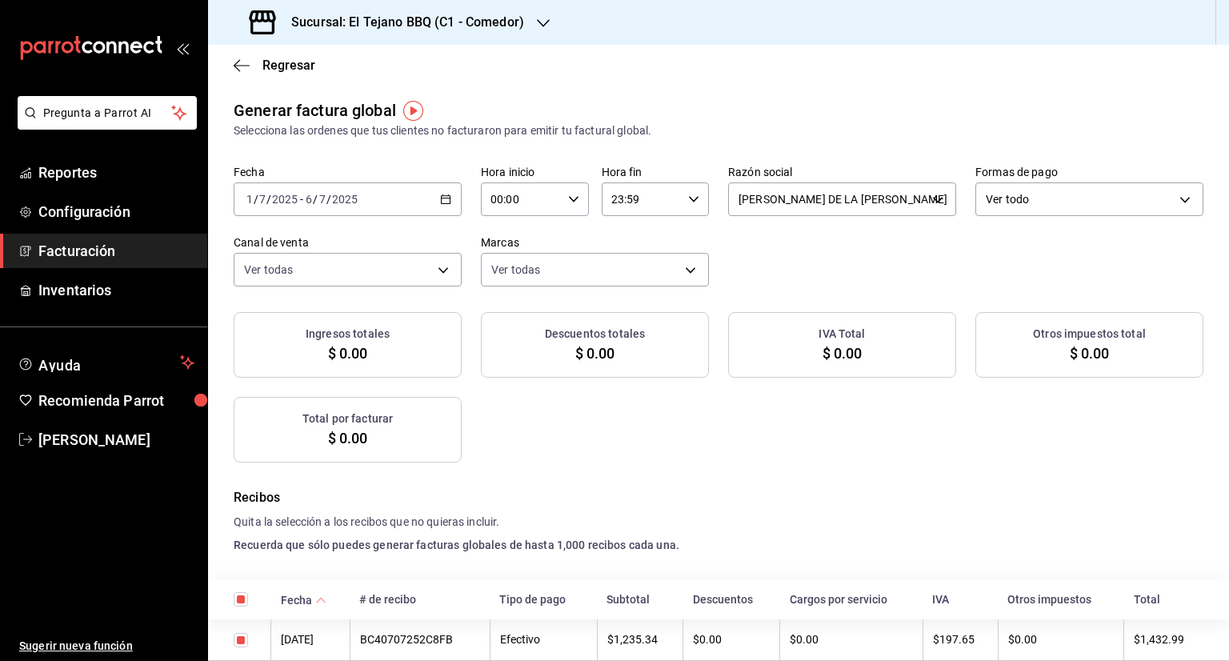
checkbox input "true"
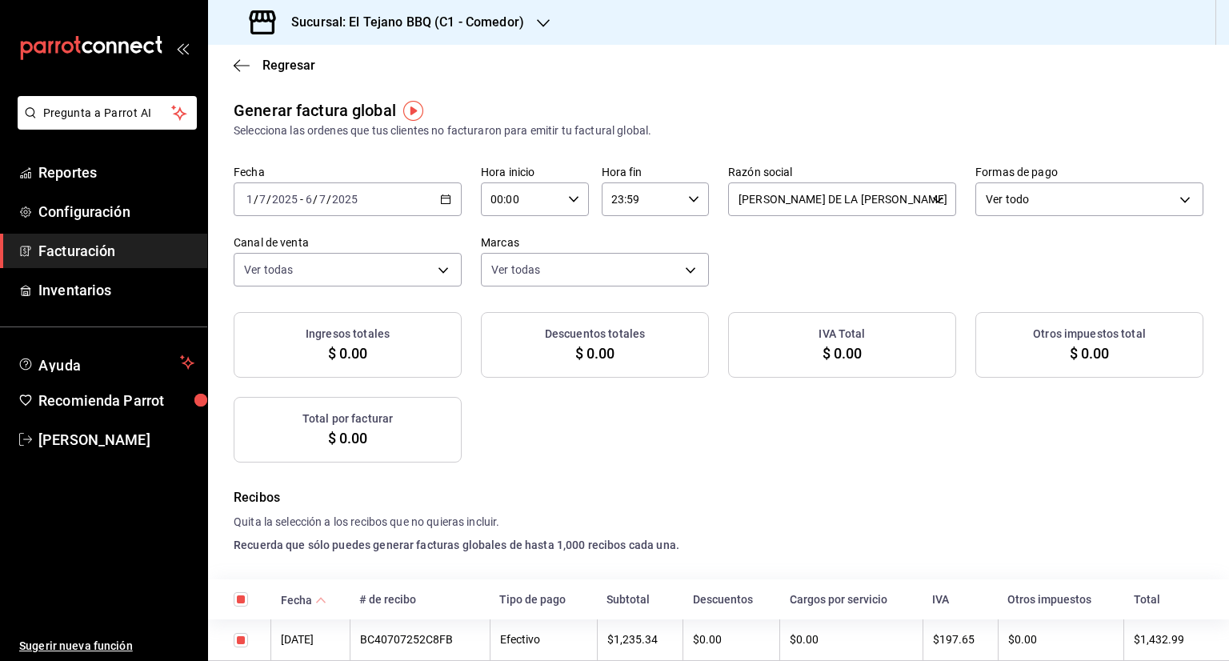
checkbox input "true"
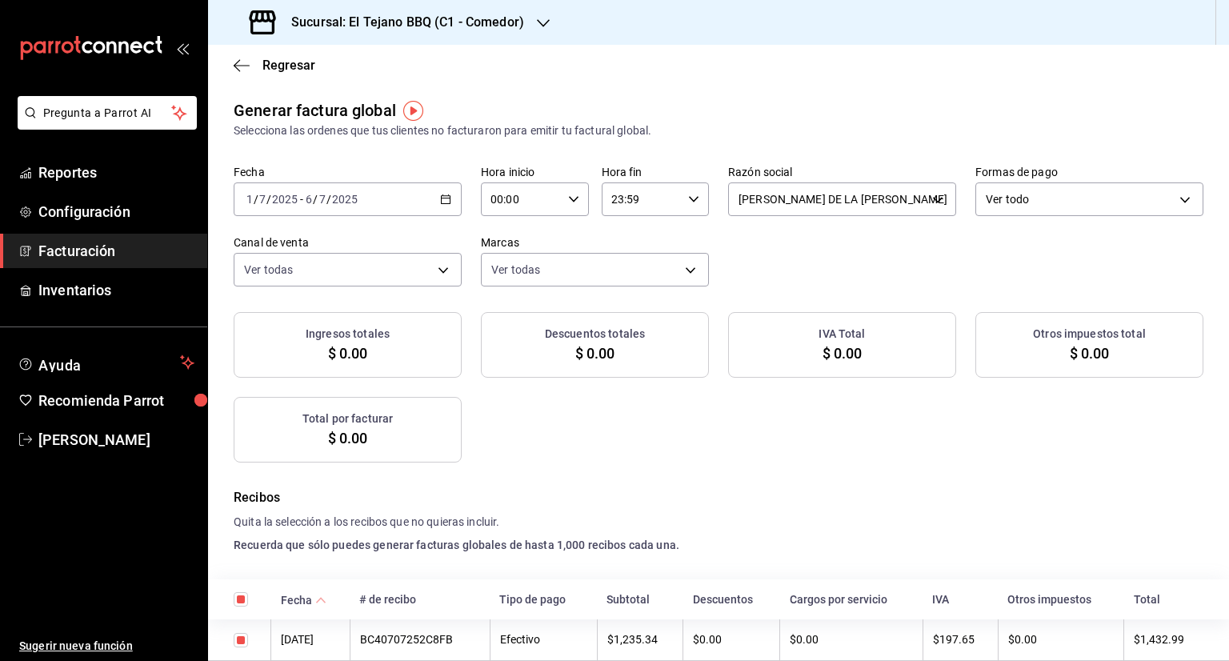
checkbox input "true"
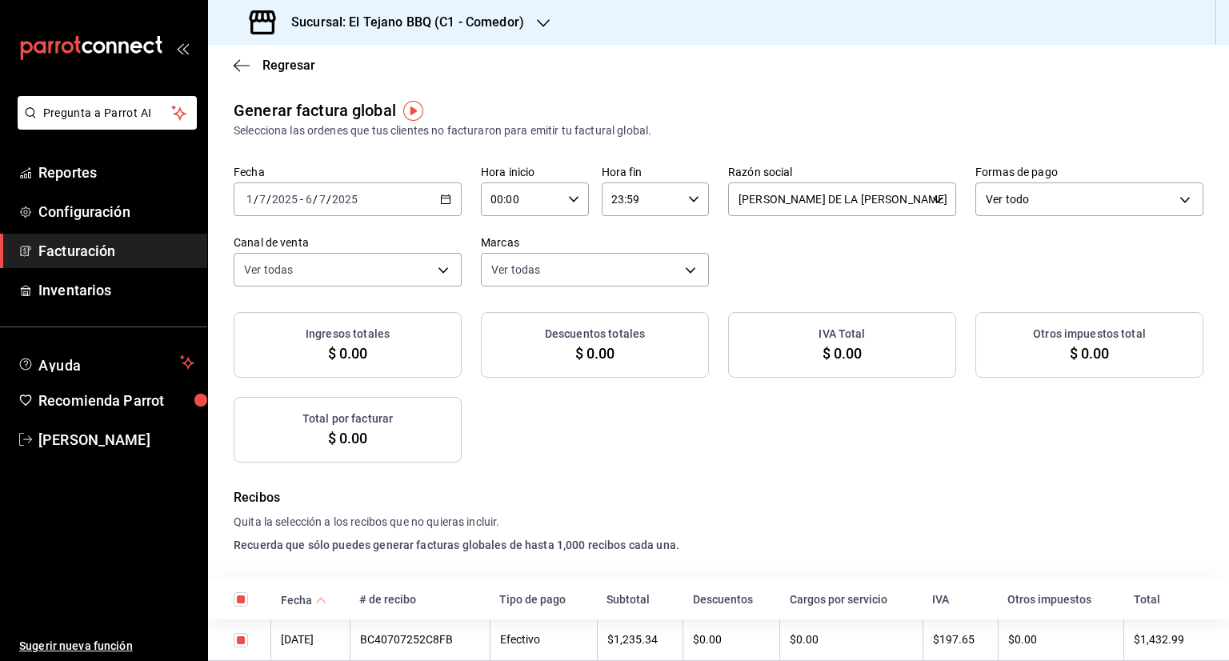
checkbox input "true"
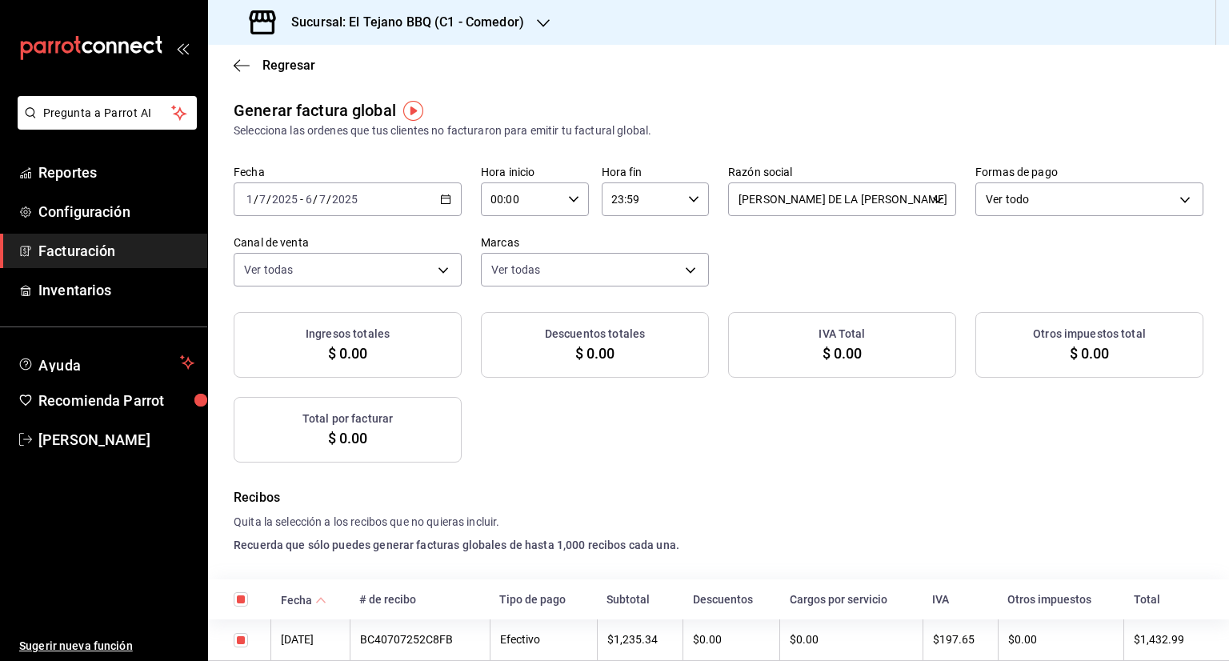
checkbox input "true"
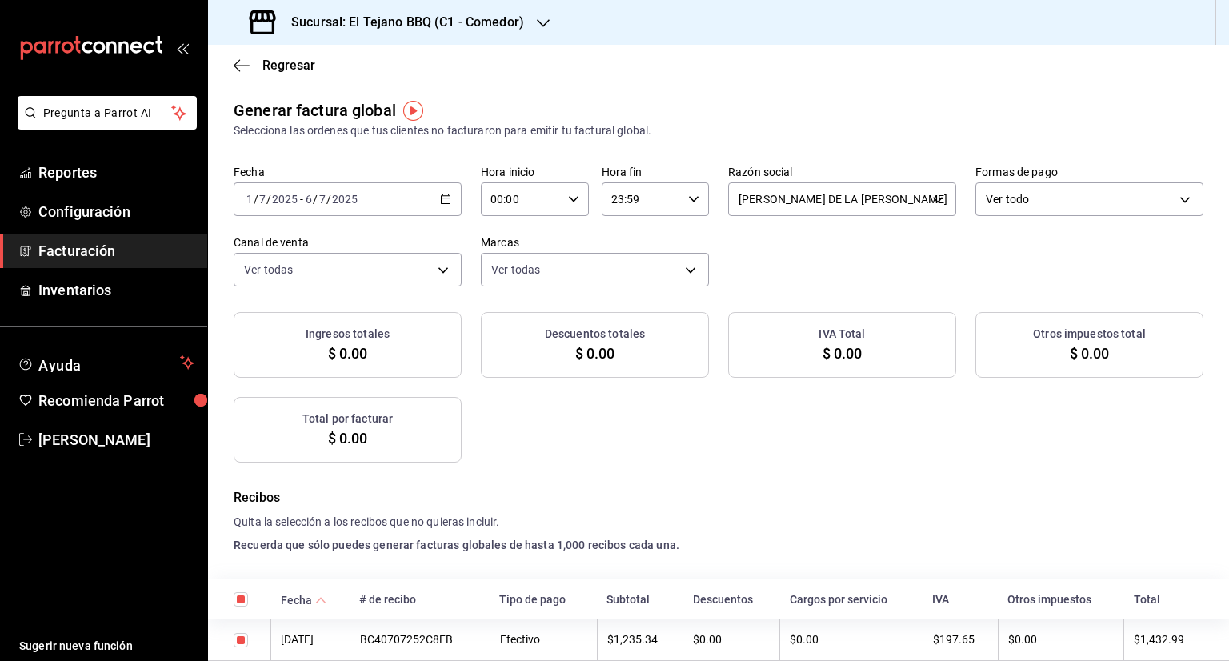
checkbox input "true"
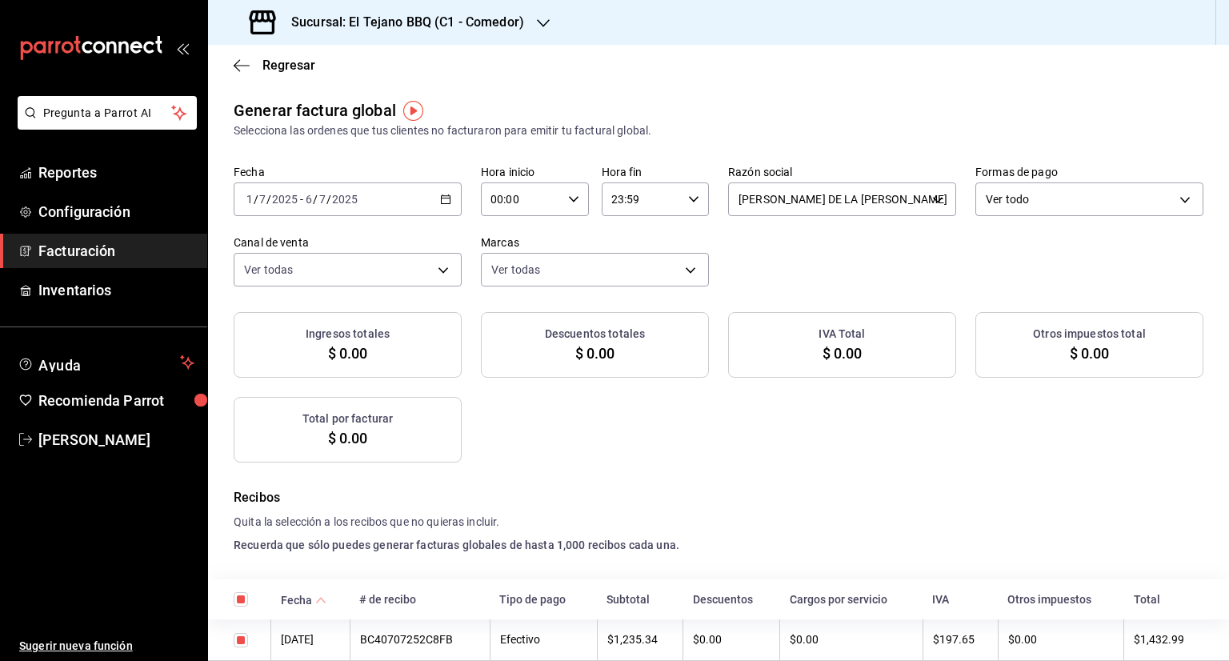
checkbox input "true"
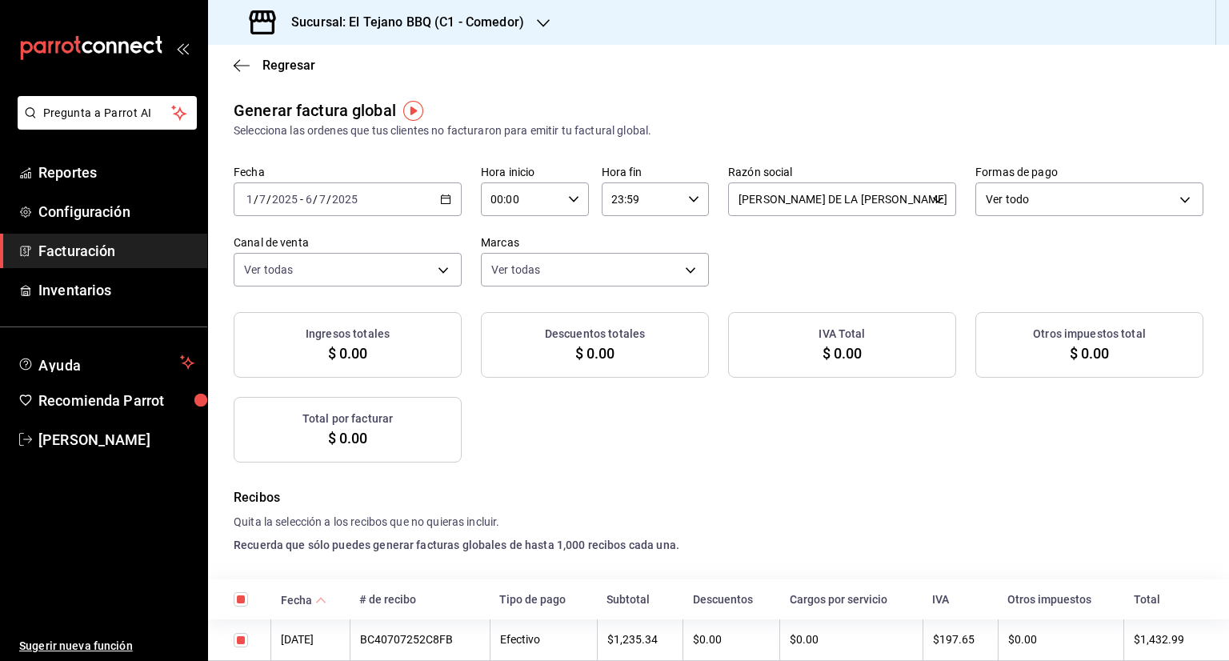
checkbox input "true"
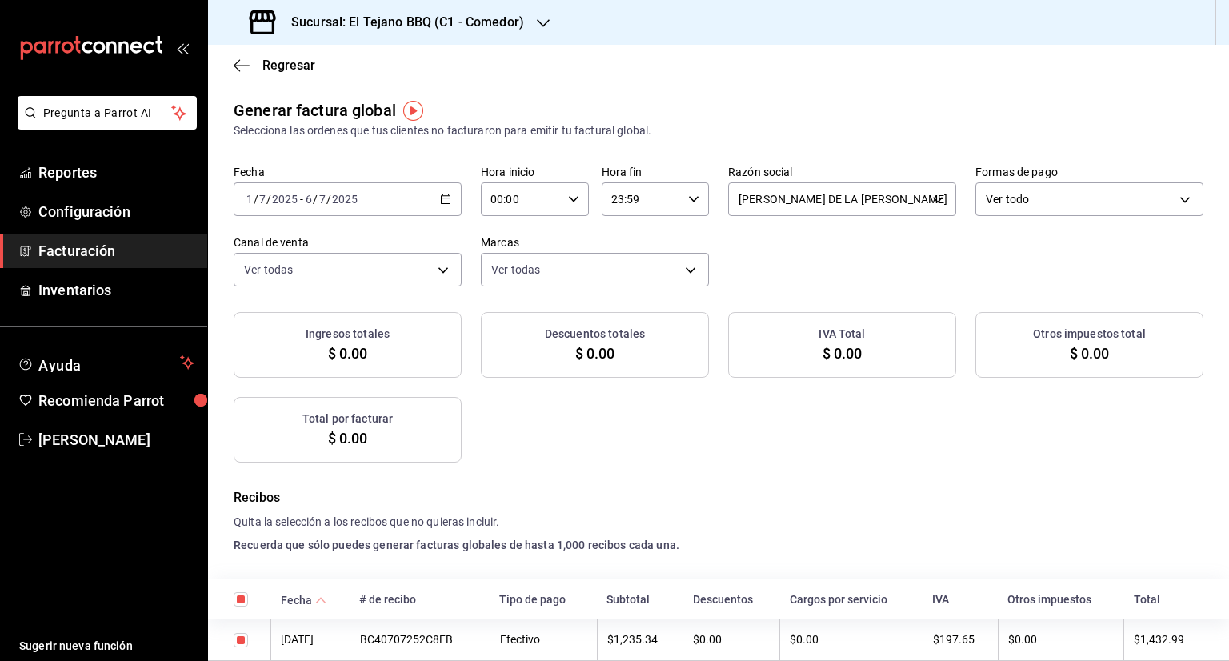
checkbox input "true"
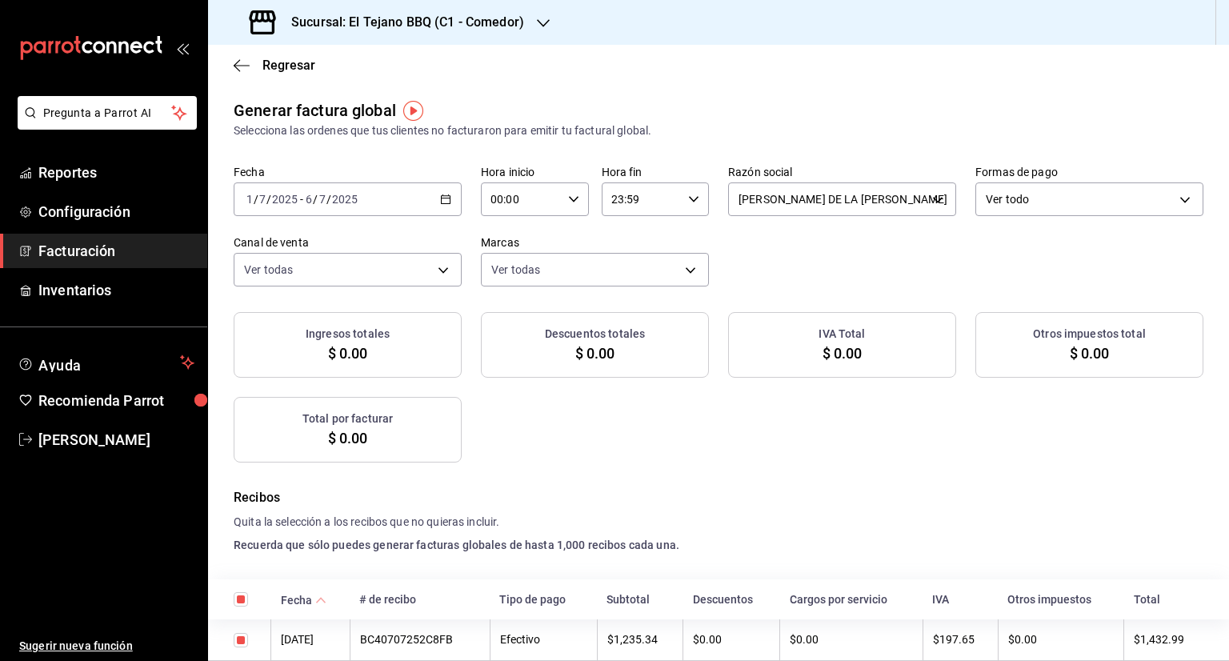
checkbox input "true"
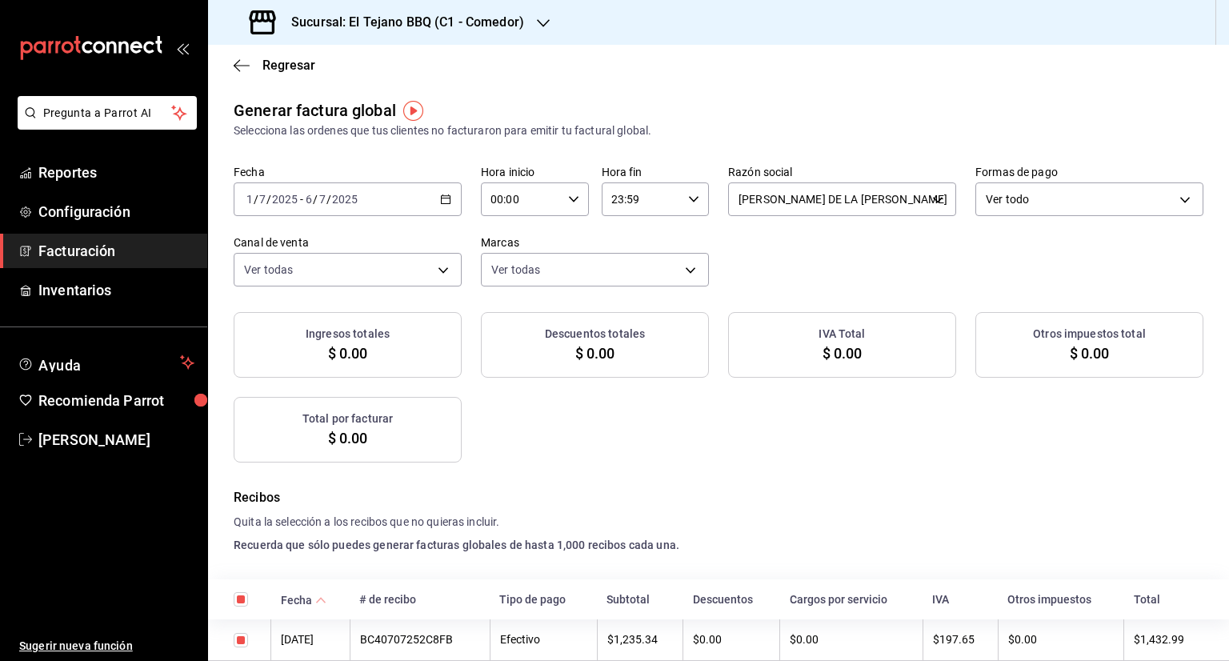
checkbox input "true"
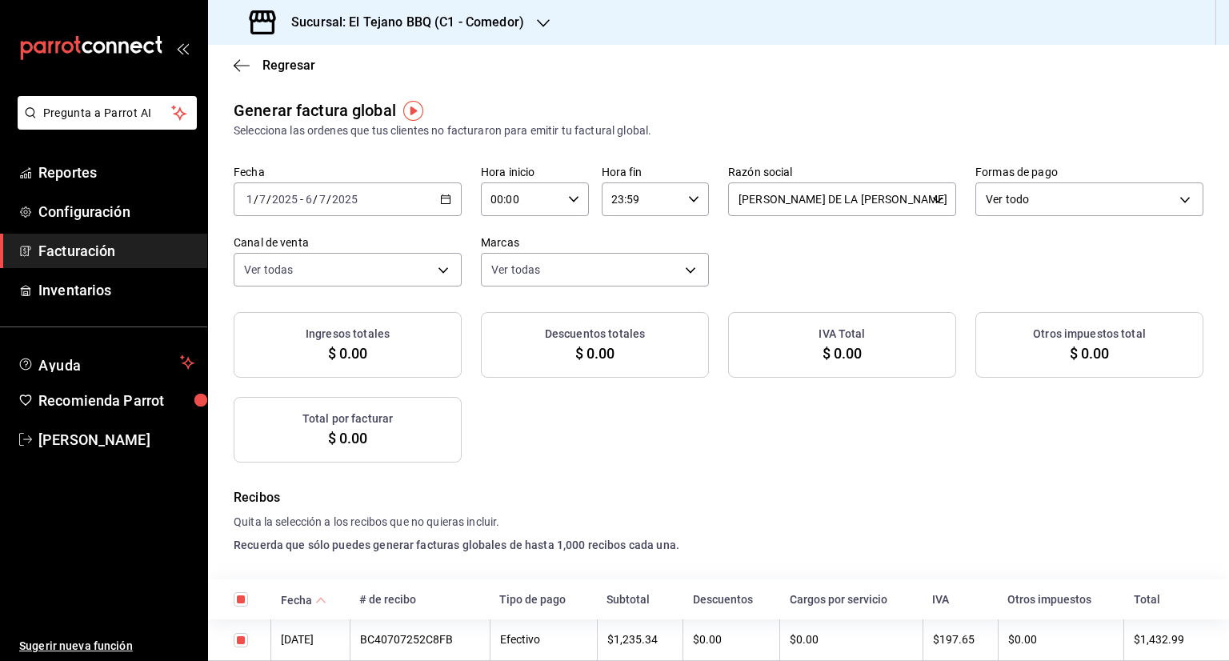
checkbox input "true"
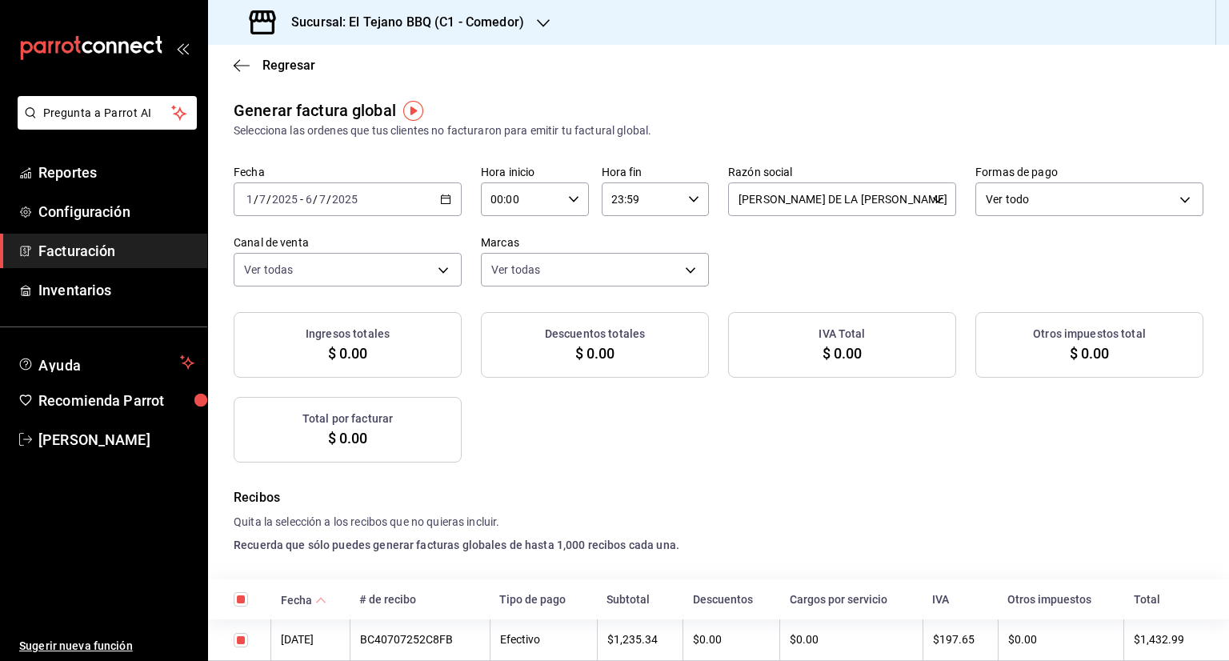
checkbox input "true"
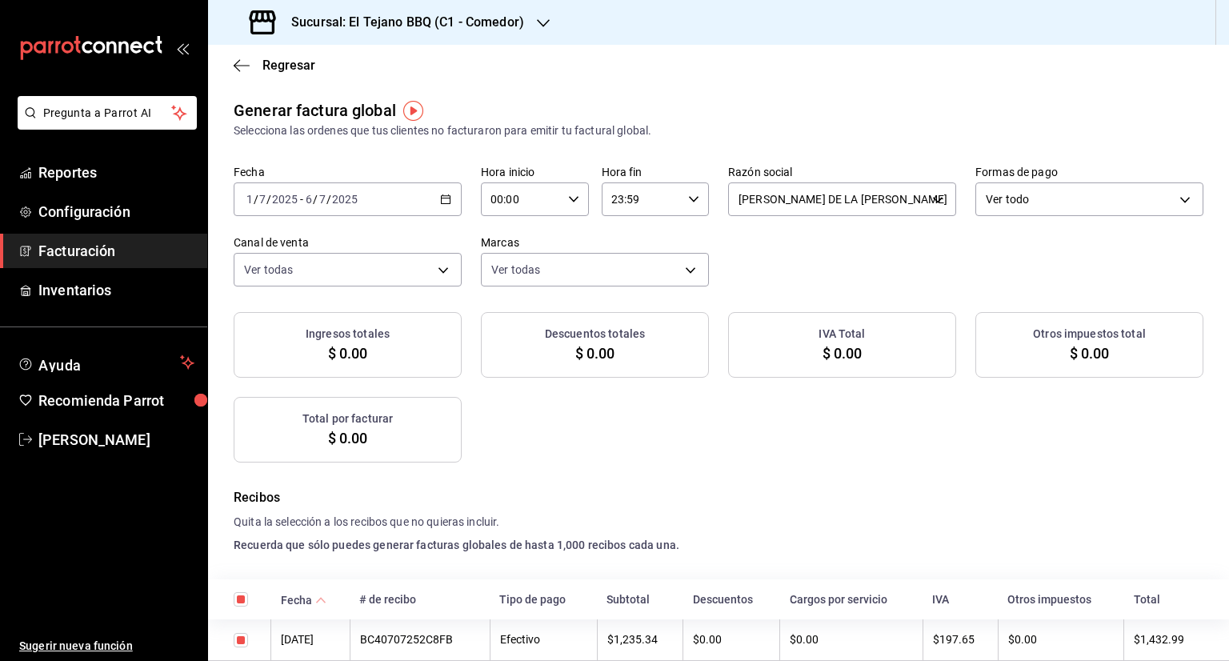
checkbox input "true"
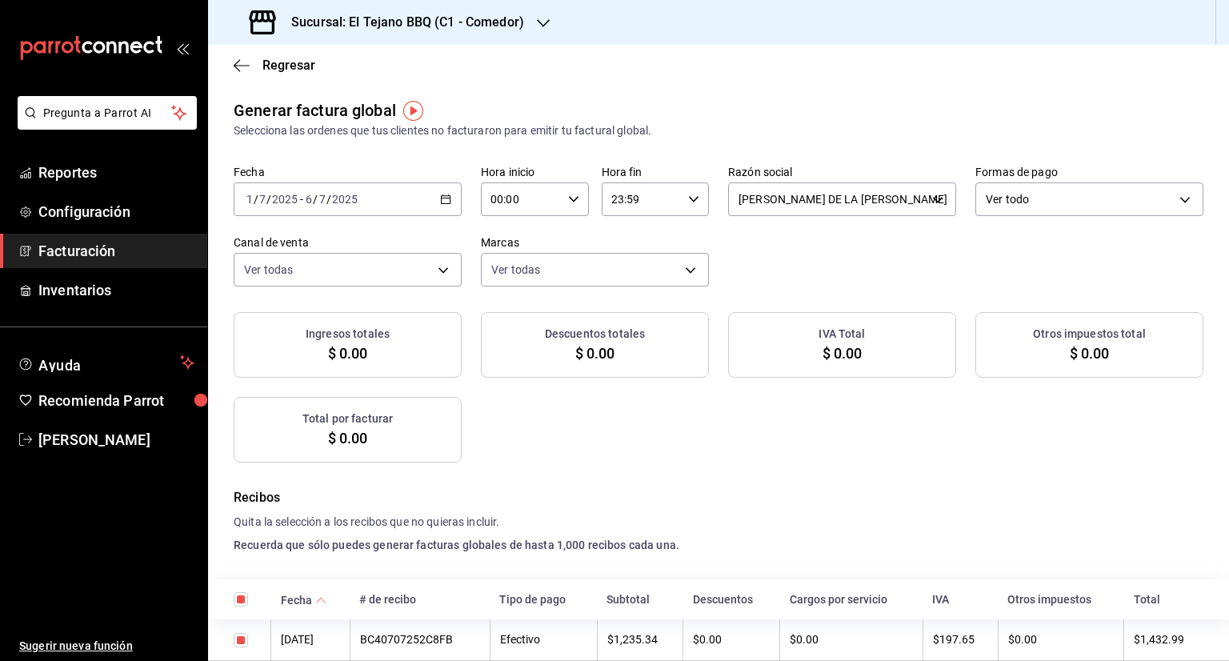
checkbox input "true"
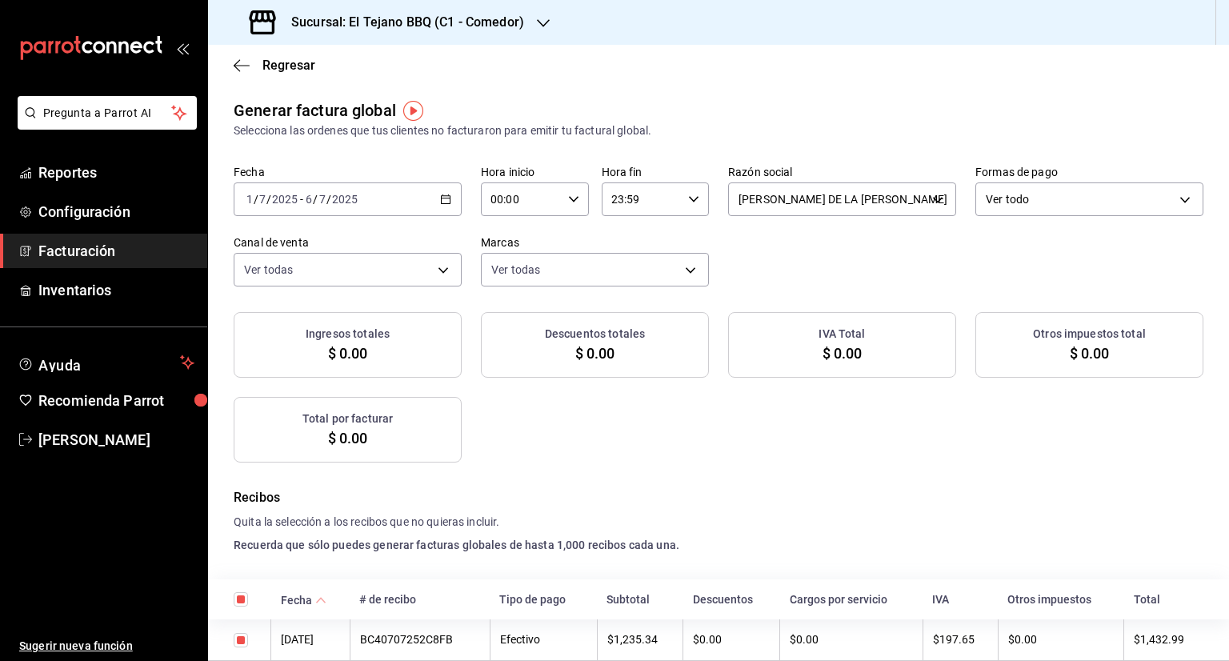
checkbox input "true"
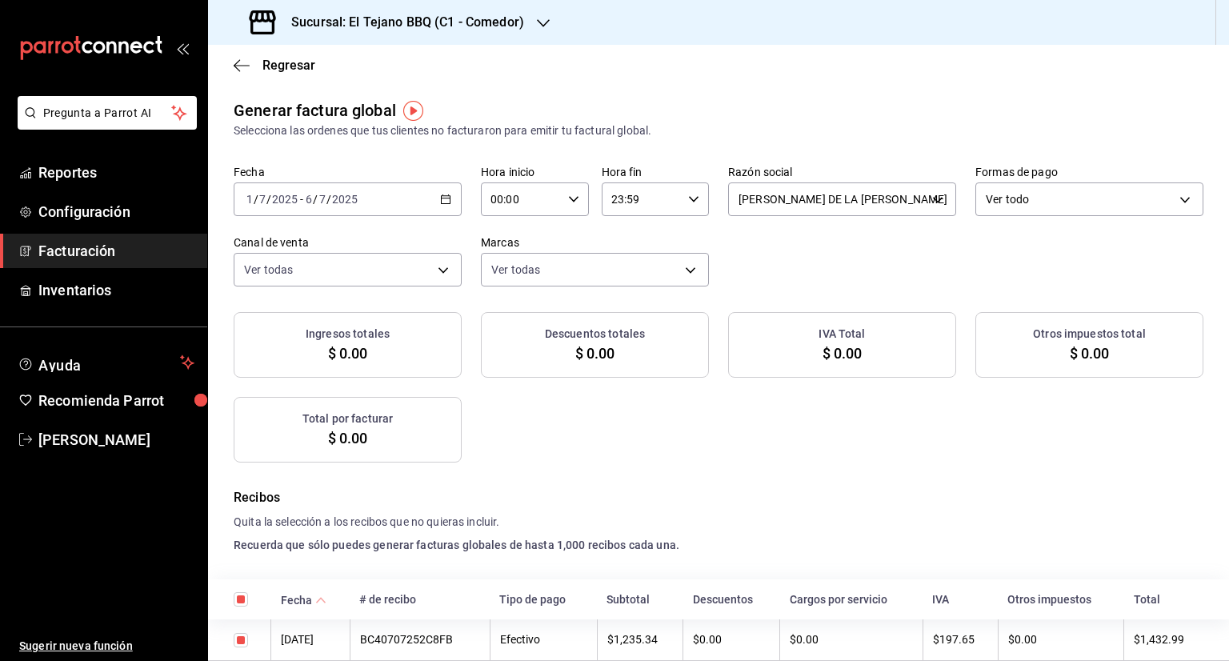
checkbox input "true"
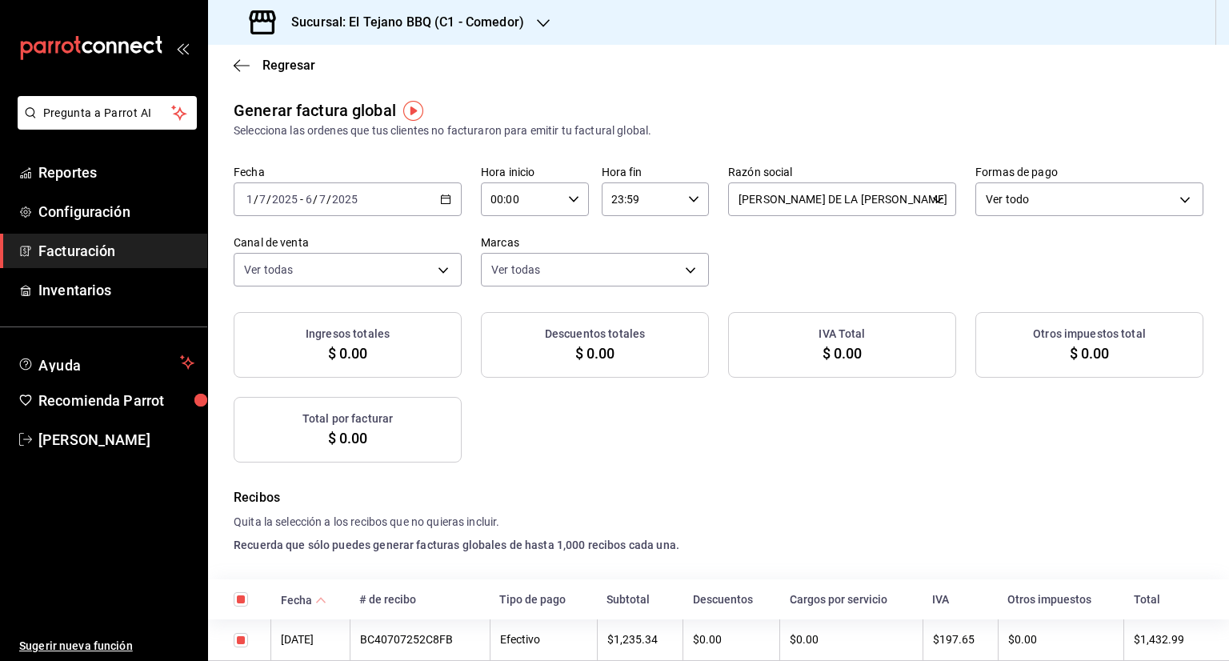
checkbox input "true"
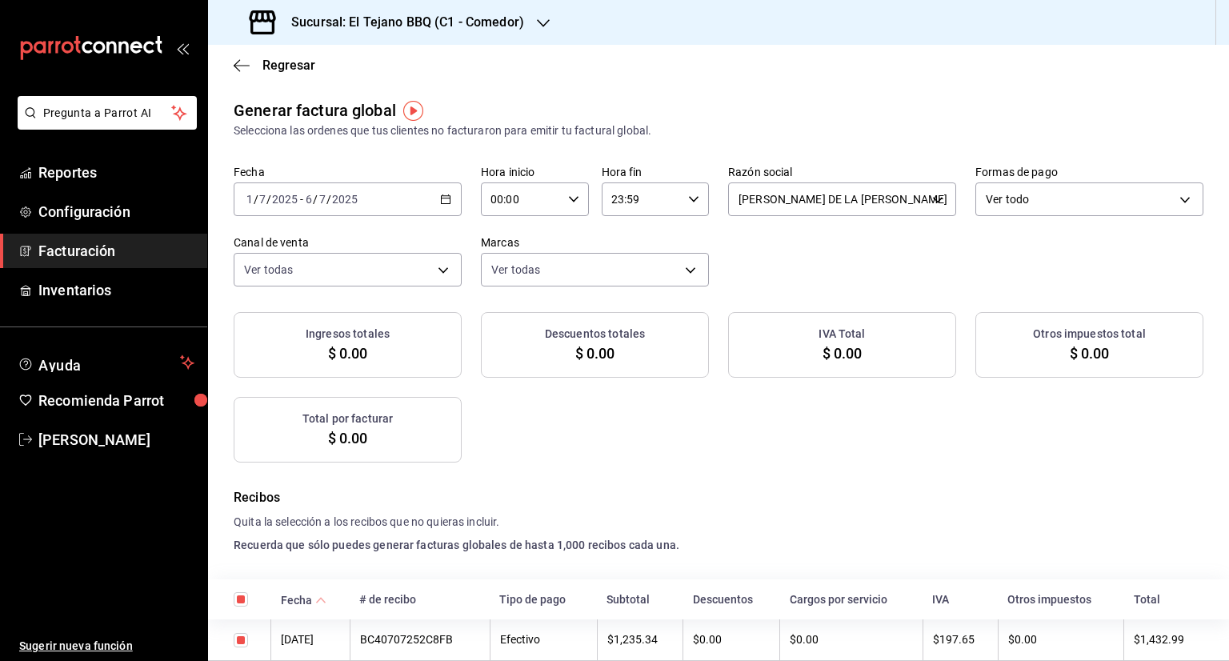
checkbox input "true"
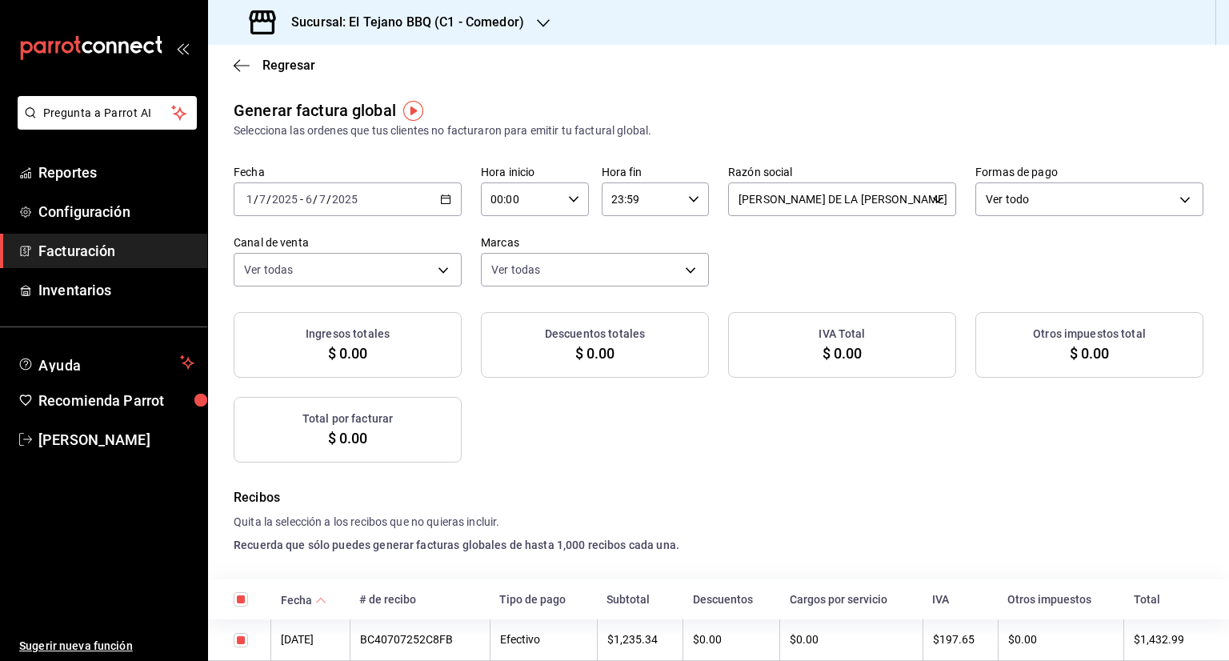
checkbox input "true"
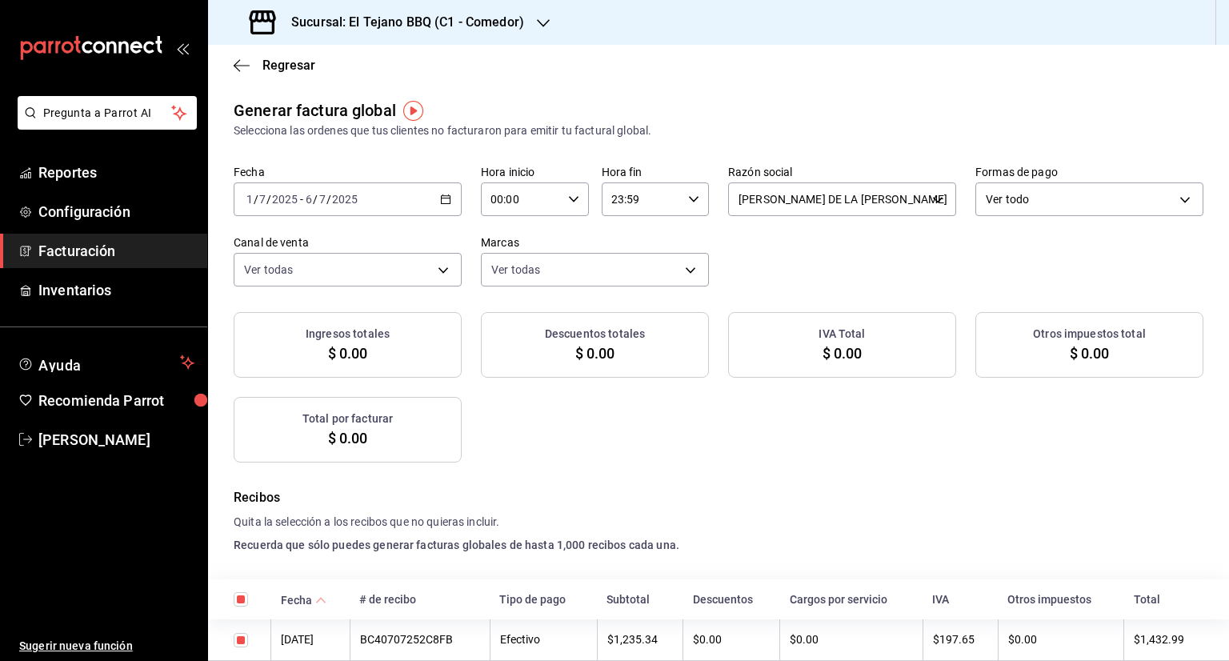
checkbox input "true"
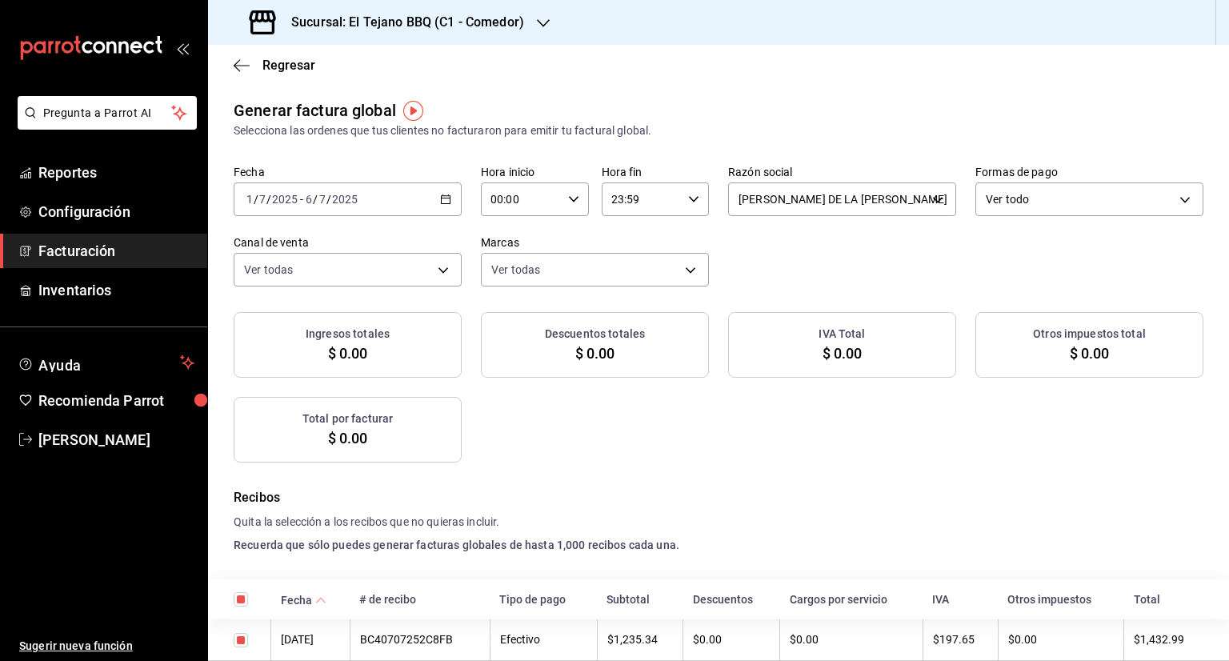
checkbox input "true"
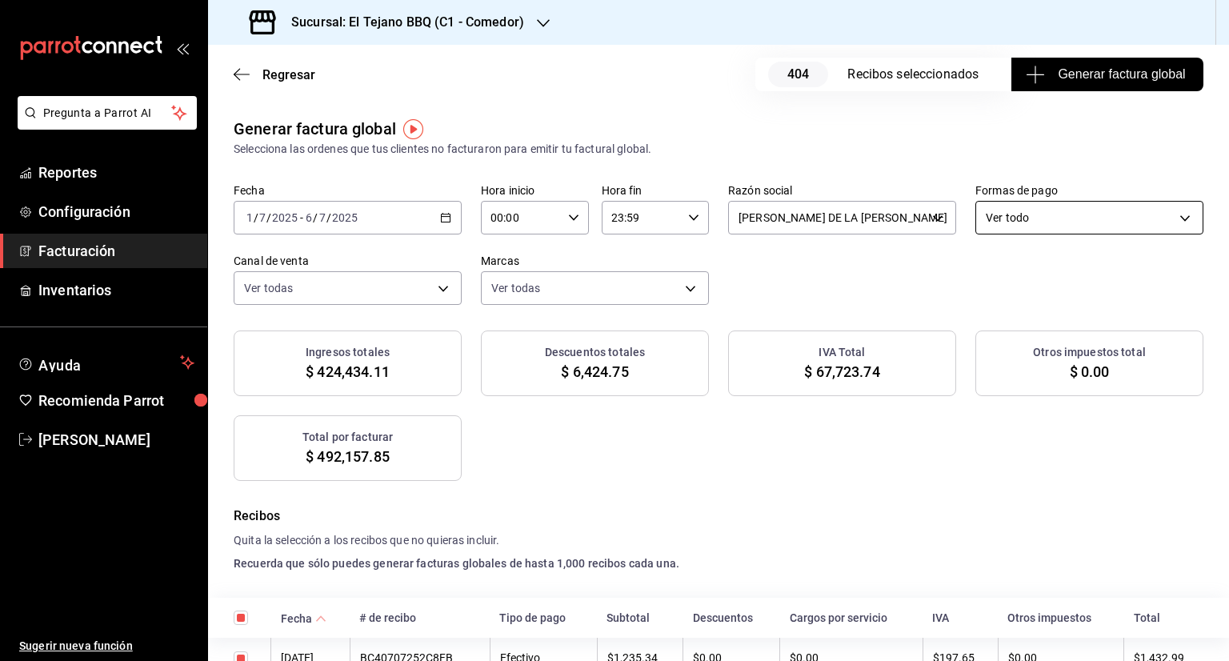
click at [1176, 223] on body "Pregunta a Parrot AI Reportes Configuración Facturación Inventarios Ayuda Recom…" at bounding box center [614, 330] width 1229 height 661
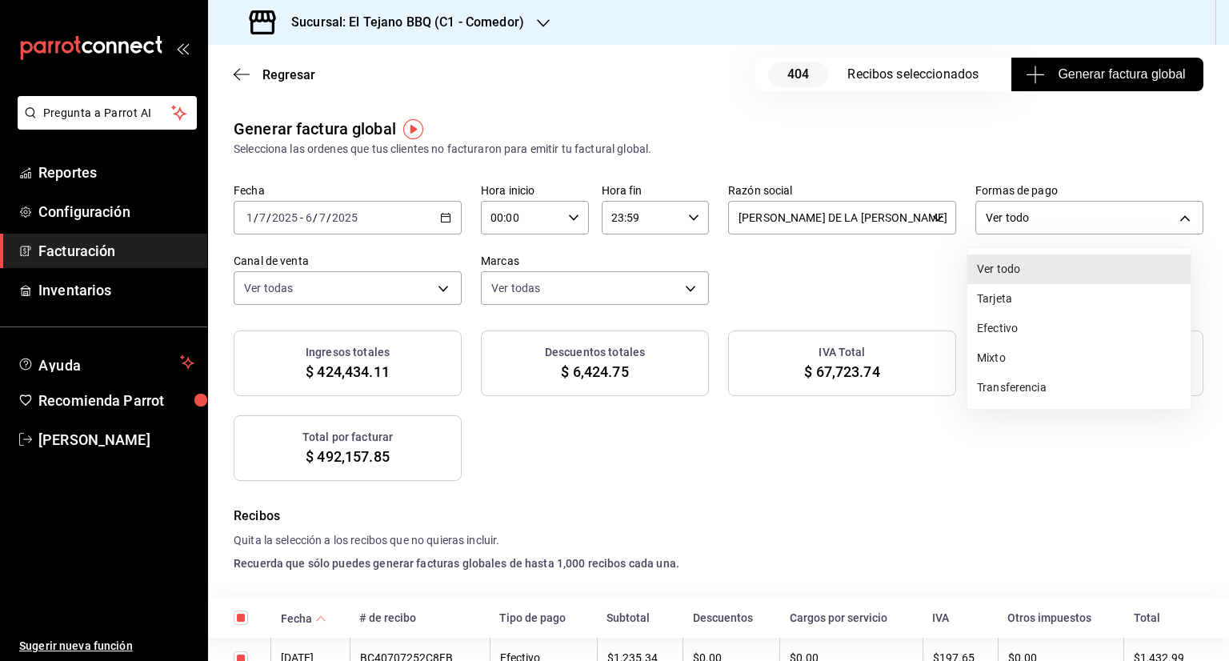
click at [1034, 302] on li "Tarjeta" at bounding box center [1078, 299] width 223 height 30
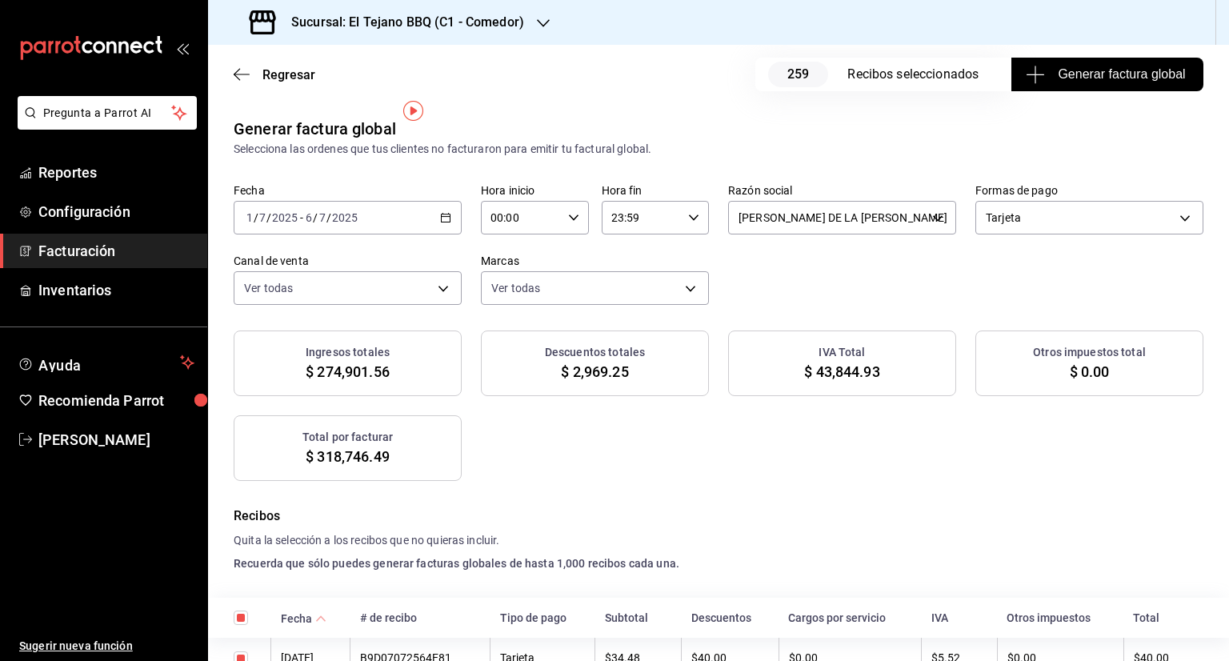
click at [1133, 198] on div "Tarjeta CARD" at bounding box center [1089, 214] width 228 height 40
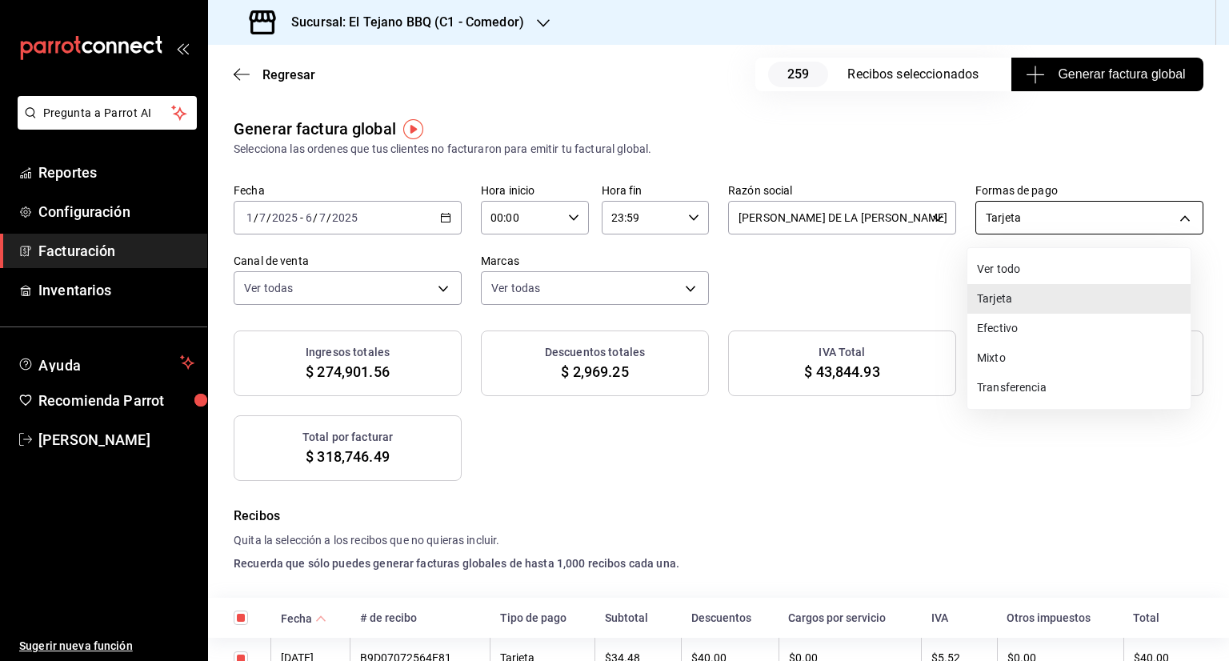
click at [1173, 224] on body "Pregunta a Parrot AI Reportes Configuración Facturación Inventarios Ayuda Recom…" at bounding box center [614, 330] width 1229 height 661
click at [862, 266] on div at bounding box center [614, 330] width 1229 height 661
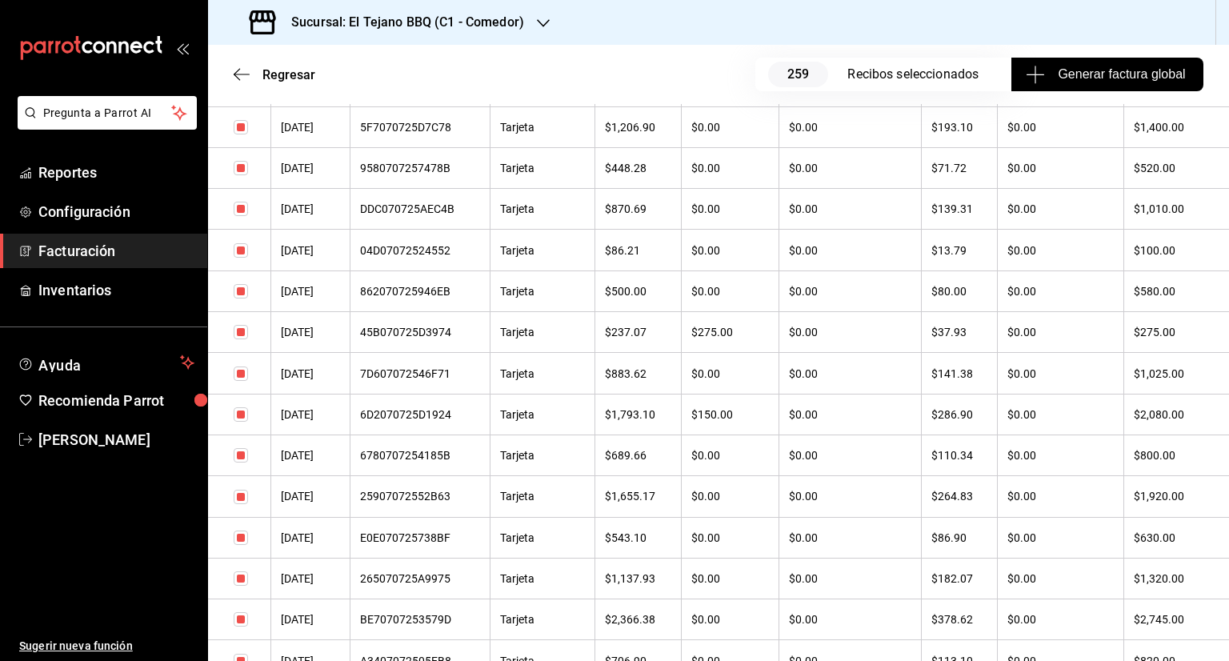
scroll to position [589, 0]
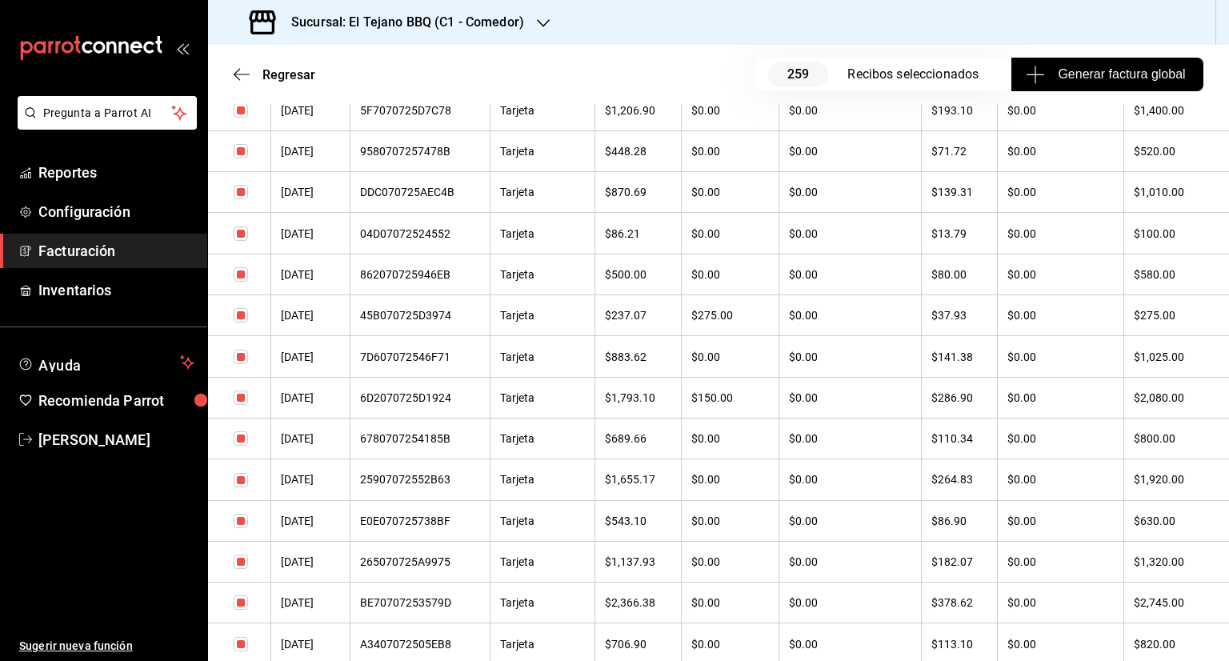
click at [1083, 71] on span "Generar factura global" at bounding box center [1107, 74] width 156 height 19
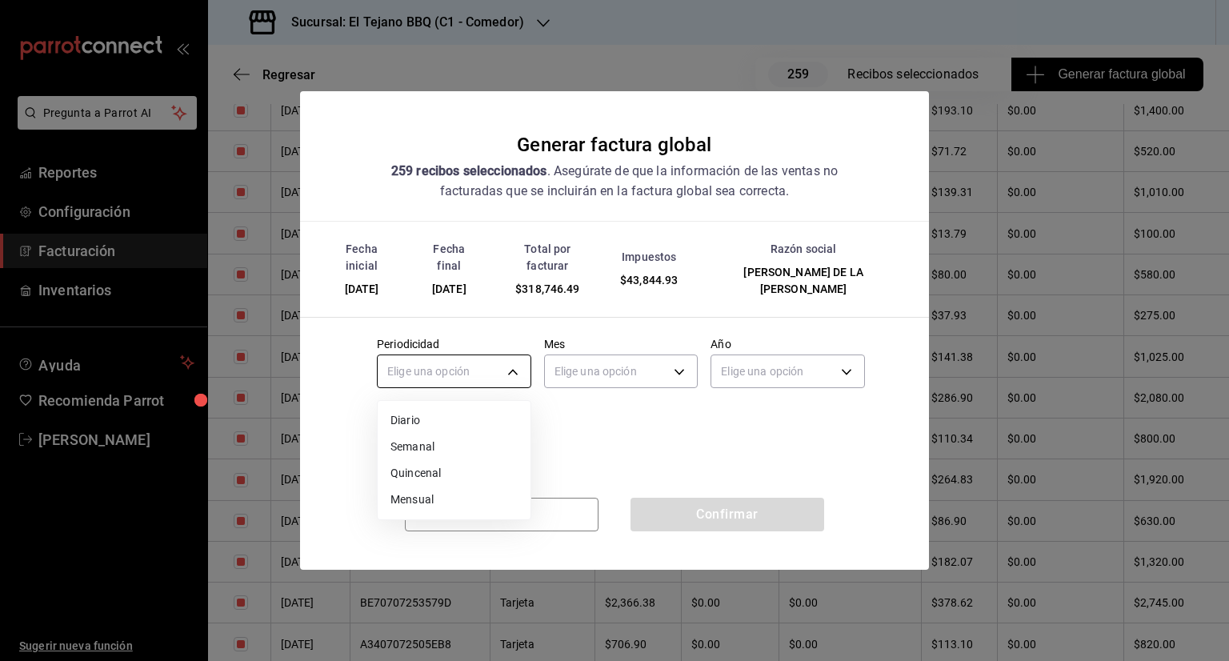
click at [513, 366] on body "Pregunta a Parrot AI Reportes Configuración Facturación Inventarios Ayuda Recom…" at bounding box center [614, 330] width 1229 height 661
click at [440, 438] on li "Semanal" at bounding box center [454, 447] width 153 height 26
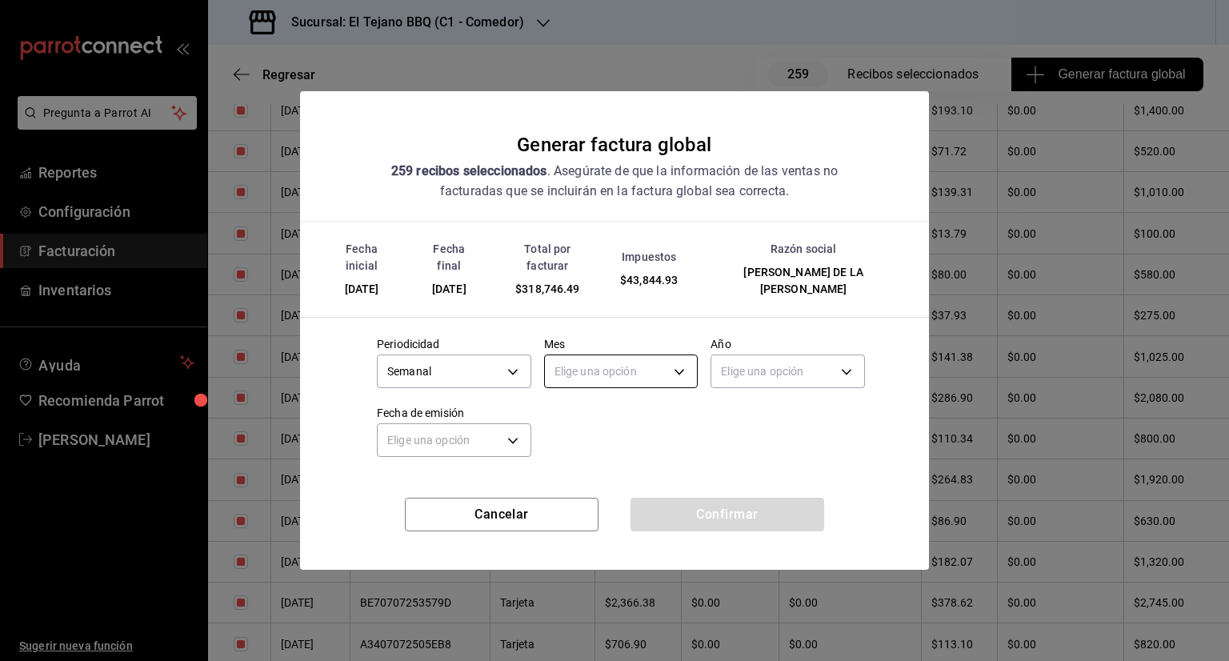
click at [688, 369] on body "Pregunta a Parrot AI Reportes Configuración Facturación Inventarios Ayuda Recom…" at bounding box center [614, 330] width 1229 height 661
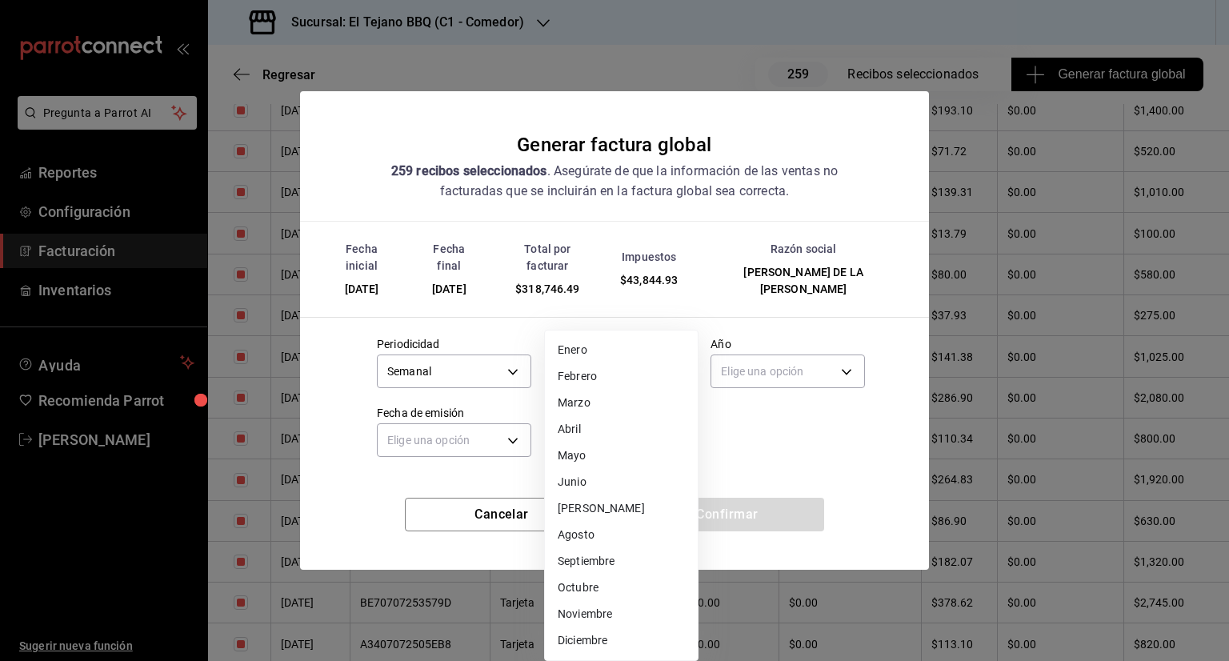
click at [605, 503] on li "[PERSON_NAME]" at bounding box center [621, 508] width 153 height 26
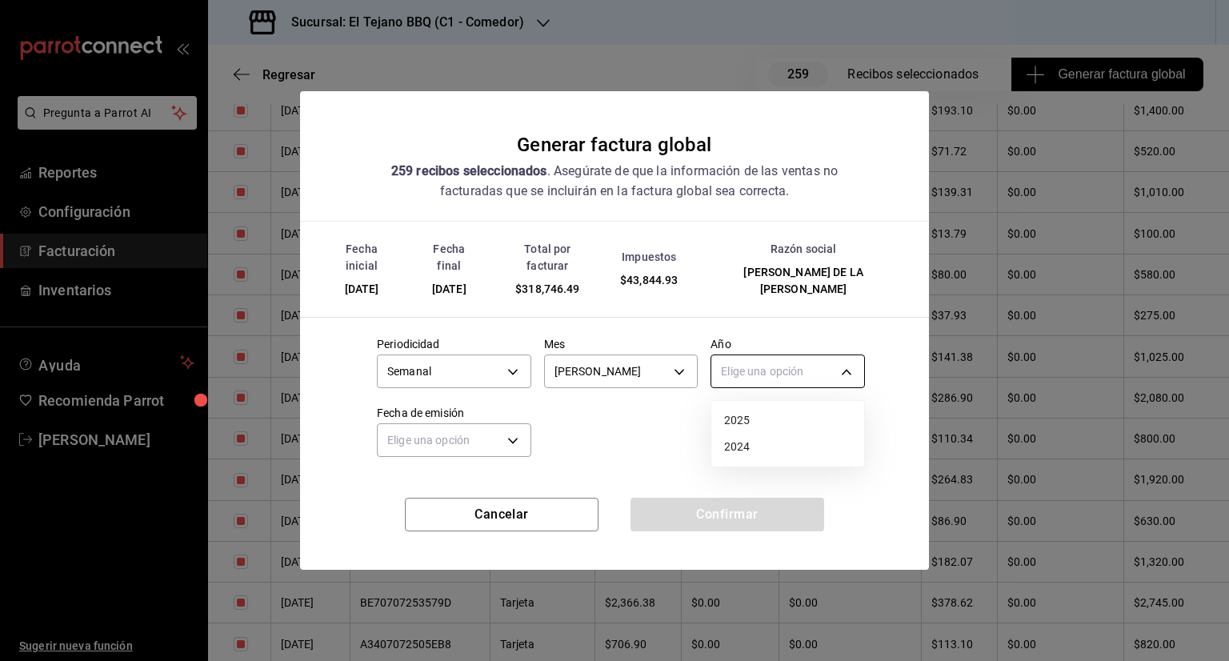
click at [799, 361] on body "Pregunta a Parrot AI Reportes Configuración Facturación Inventarios Ayuda Recom…" at bounding box center [614, 330] width 1229 height 661
click at [753, 420] on li "2025" at bounding box center [787, 420] width 153 height 26
click at [509, 437] on body "Pregunta a Parrot AI Reportes Configuración Facturación Inventarios Ayuda Recom…" at bounding box center [614, 330] width 1229 height 661
click at [422, 489] on li "Hoy" at bounding box center [454, 489] width 153 height 26
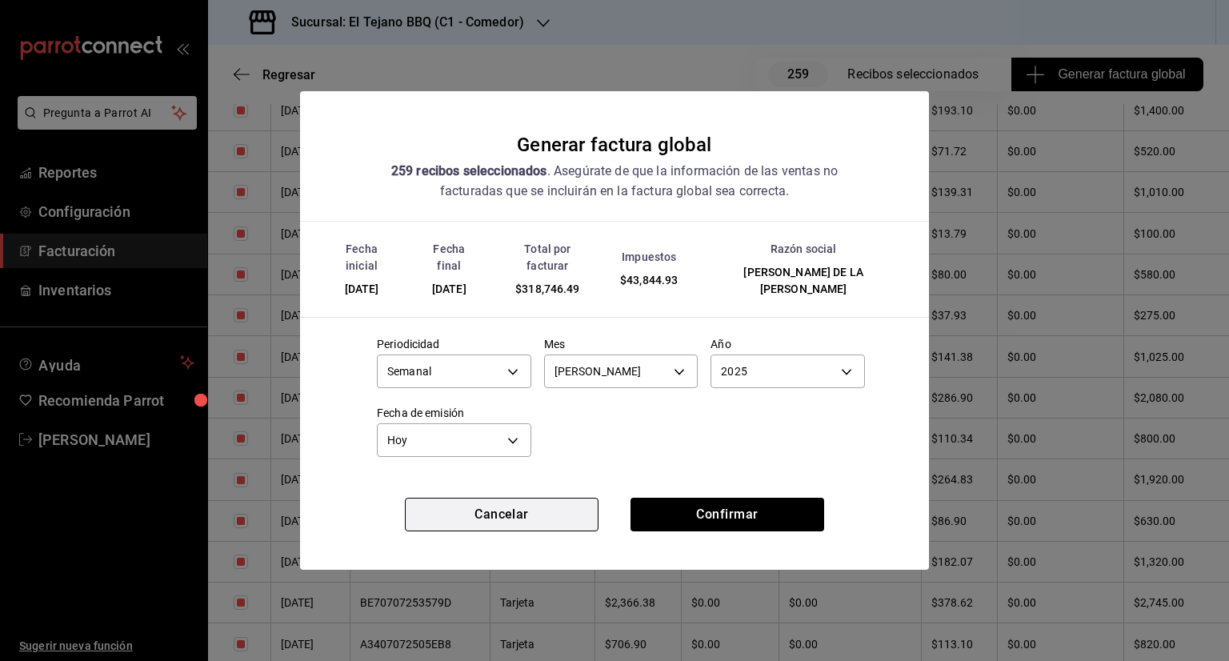
click at [474, 498] on button "Cancelar" at bounding box center [502, 515] width 194 height 34
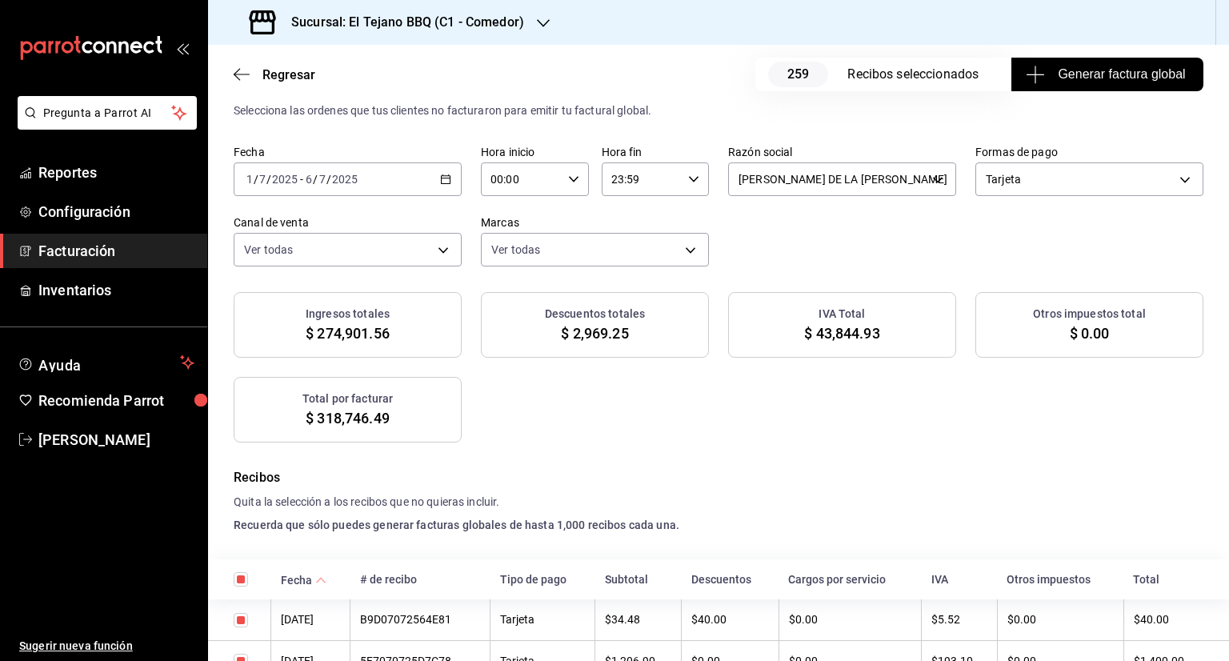
scroll to position [0, 0]
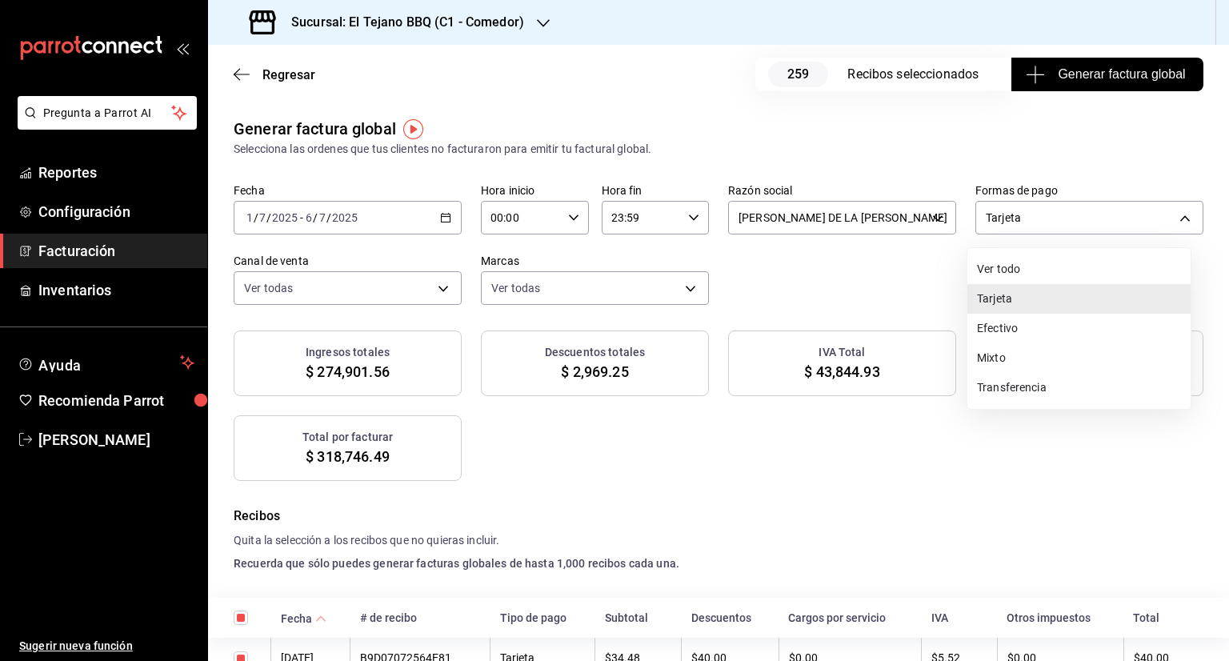
click at [1162, 222] on body "Pregunta a Parrot AI Reportes Configuración Facturación Inventarios Ayuda Recom…" at bounding box center [614, 330] width 1229 height 661
click at [1007, 271] on li "Ver todo" at bounding box center [1078, 269] width 223 height 30
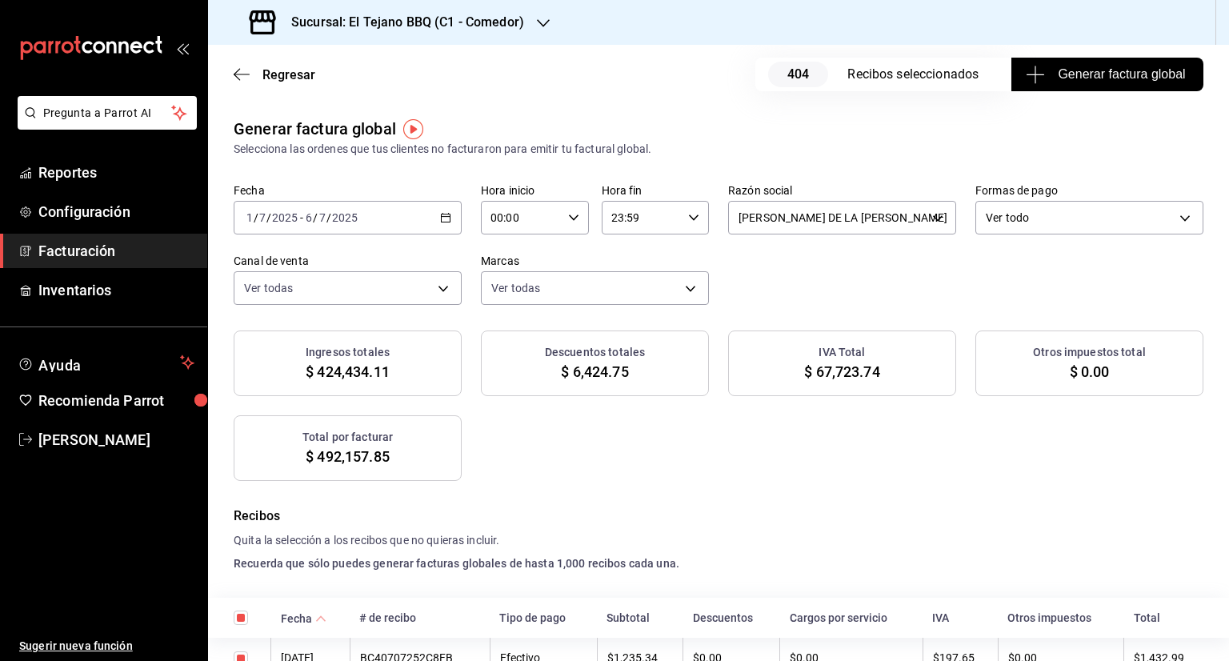
click at [1089, 77] on span "Generar factura global" at bounding box center [1107, 74] width 156 height 19
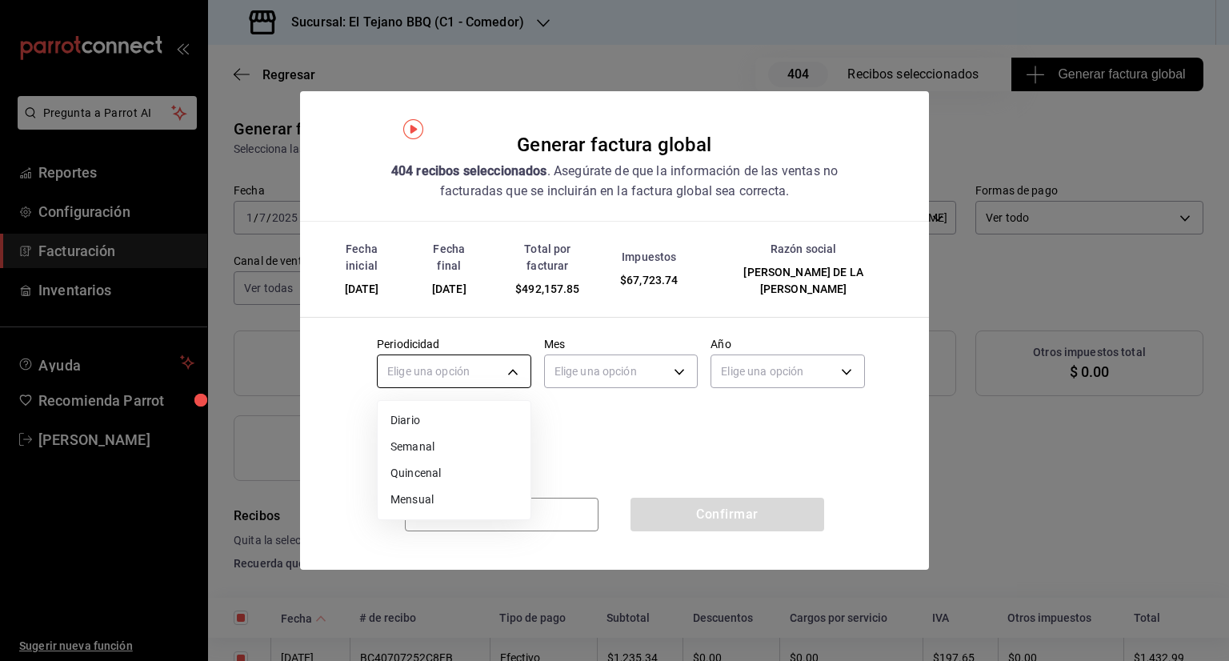
click at [502, 371] on body "Pregunta a Parrot AI Reportes Configuración Facturación Inventarios Ayuda Recom…" at bounding box center [614, 330] width 1229 height 661
click at [440, 448] on li "Semanal" at bounding box center [454, 447] width 153 height 26
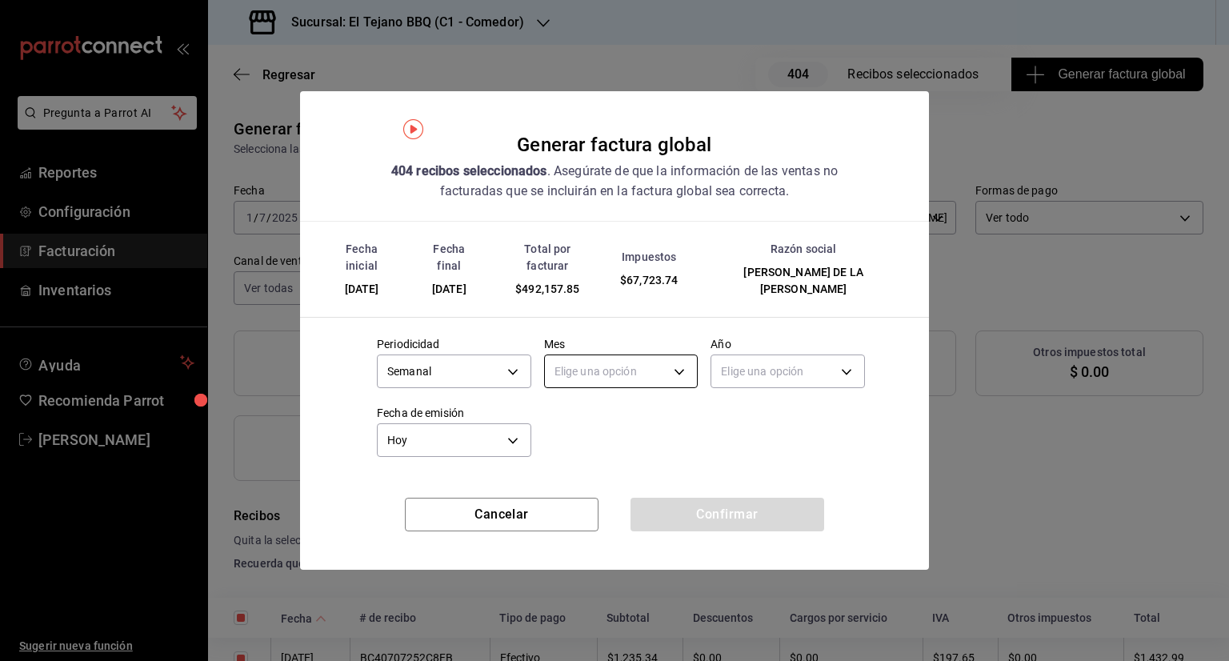
click at [678, 366] on body "Pregunta a Parrot AI Reportes Configuración Facturación Inventarios Ayuda Recom…" at bounding box center [614, 330] width 1229 height 661
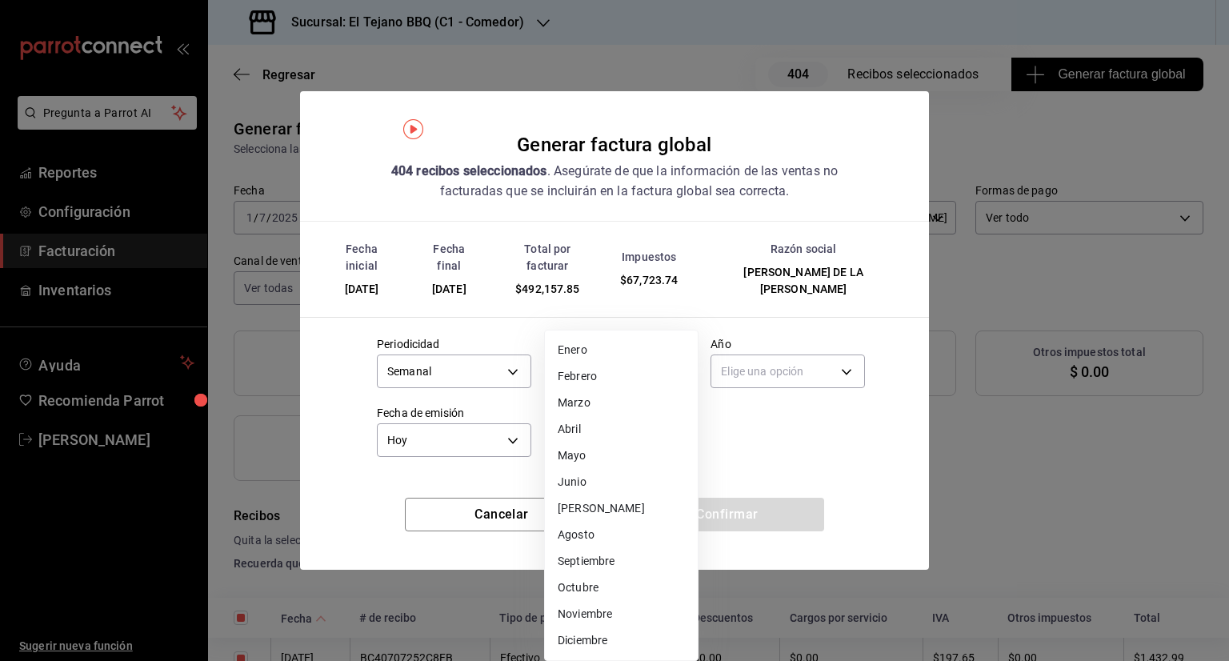
click at [586, 499] on li "[PERSON_NAME]" at bounding box center [621, 508] width 153 height 26
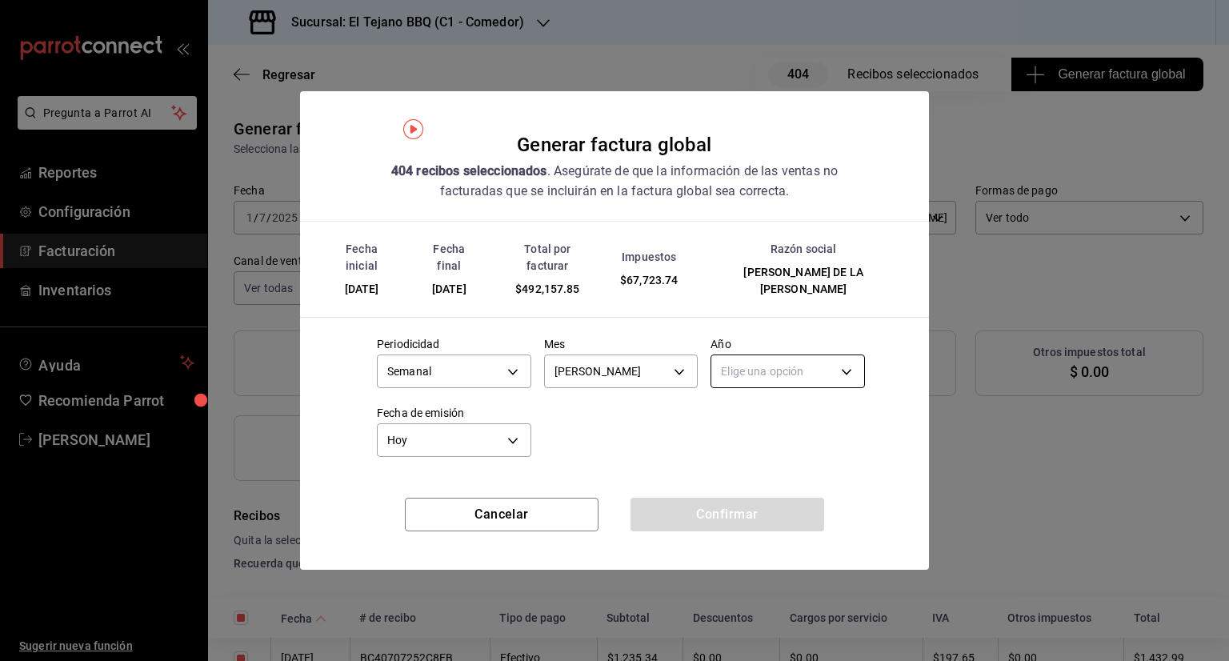
click at [816, 375] on body "Pregunta a Parrot AI Reportes Configuración Facturación Inventarios Ayuda Recom…" at bounding box center [614, 330] width 1229 height 661
click at [750, 417] on li "2025" at bounding box center [787, 420] width 153 height 26
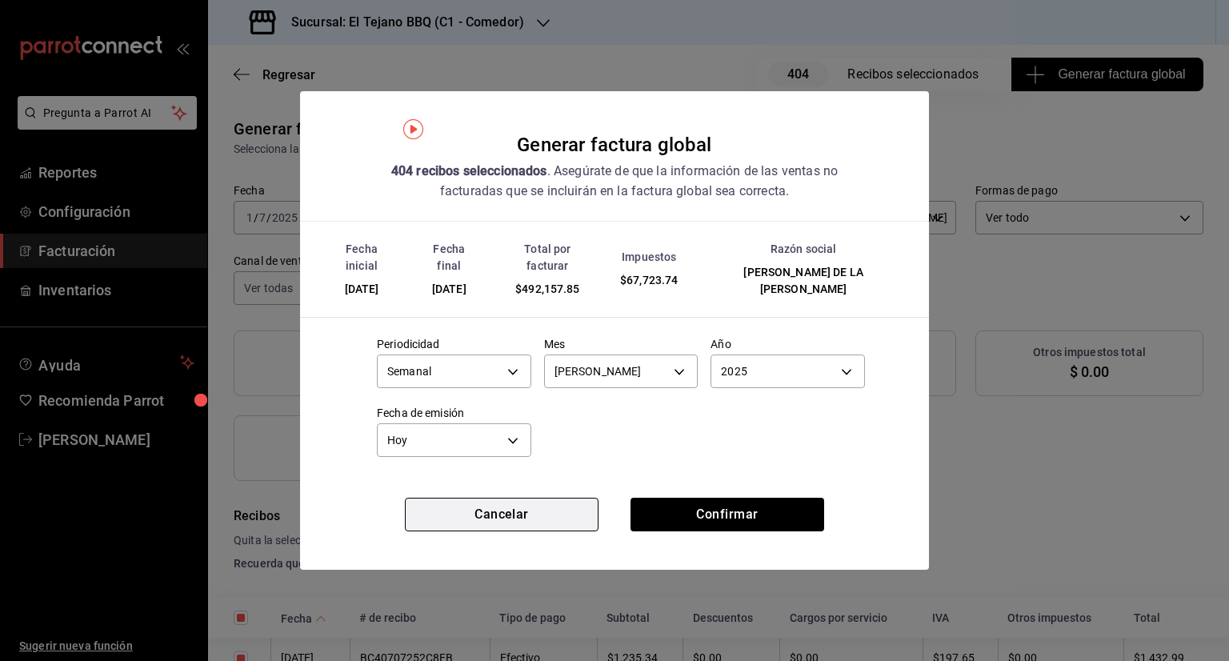
click at [514, 509] on button "Cancelar" at bounding box center [502, 515] width 194 height 34
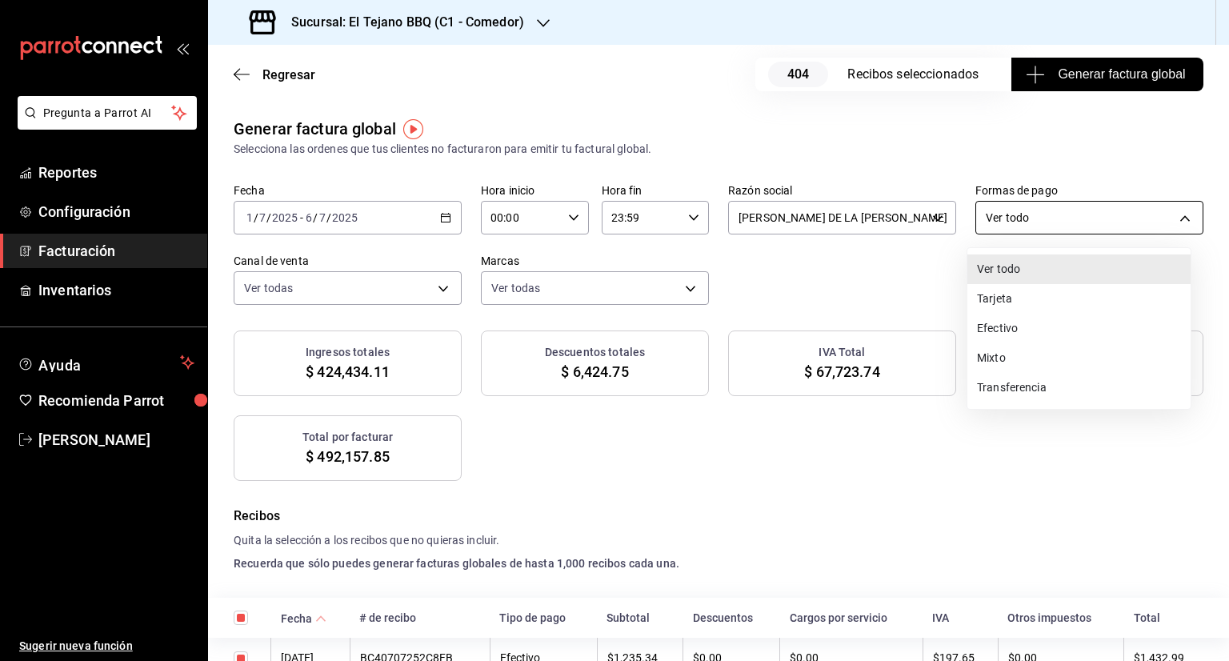
click at [1062, 214] on body "Pregunta a Parrot AI Reportes Configuración Facturación Inventarios Ayuda Recom…" at bounding box center [614, 330] width 1229 height 661
click at [934, 122] on div at bounding box center [614, 330] width 1229 height 661
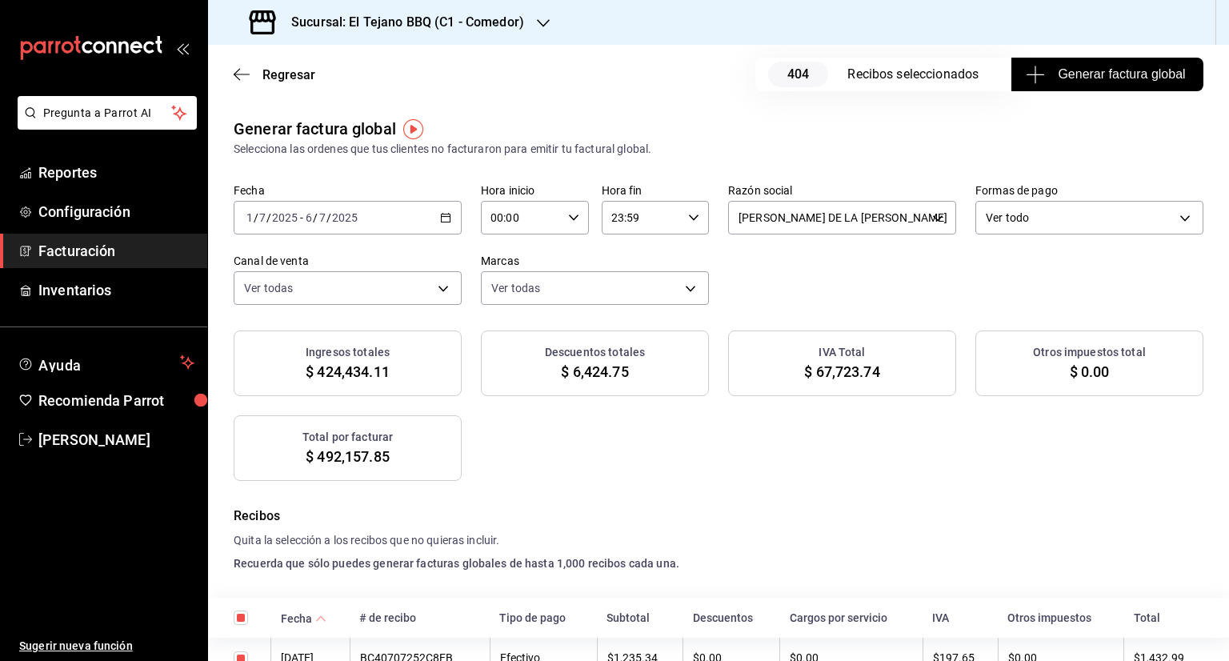
click at [822, 298] on div "Fecha [DATE] [DATE] - [DATE] [DATE] Hora inicio 00:00 Hora inicio Hora fin 23:5…" at bounding box center [719, 244] width 970 height 122
click at [66, 250] on span "Facturación" at bounding box center [116, 251] width 156 height 22
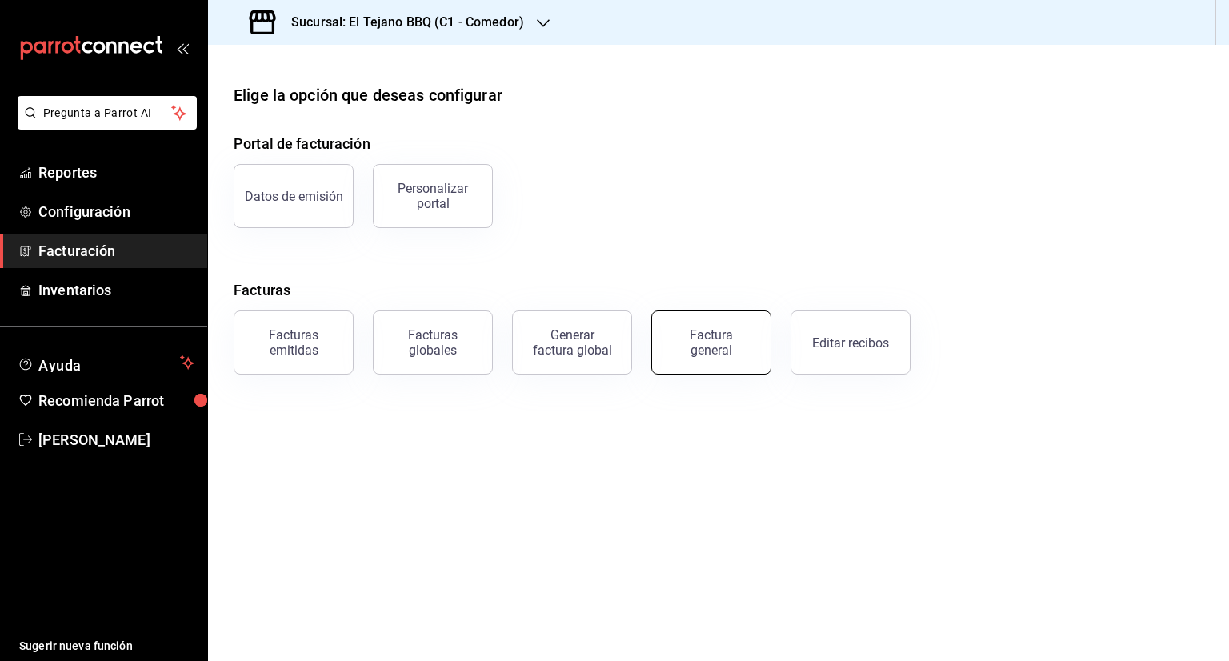
click at [724, 343] on div "Factura general" at bounding box center [711, 342] width 80 height 30
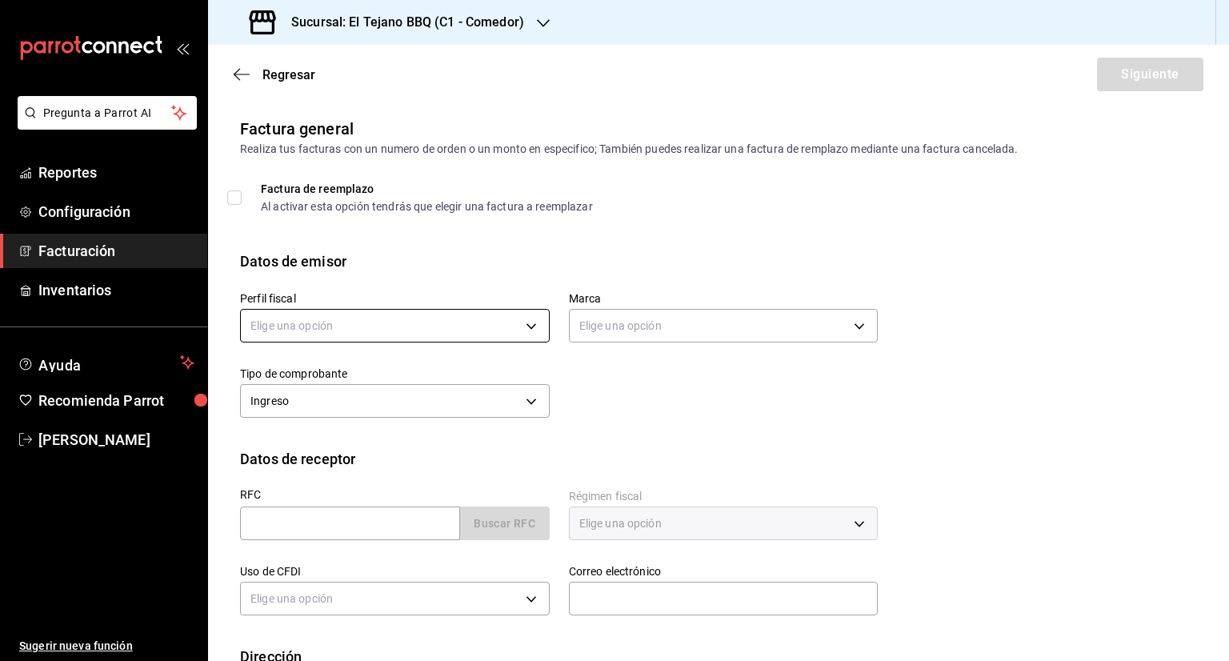
click at [517, 320] on body "Pregunta a Parrot AI Reportes Configuración Facturación Inventarios Ayuda Recom…" at bounding box center [614, 330] width 1229 height 661
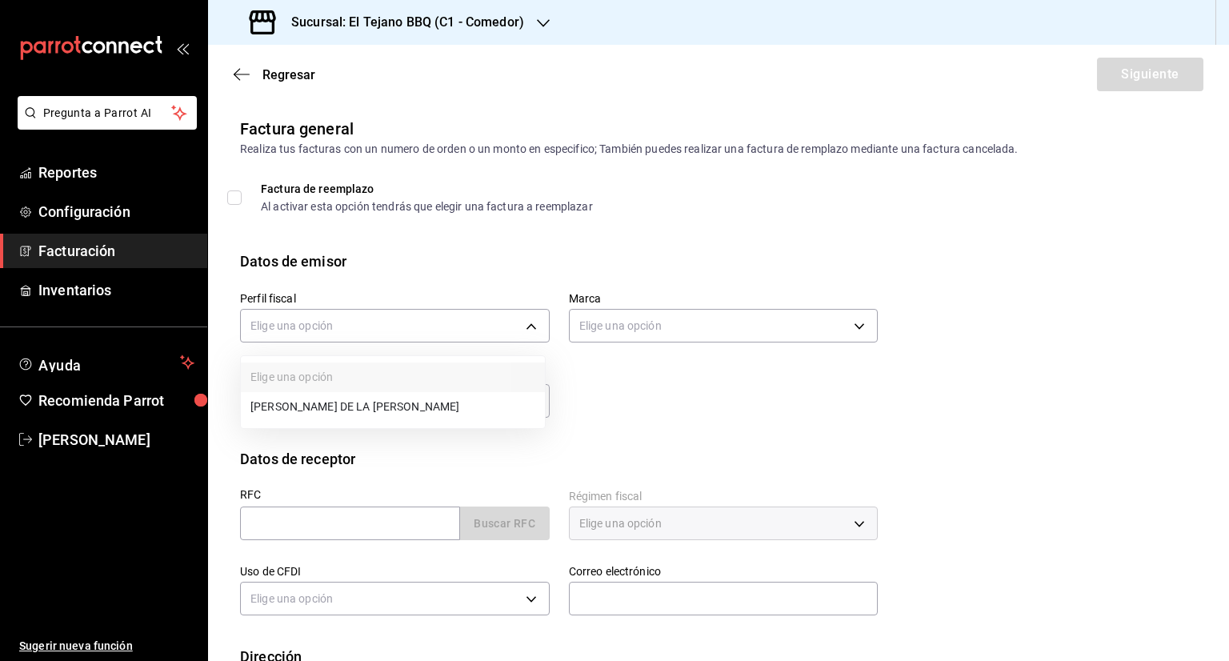
click at [445, 410] on li "[PERSON_NAME] DE LA [PERSON_NAME]" at bounding box center [393, 407] width 304 height 30
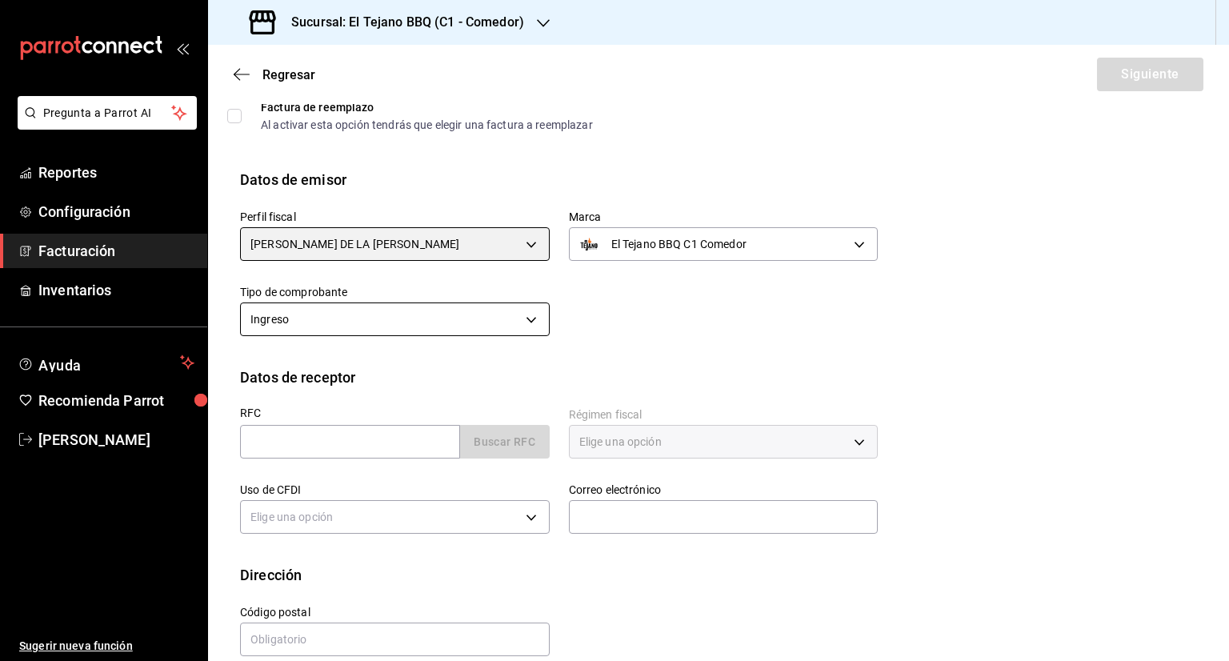
scroll to position [83, 0]
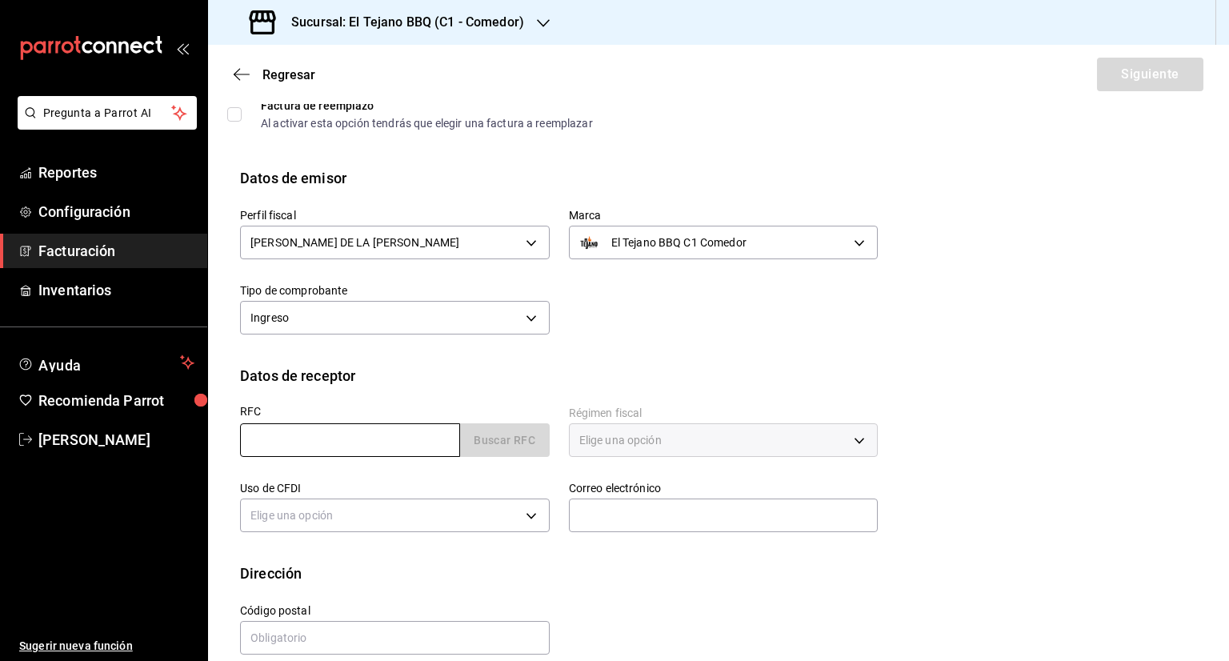
click at [335, 451] on input "text" at bounding box center [350, 440] width 220 height 34
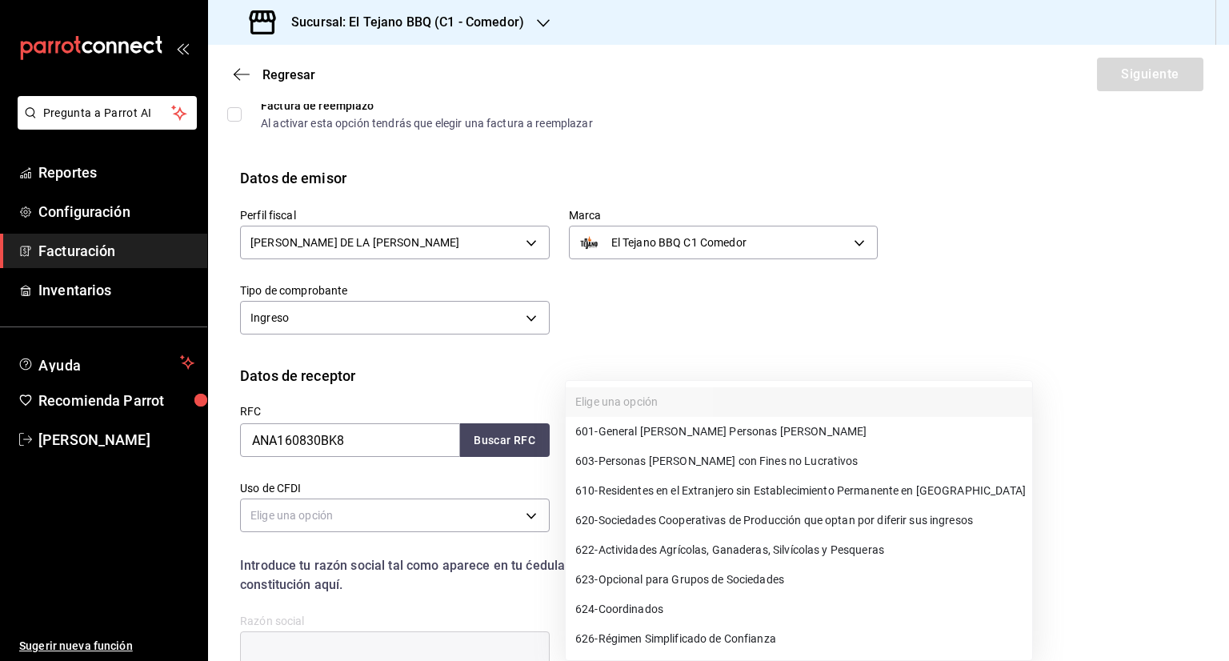
click at [598, 447] on body "Pregunta a Parrot AI Reportes Configuración Facturación Inventarios Ayuda Recom…" at bounding box center [614, 330] width 1229 height 661
click at [406, 439] on div at bounding box center [614, 330] width 1229 height 661
click at [615, 449] on body "Pregunta a Parrot AI Reportes Configuración Facturación Inventarios Ayuda Recom…" at bounding box center [614, 330] width 1229 height 661
click at [482, 442] on div at bounding box center [614, 330] width 1229 height 661
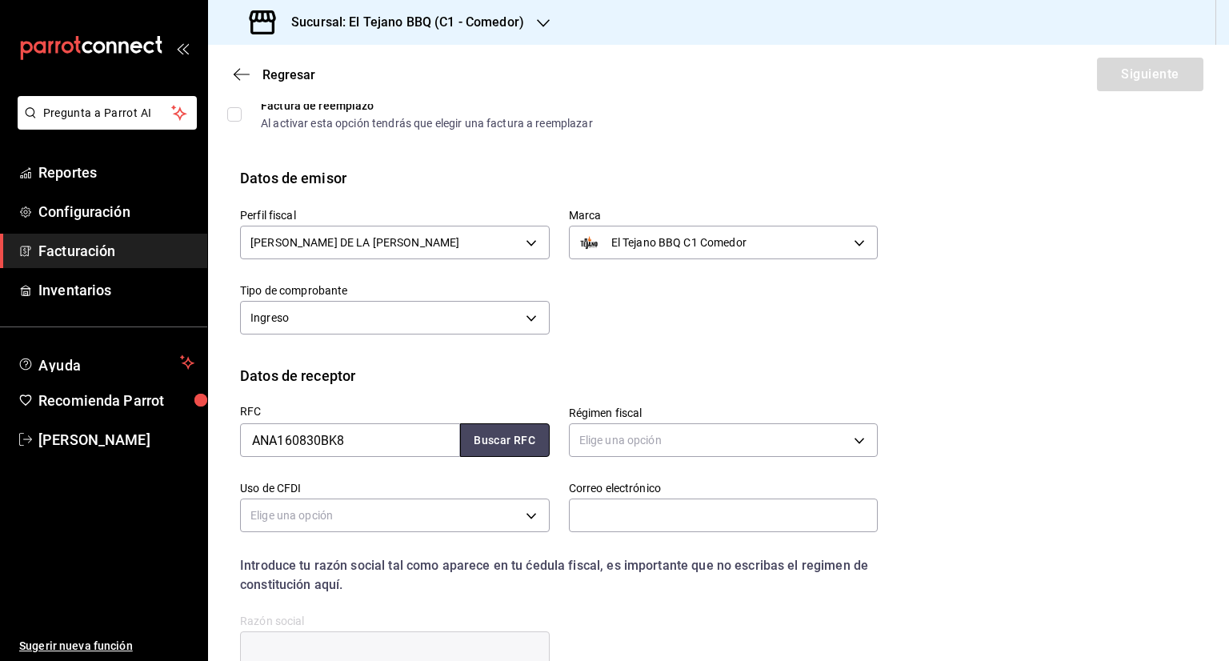
click at [482, 442] on button "Buscar RFC" at bounding box center [505, 440] width 90 height 34
click at [473, 436] on button "Buscar RFC" at bounding box center [505, 440] width 90 height 34
click at [384, 432] on input "ANA160830BK8" at bounding box center [350, 440] width 220 height 34
drag, startPoint x: 384, startPoint y: 432, endPoint x: 216, endPoint y: 426, distance: 168.1
click at [216, 426] on div "Datos de receptor RFC ANA160830BK8 Buscar RFC Régimen fiscal Elige una opción U…" at bounding box center [718, 529] width 1021 height 328
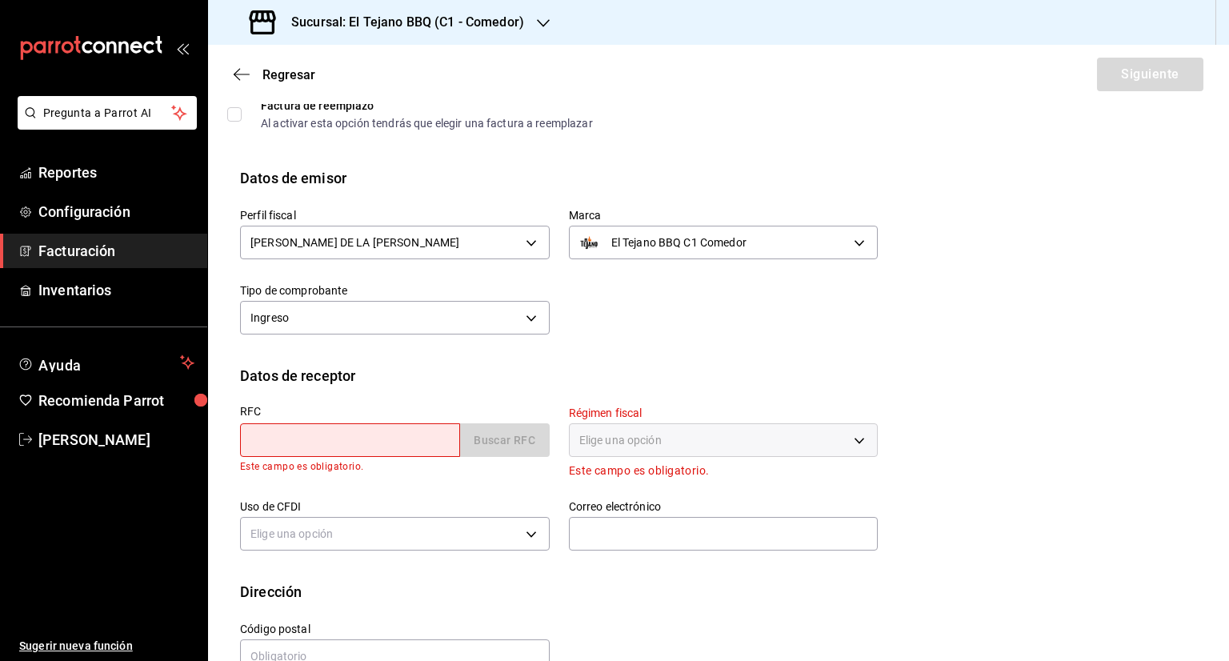
click at [284, 449] on input "text" at bounding box center [350, 440] width 220 height 34
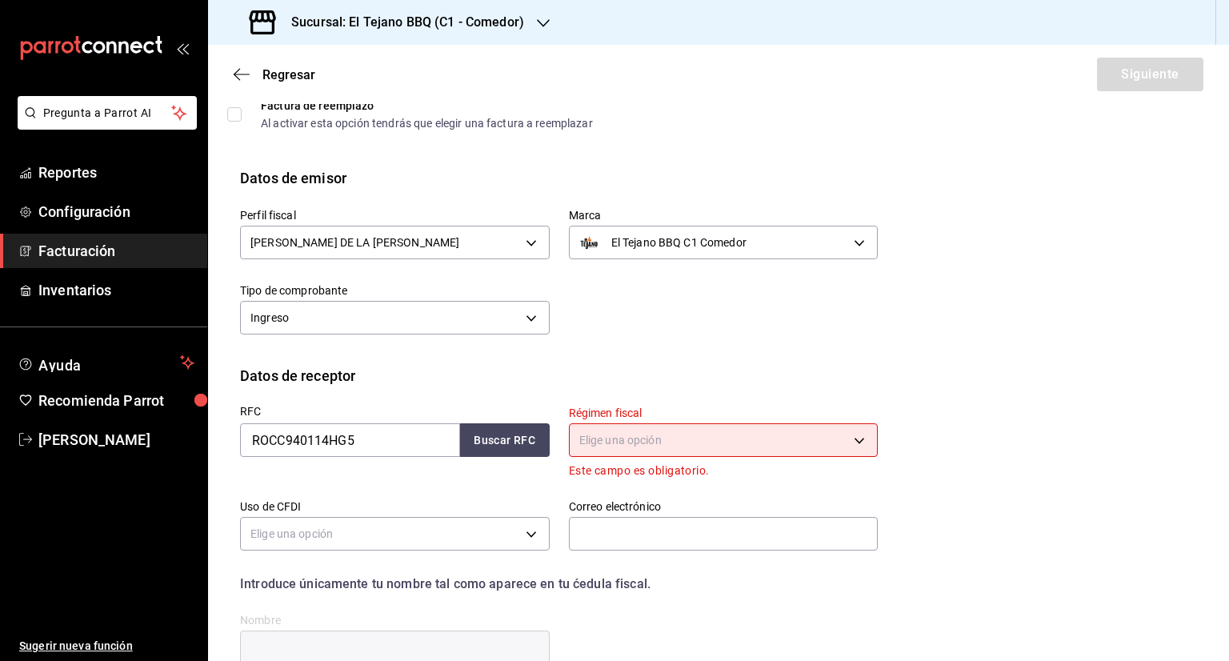
click at [857, 442] on body "Pregunta a Parrot AI Reportes Configuración Facturación Inventarios Ayuda Recom…" at bounding box center [614, 330] width 1229 height 661
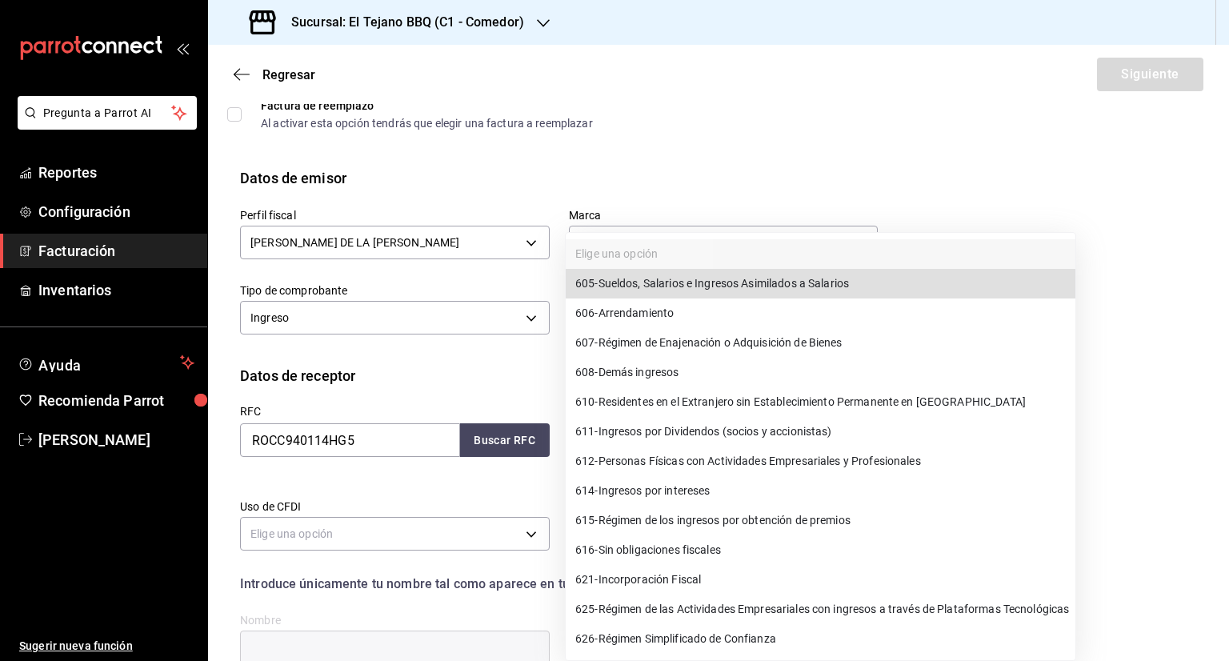
click at [794, 449] on li "612 - Personas Físicas con Actividades Empresariales y Profesionales" at bounding box center [821, 461] width 510 height 30
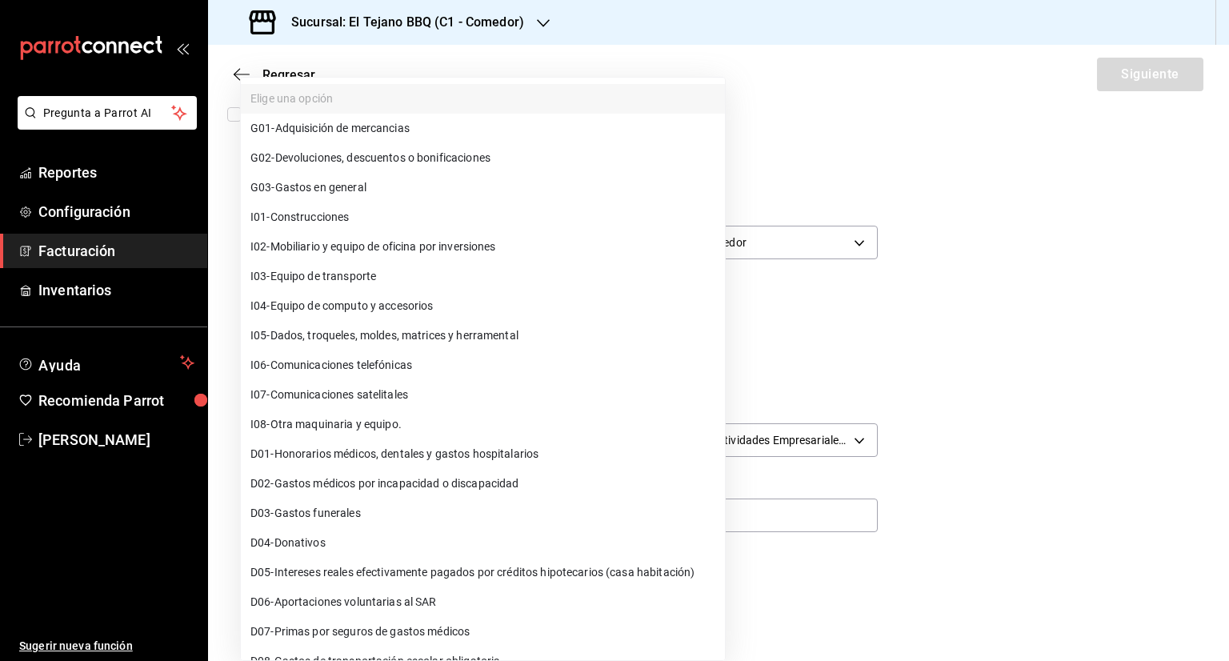
click at [285, 513] on body "Pregunta a Parrot AI Reportes Configuración Facturación Inventarios Ayuda Recom…" at bounding box center [614, 330] width 1229 height 661
click at [285, 513] on span "D03 - Gastos funerales" at bounding box center [305, 513] width 110 height 17
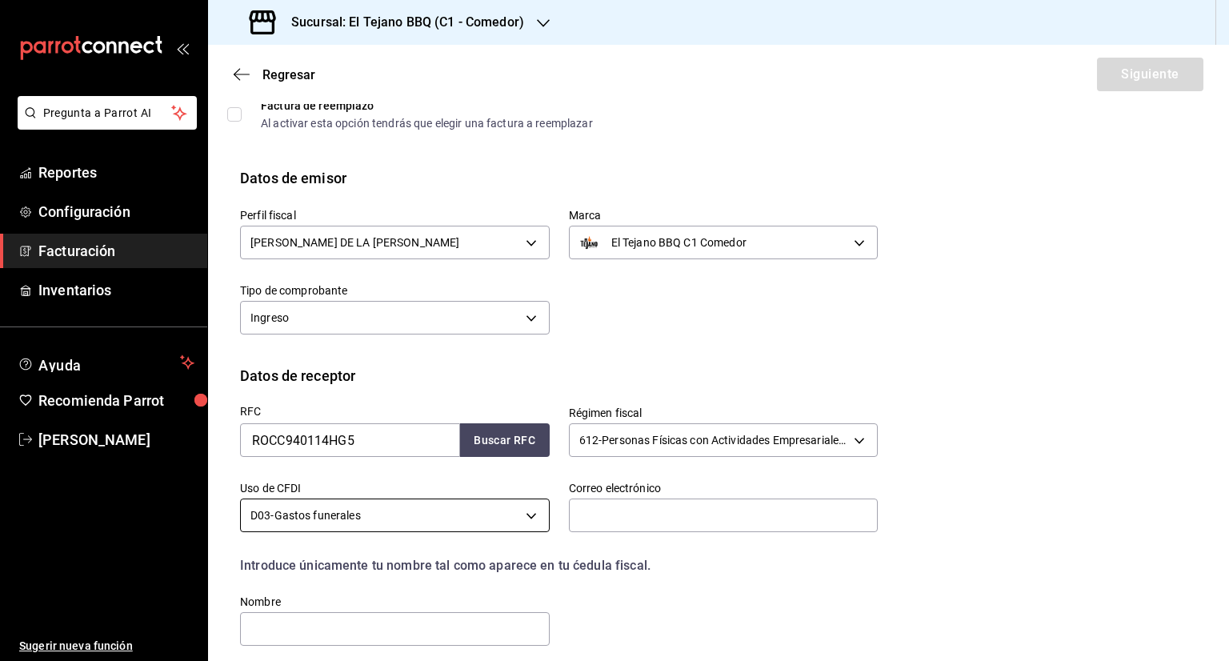
click at [528, 513] on body "Pregunta a Parrot AI Reportes Configuración Facturación Inventarios Ayuda Recom…" at bounding box center [614, 330] width 1229 height 661
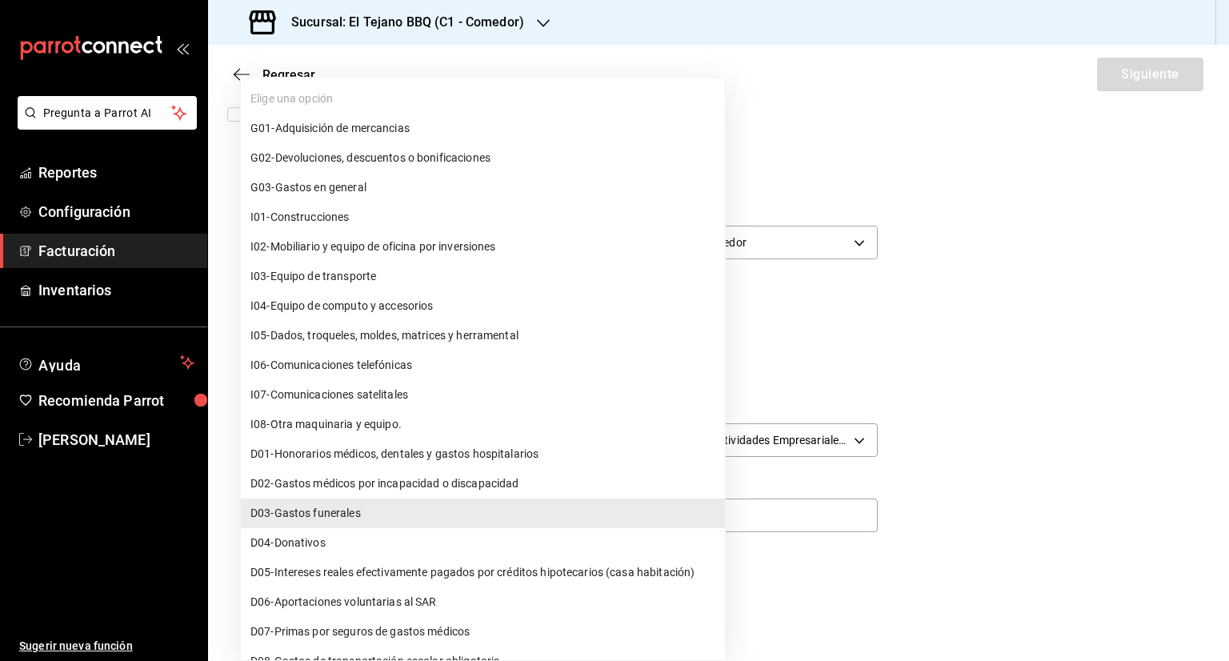
click at [435, 180] on li "G03 - Gastos en general" at bounding box center [483, 188] width 484 height 30
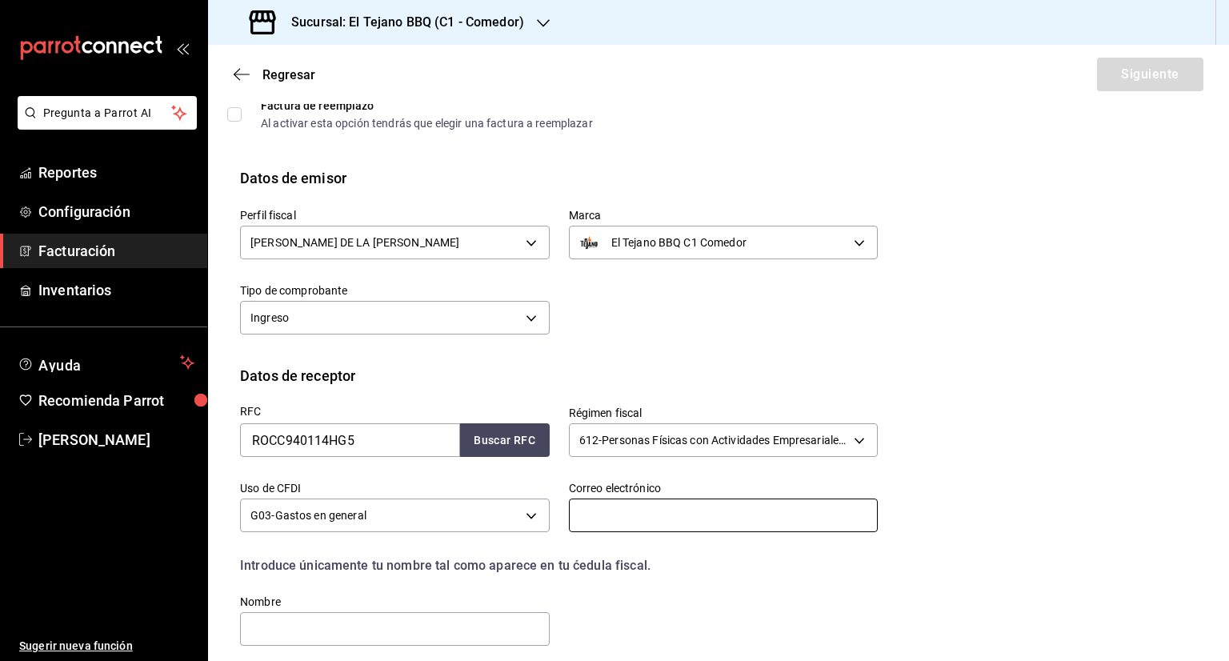
click at [602, 514] on input "text" at bounding box center [724, 515] width 310 height 34
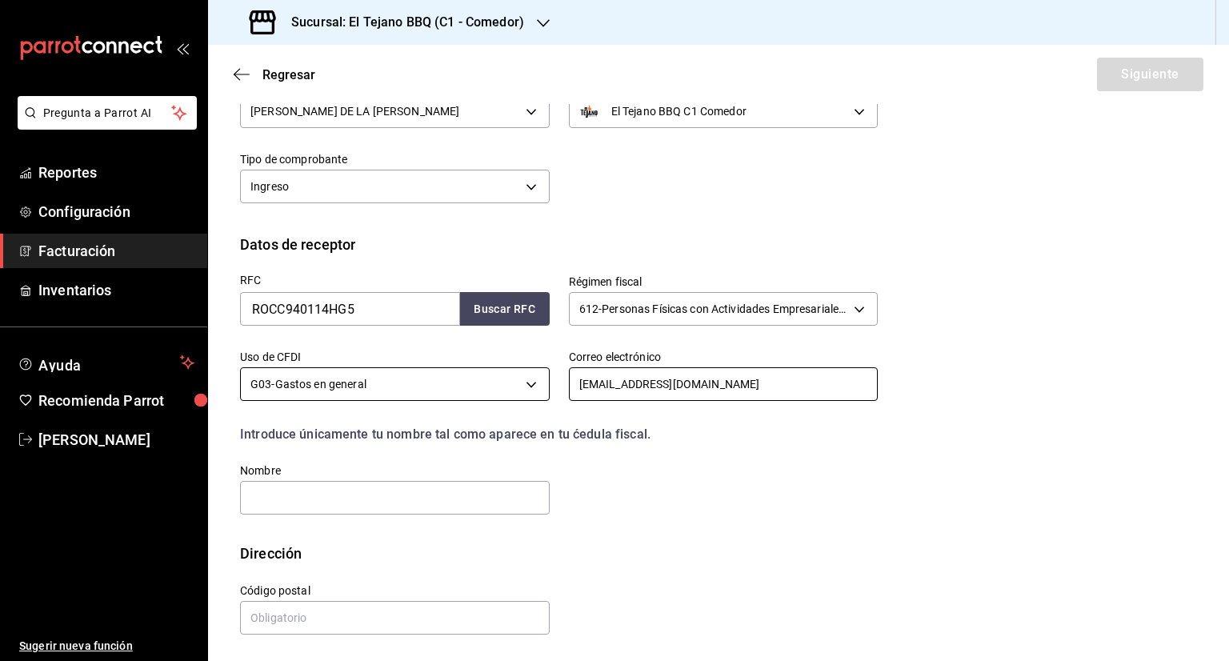
scroll to position [216, 0]
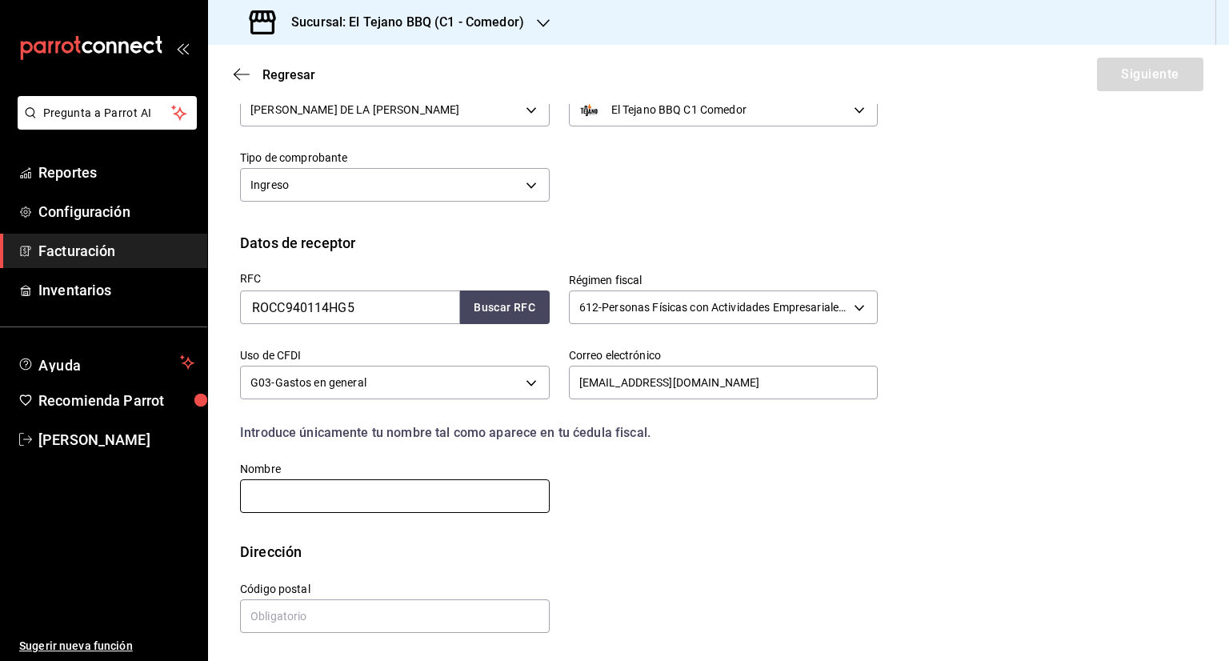
click at [285, 502] on input "text" at bounding box center [395, 496] width 310 height 34
drag, startPoint x: 323, startPoint y: 498, endPoint x: 136, endPoint y: 474, distance: 188.6
click at [136, 474] on div "Pregunta a Parrot AI Reportes Configuración Facturación Inventarios Ayuda Recom…" at bounding box center [614, 330] width 1229 height 661
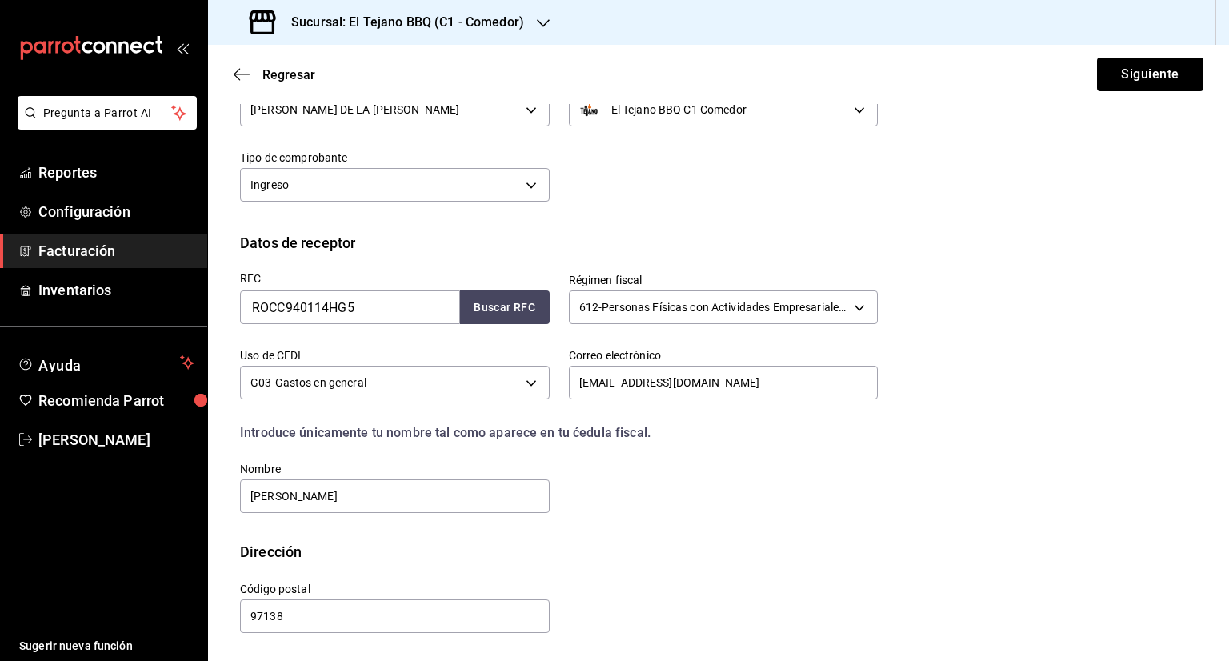
click at [136, 474] on ul "Sugerir nueva función" at bounding box center [103, 559] width 207 height 205
drag, startPoint x: 336, startPoint y: 494, endPoint x: 166, endPoint y: 470, distance: 171.4
click at [166, 470] on div "Pregunta a Parrot AI Reportes Configuración Facturación Inventarios Ayuda Recom…" at bounding box center [614, 330] width 1229 height 661
click at [443, 548] on div "Dirección" at bounding box center [718, 552] width 957 height 22
click at [1151, 78] on button "Siguiente" at bounding box center [1150, 75] width 106 height 34
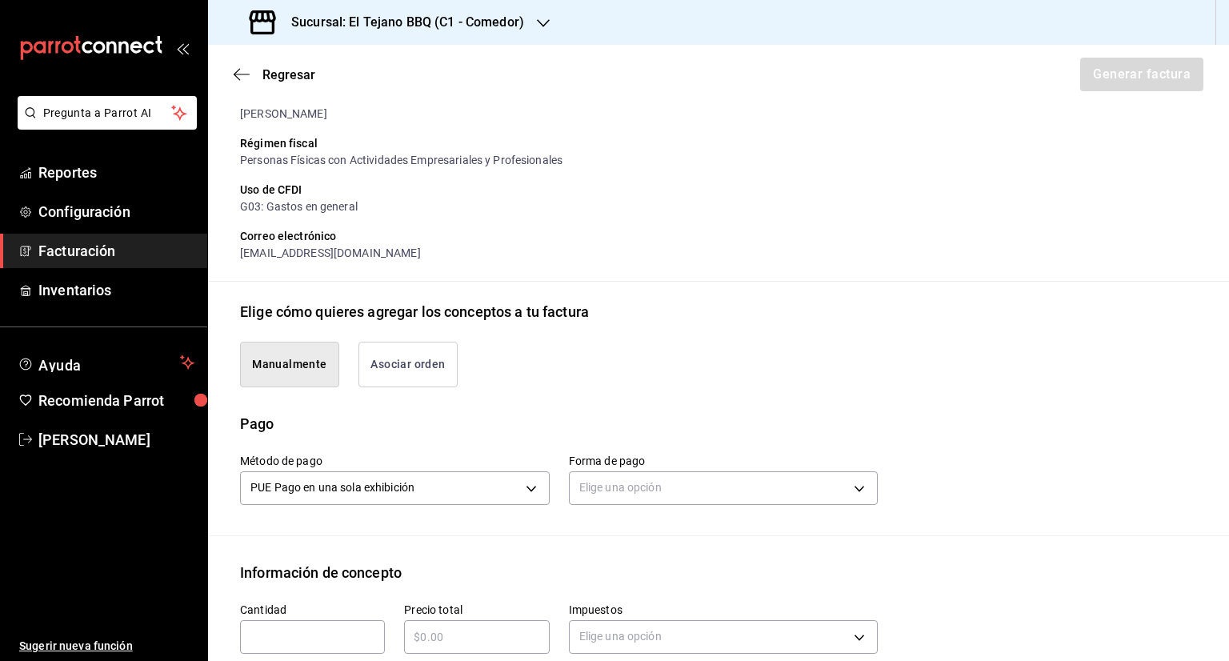
click at [419, 369] on button "Asociar orden" at bounding box center [407, 365] width 99 height 46
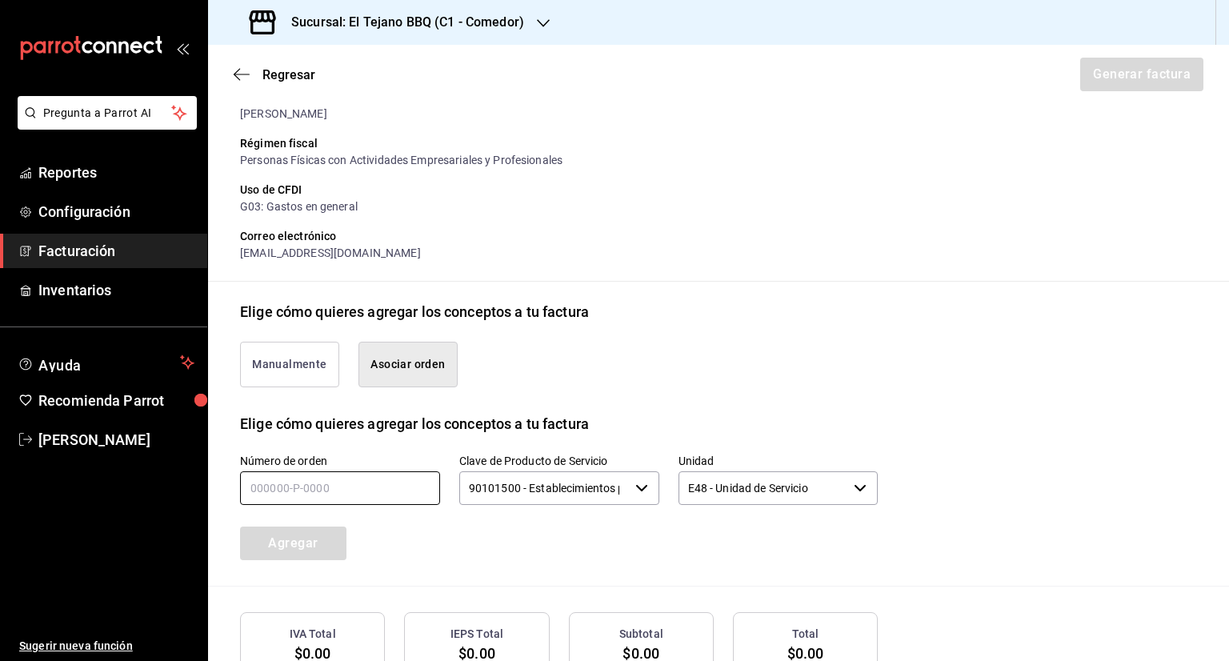
click at [294, 486] on input "text" at bounding box center [340, 488] width 200 height 34
click at [270, 534] on button "Agregar" at bounding box center [293, 543] width 106 height 34
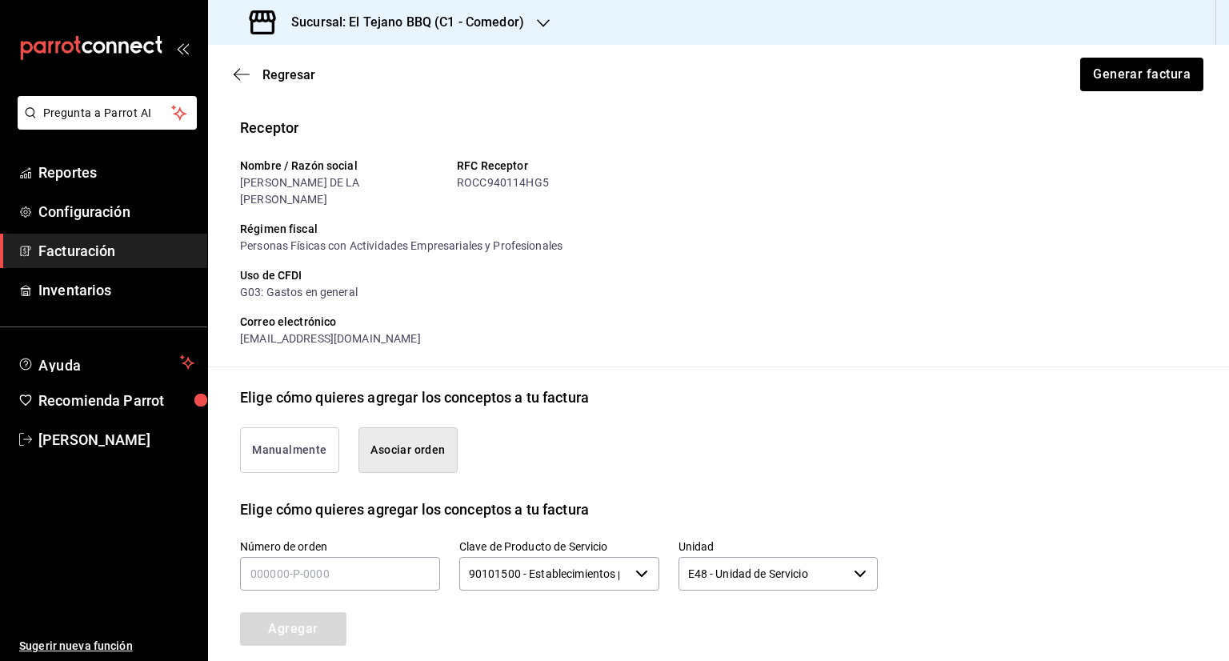
scroll to position [368, 0]
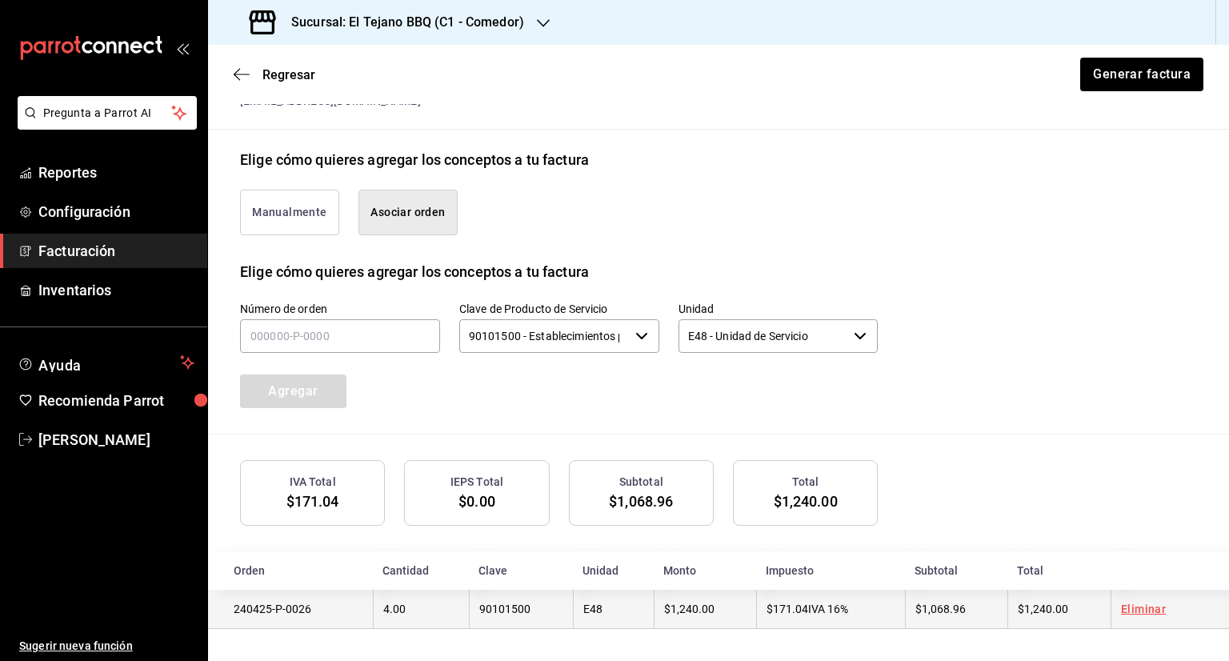
click at [270, 615] on td "240425-P-0026" at bounding box center [290, 609] width 165 height 39
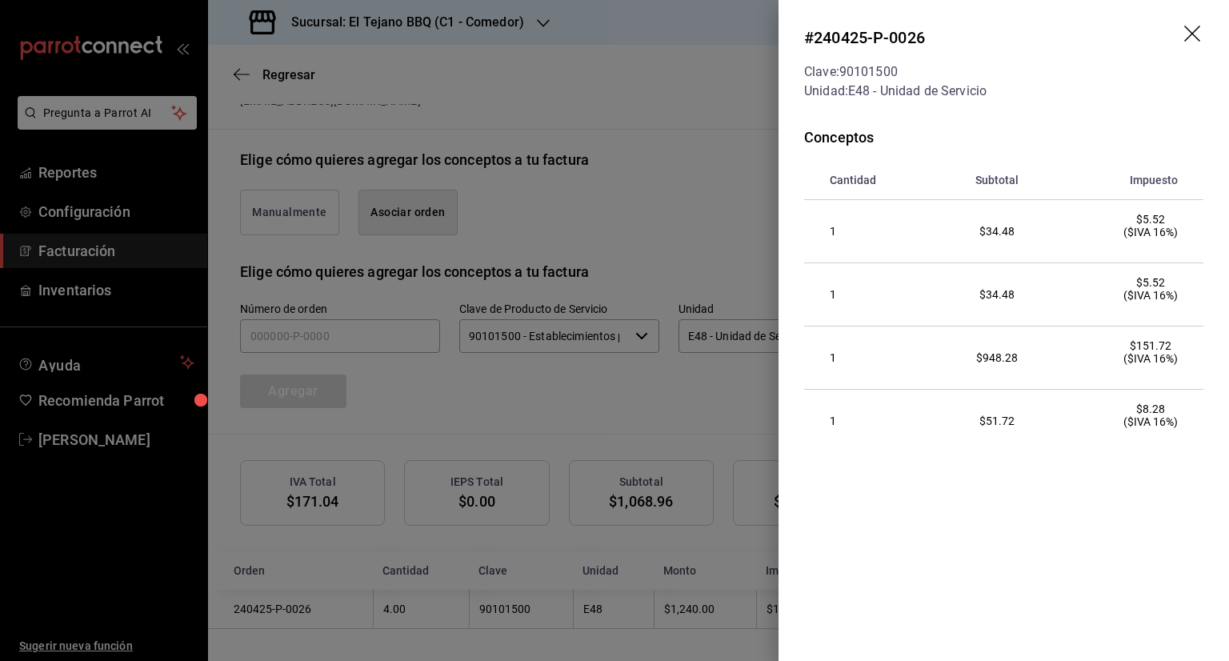
click at [612, 380] on div at bounding box center [614, 330] width 1229 height 661
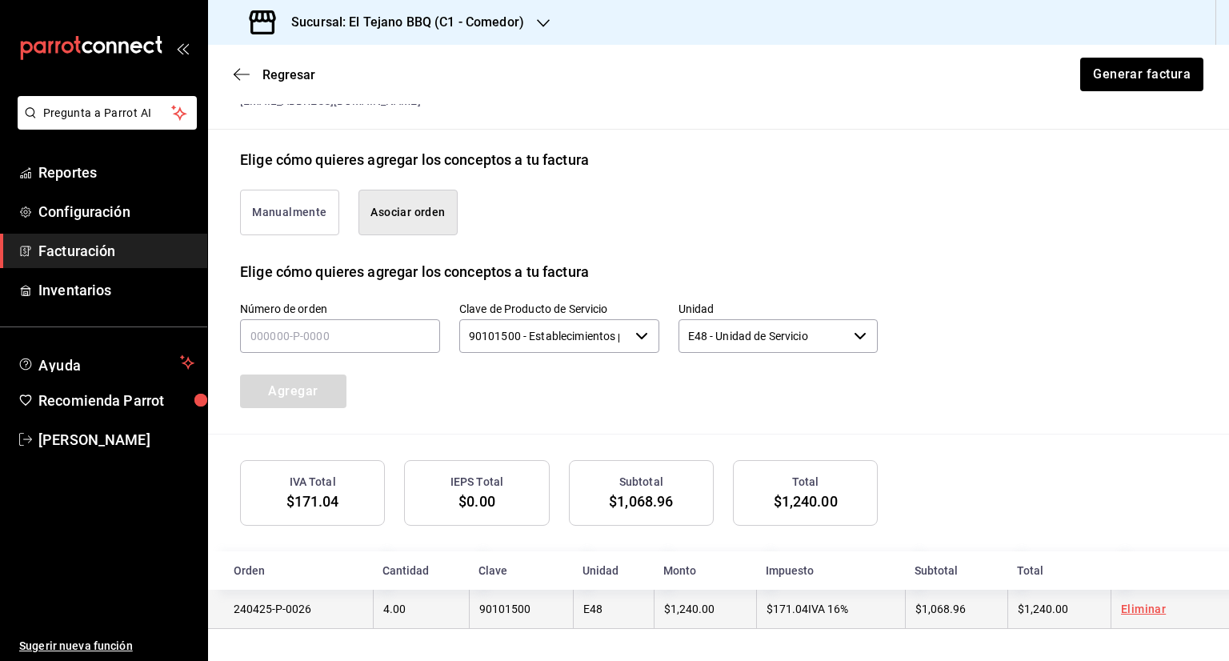
click at [295, 602] on td "240425-P-0026" at bounding box center [290, 609] width 165 height 39
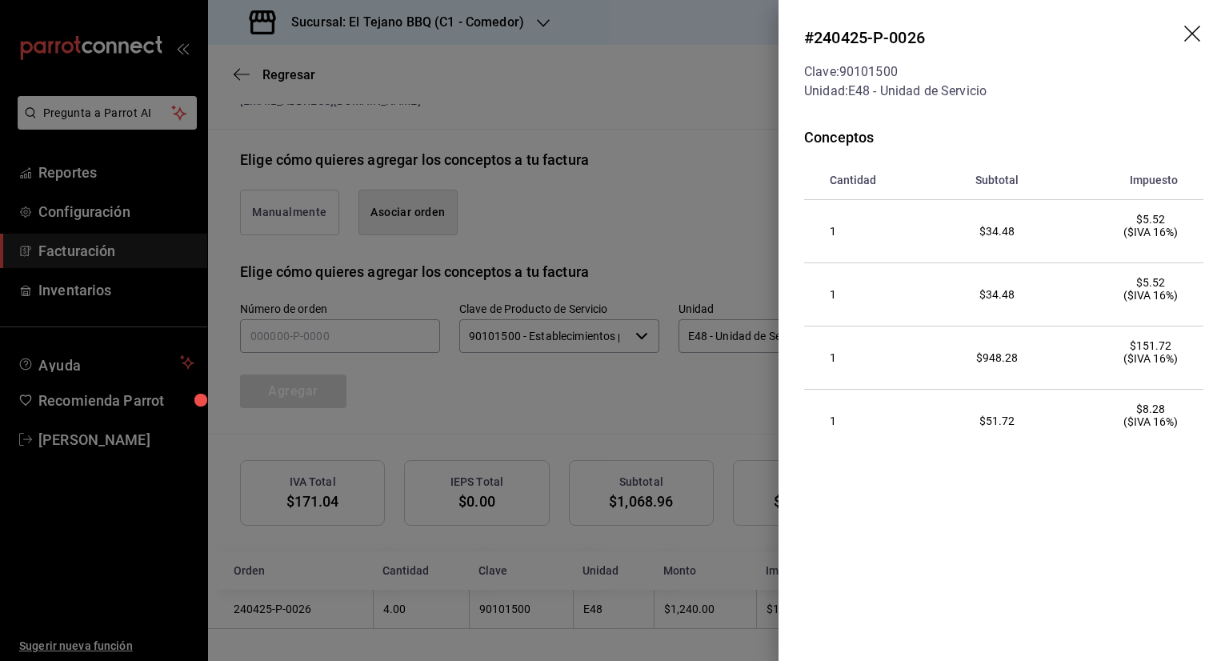
click at [666, 184] on div at bounding box center [614, 330] width 1229 height 661
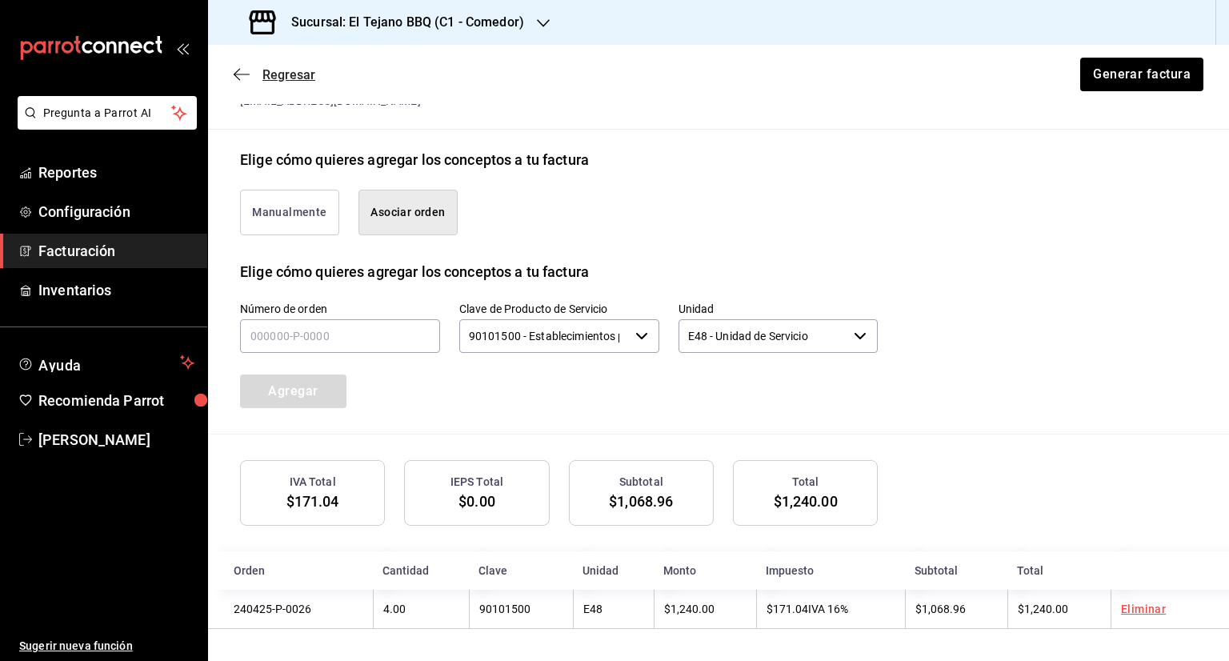
click at [246, 68] on icon "button" at bounding box center [242, 74] width 16 height 14
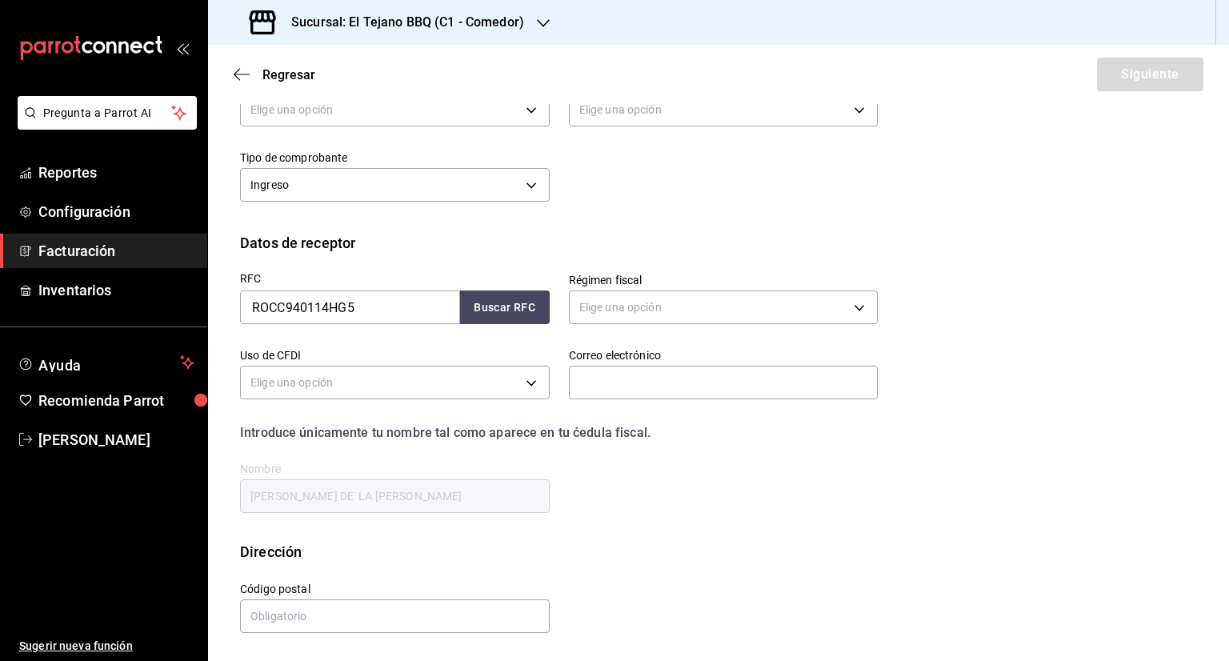
scroll to position [105, 0]
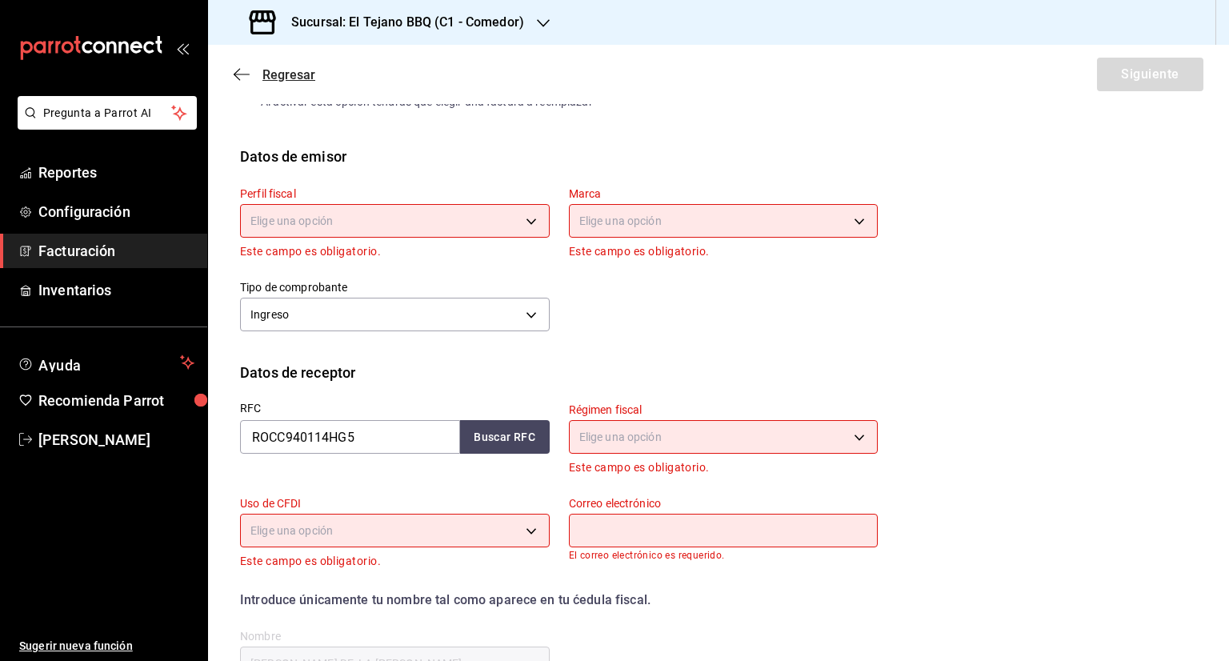
click at [271, 70] on span "Regresar" at bounding box center [288, 74] width 53 height 15
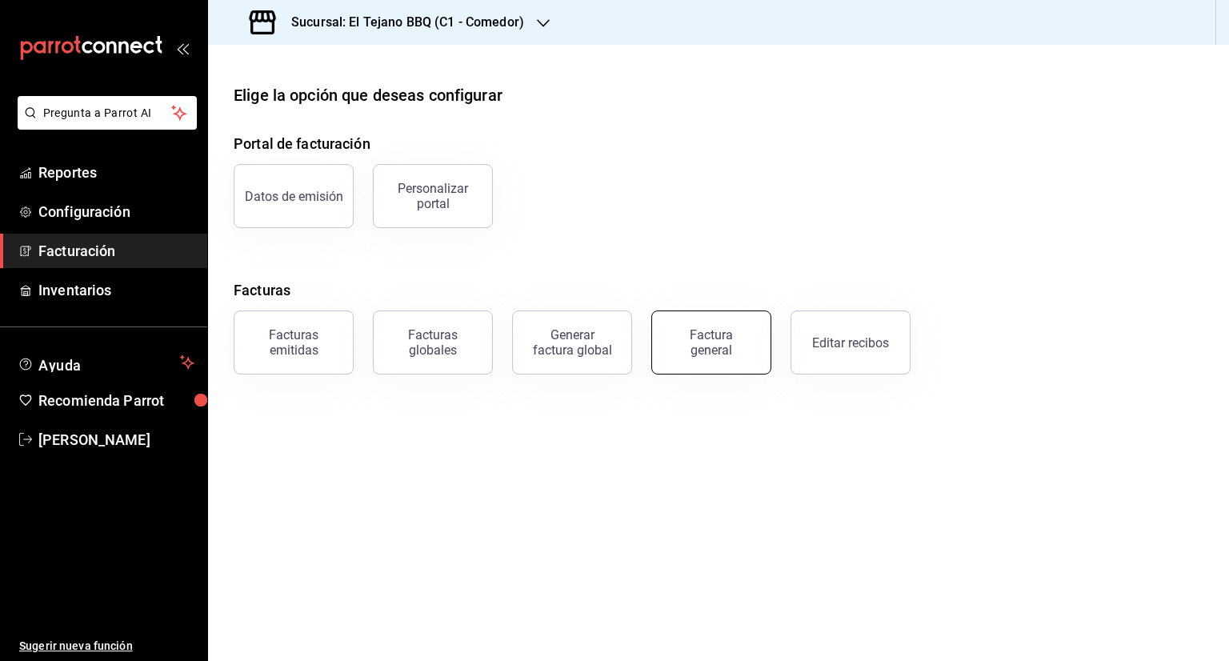
click at [710, 330] on div "Factura general" at bounding box center [711, 342] width 80 height 30
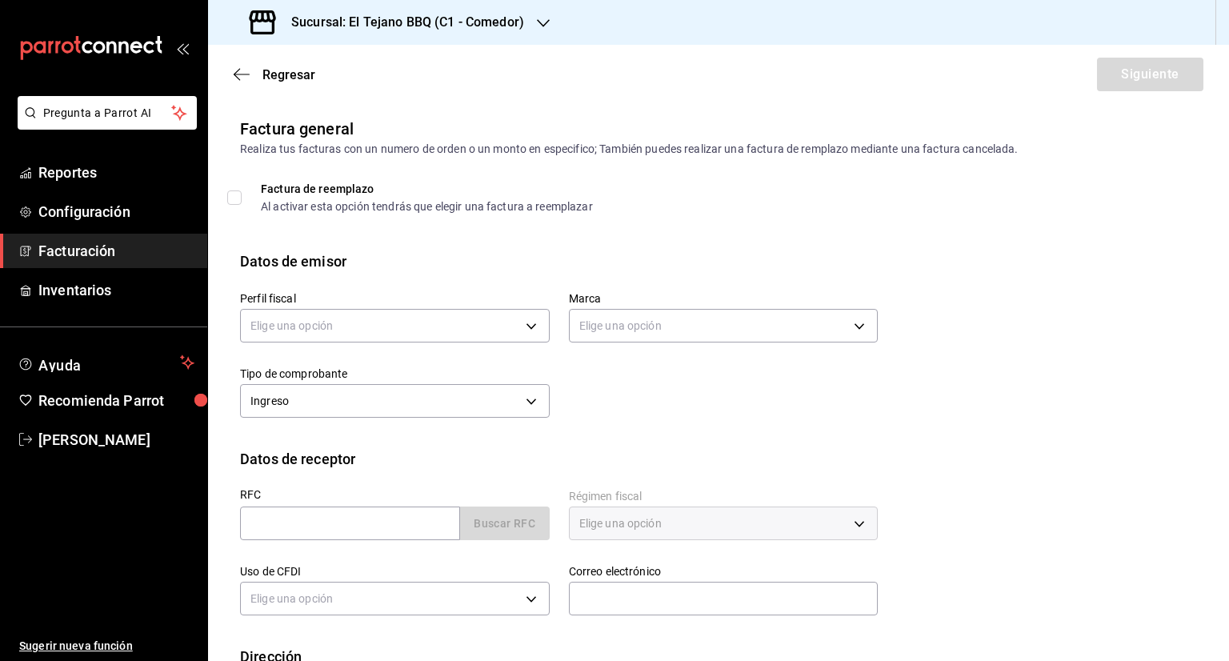
scroll to position [105, 0]
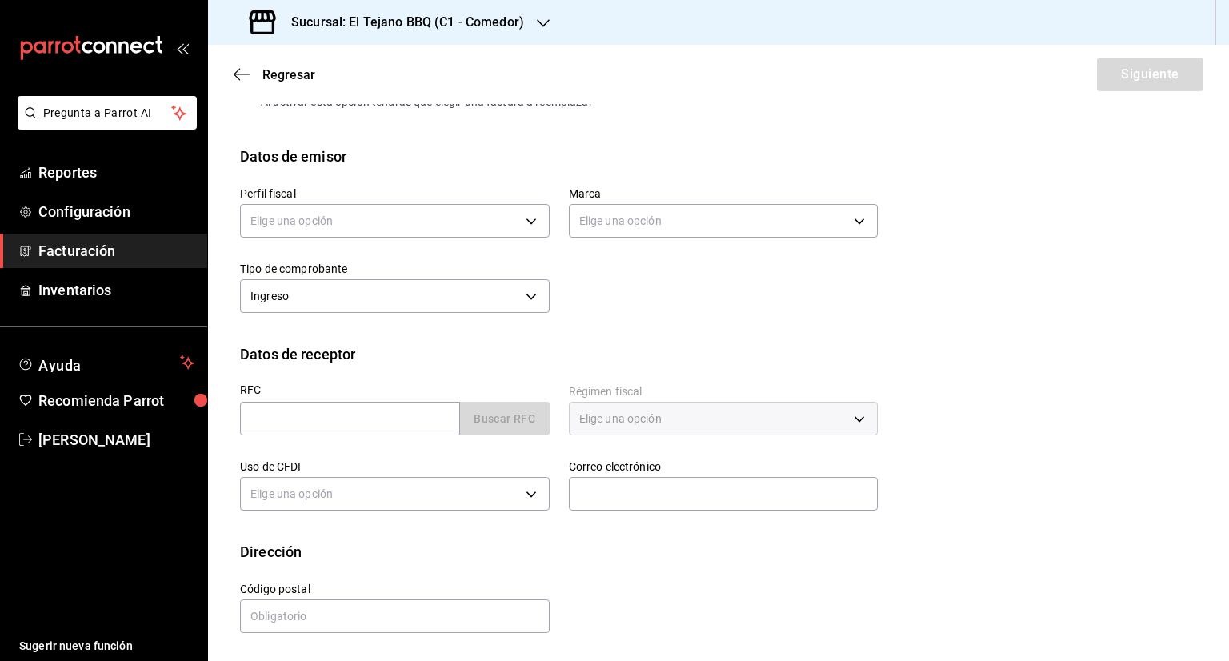
drag, startPoint x: 582, startPoint y: 509, endPoint x: 606, endPoint y: 596, distance: 90.2
click at [606, 596] on div "Calle # exterior # interior Código postal Estado ​ Municipio ​ [GEOGRAPHIC_DATA…" at bounding box center [549, 598] width 657 height 73
click at [496, 571] on div "Código postal" at bounding box center [385, 598] width 329 height 73
click at [278, 66] on div "Regresar Siguiente" at bounding box center [718, 74] width 1021 height 59
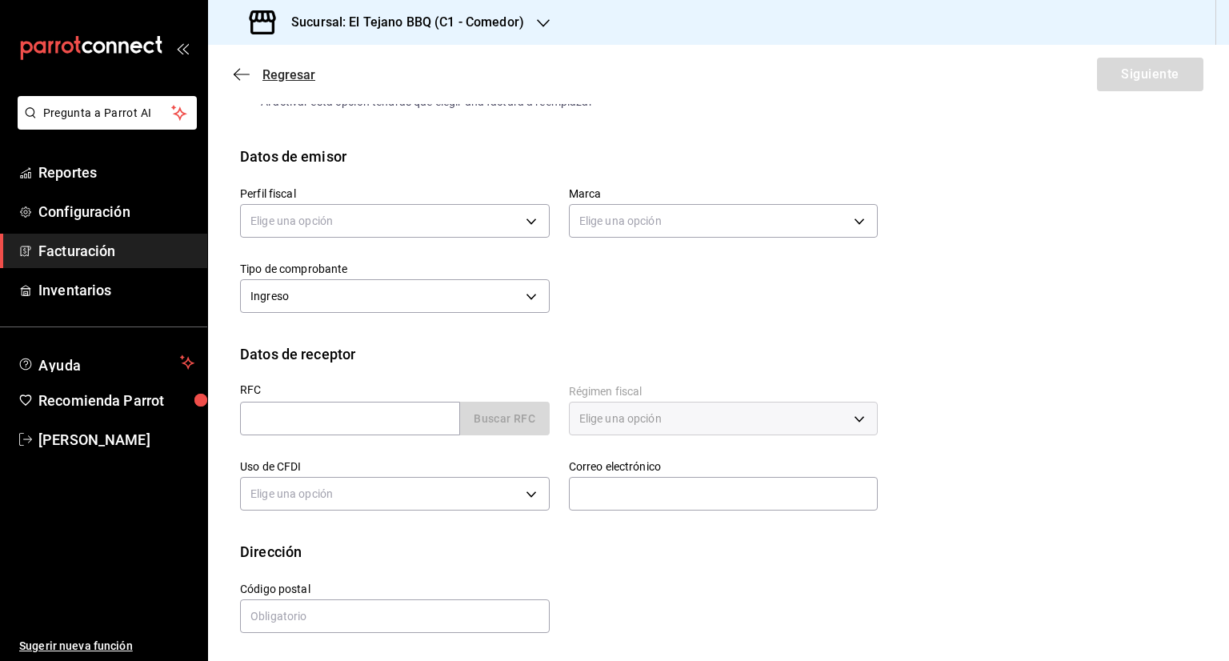
click at [278, 71] on span "Regresar" at bounding box center [288, 74] width 53 height 15
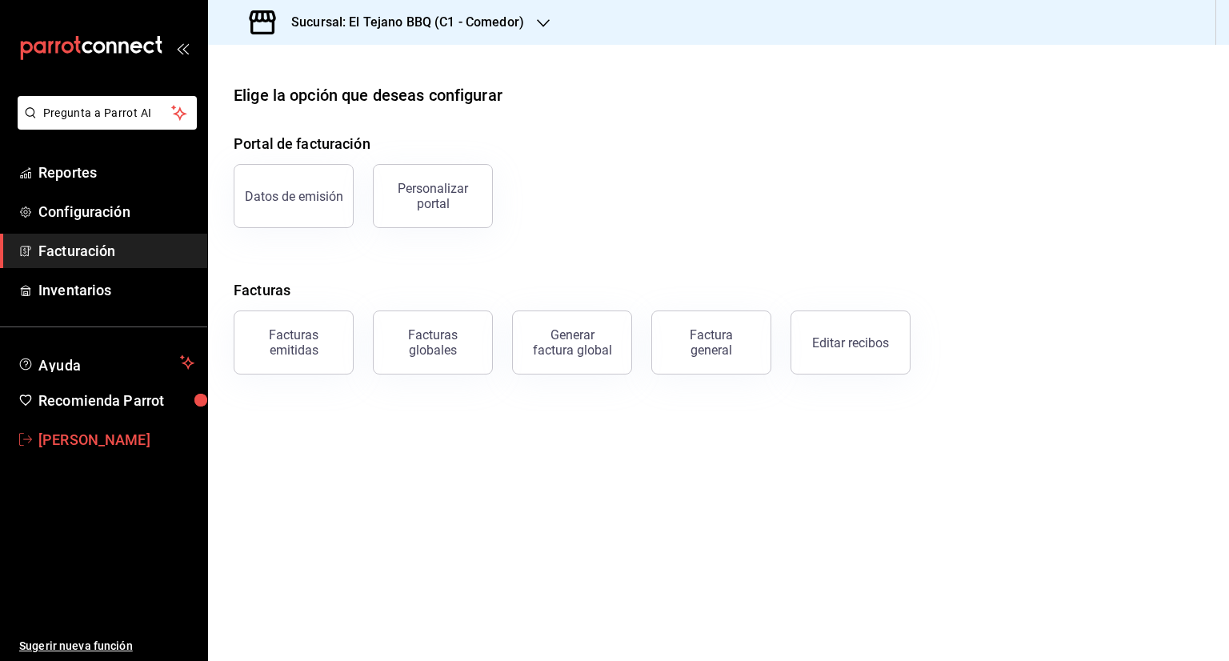
click at [83, 453] on link "[PERSON_NAME]" at bounding box center [103, 439] width 207 height 34
